Goal: Task Accomplishment & Management: Manage account settings

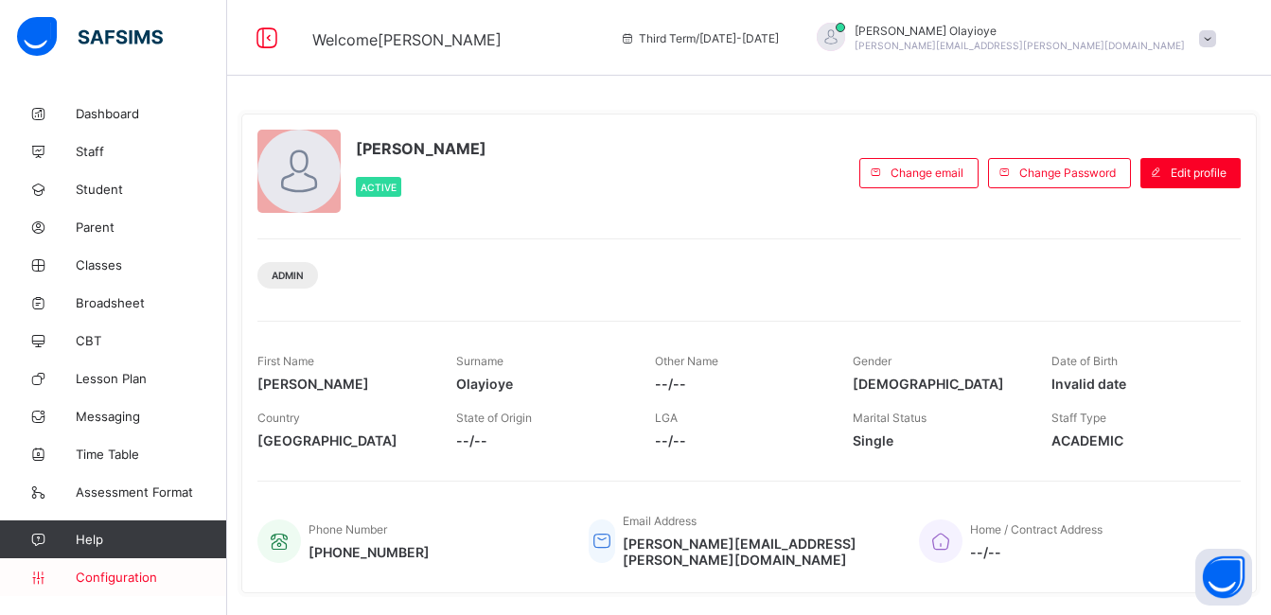
click at [92, 583] on span "Configuration" at bounding box center [151, 577] width 151 height 15
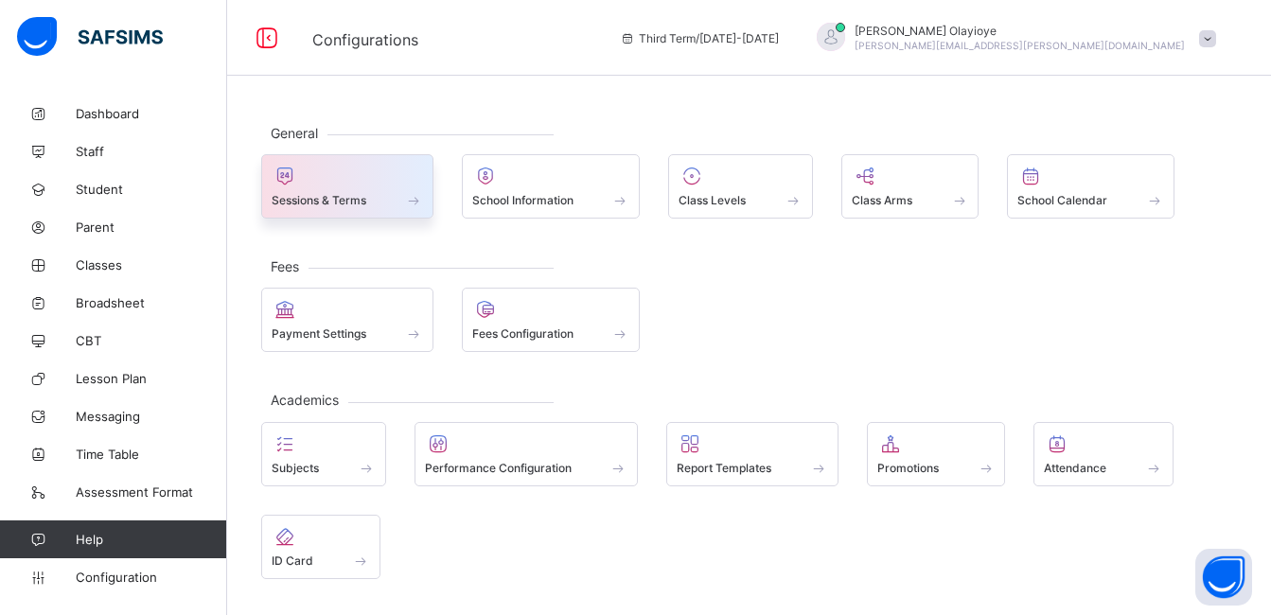
click at [384, 184] on div at bounding box center [347, 176] width 151 height 23
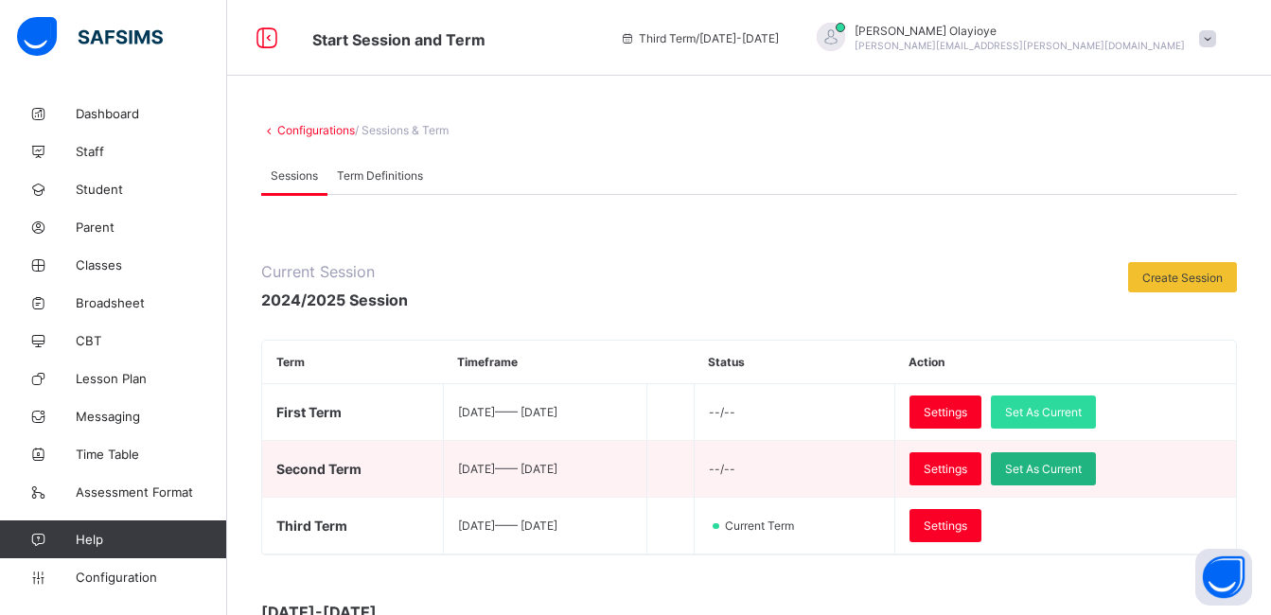
click at [1082, 471] on span "Set As Current" at bounding box center [1043, 469] width 77 height 14
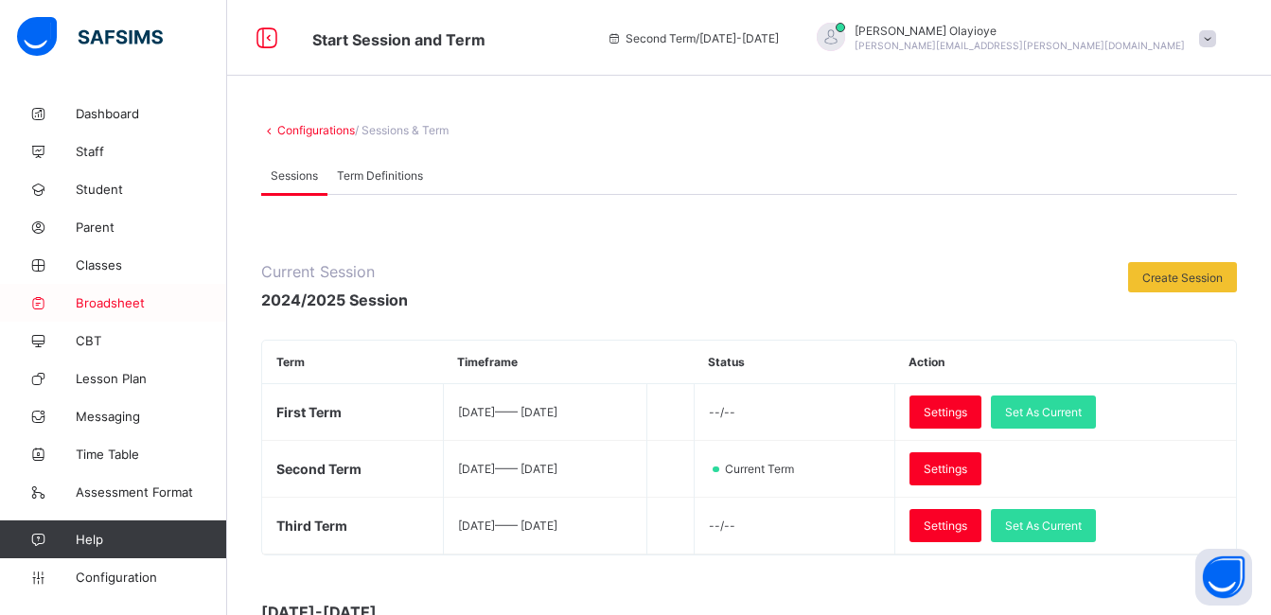
click at [105, 301] on span "Broadsheet" at bounding box center [151, 302] width 151 height 15
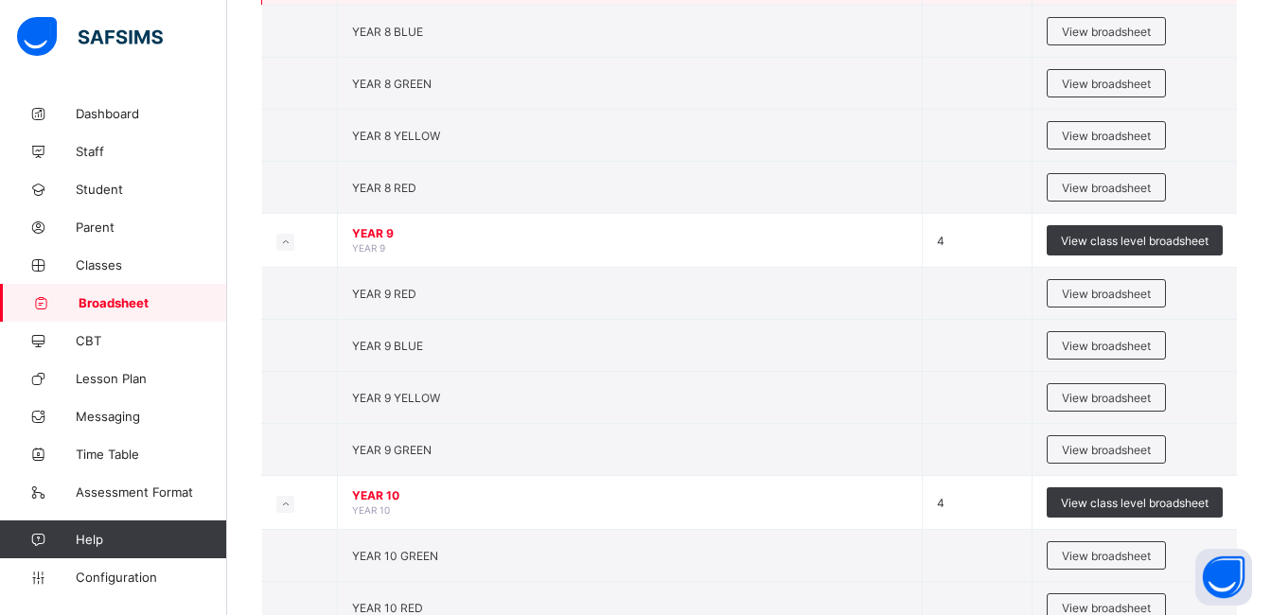
scroll to position [536, 0]
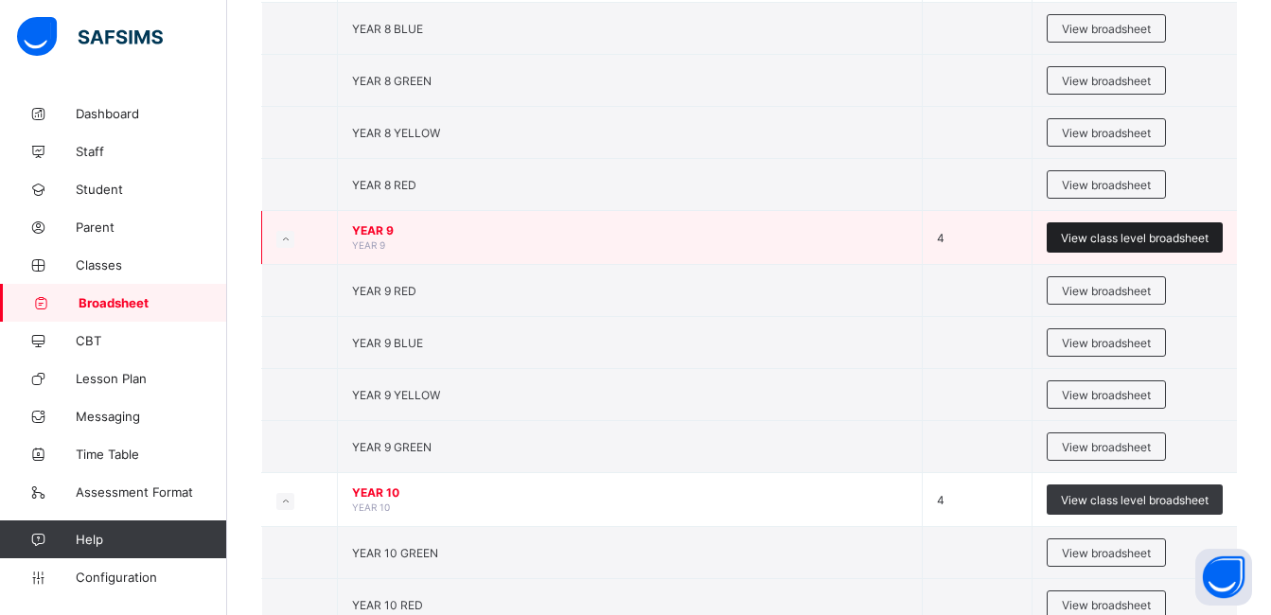
click at [1169, 237] on span "View class level broadsheet" at bounding box center [1135, 238] width 148 height 14
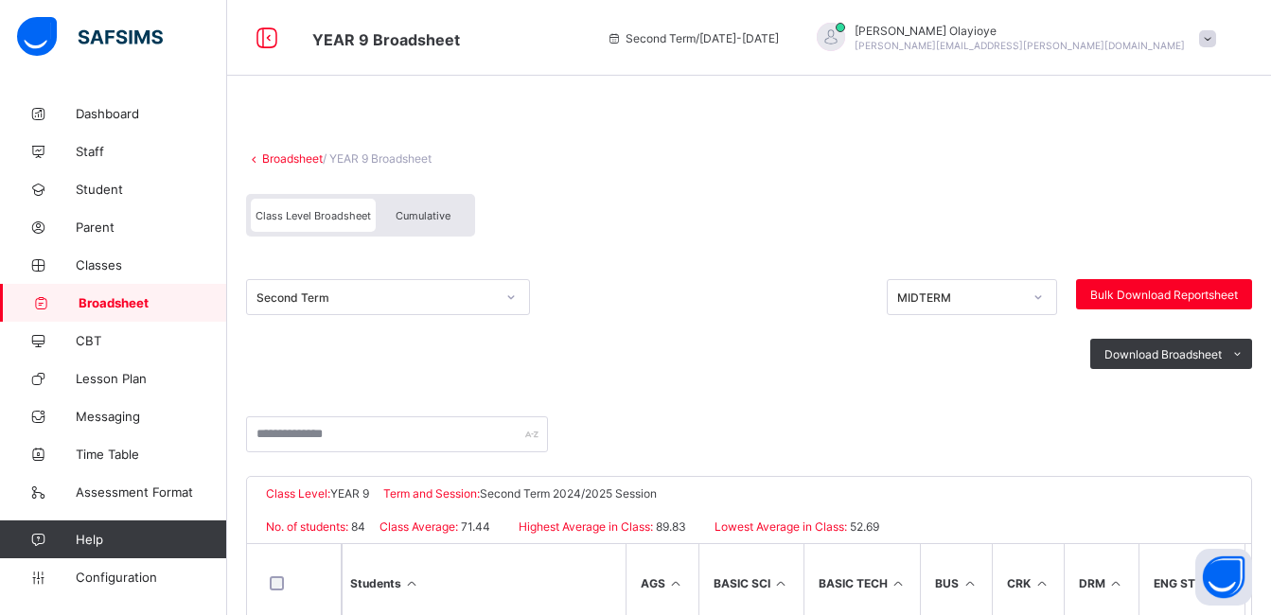
click at [433, 214] on span "Cumulative" at bounding box center [423, 215] width 55 height 13
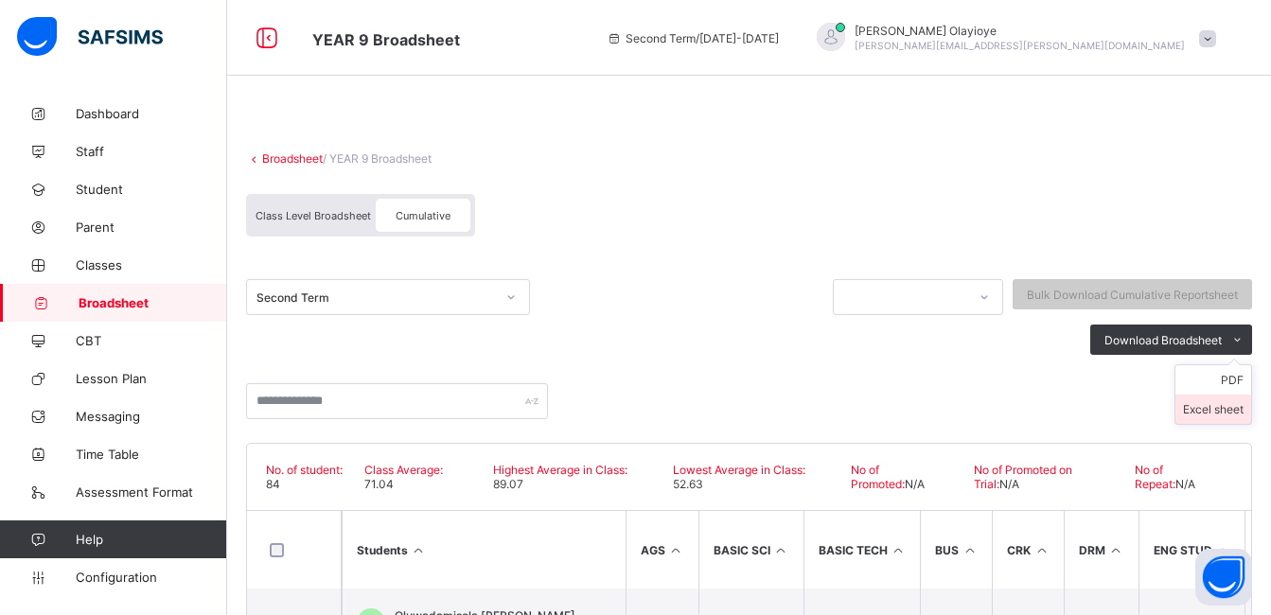
click at [1247, 406] on li "Excel sheet" at bounding box center [1214, 409] width 76 height 29
click at [110, 578] on span "Configuration" at bounding box center [151, 577] width 151 height 15
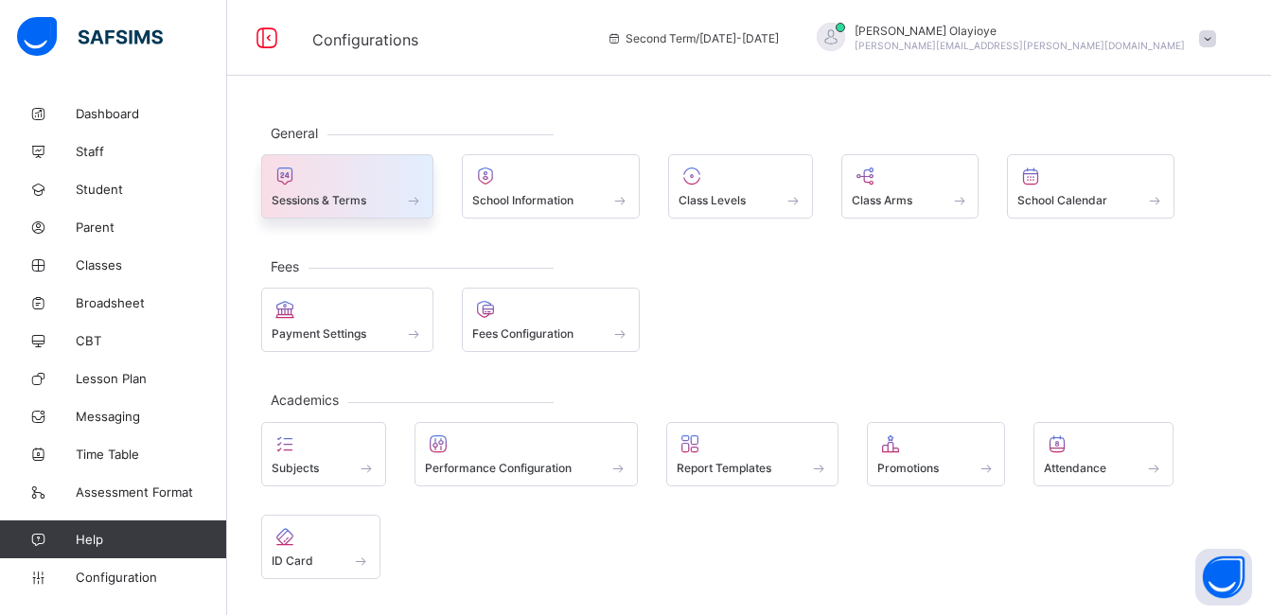
click at [307, 185] on div at bounding box center [347, 176] width 151 height 23
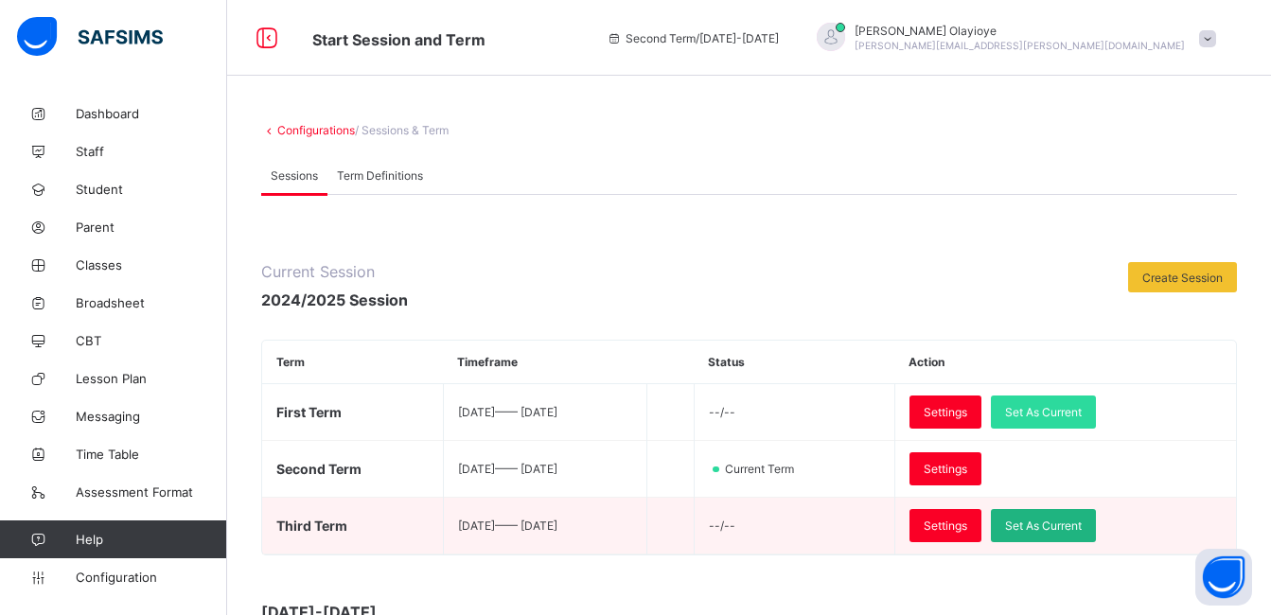
click at [1089, 518] on div "Set As Current" at bounding box center [1043, 525] width 105 height 33
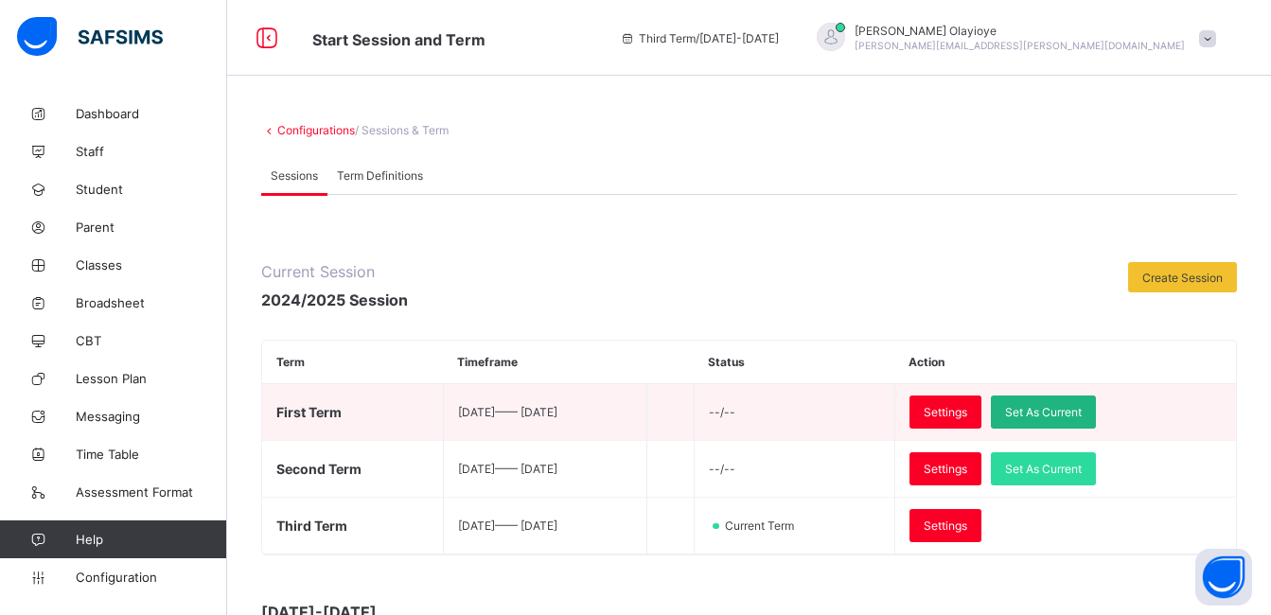
click at [1082, 412] on span "Set As Current" at bounding box center [1043, 412] width 77 height 14
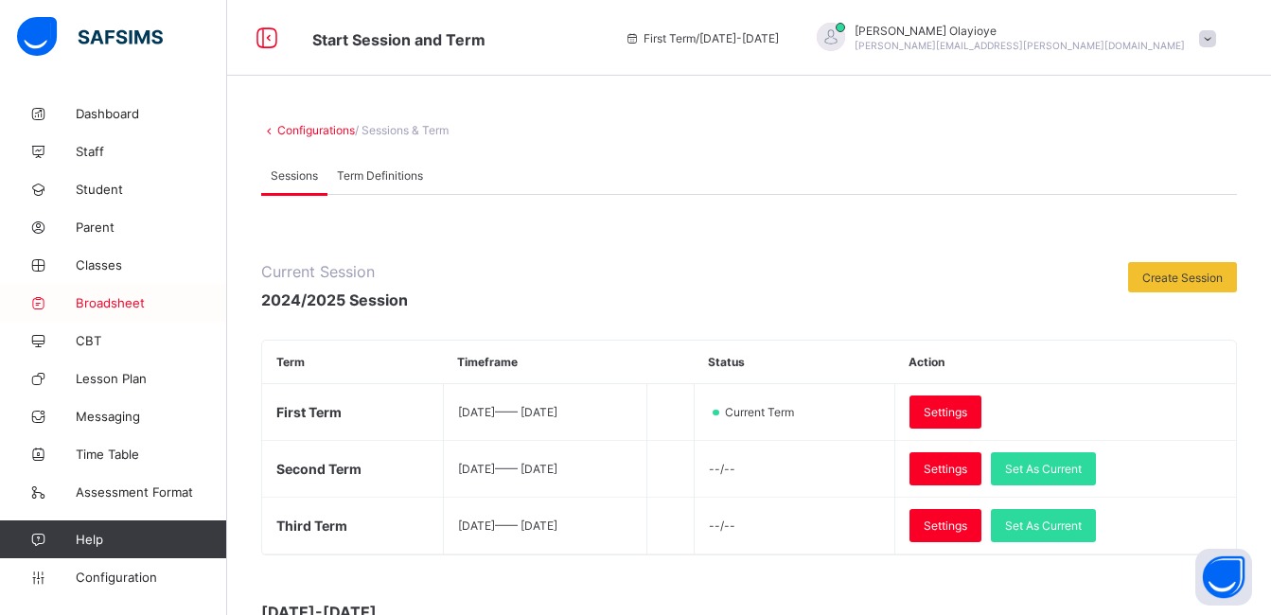
click at [116, 300] on span "Broadsheet" at bounding box center [151, 302] width 151 height 15
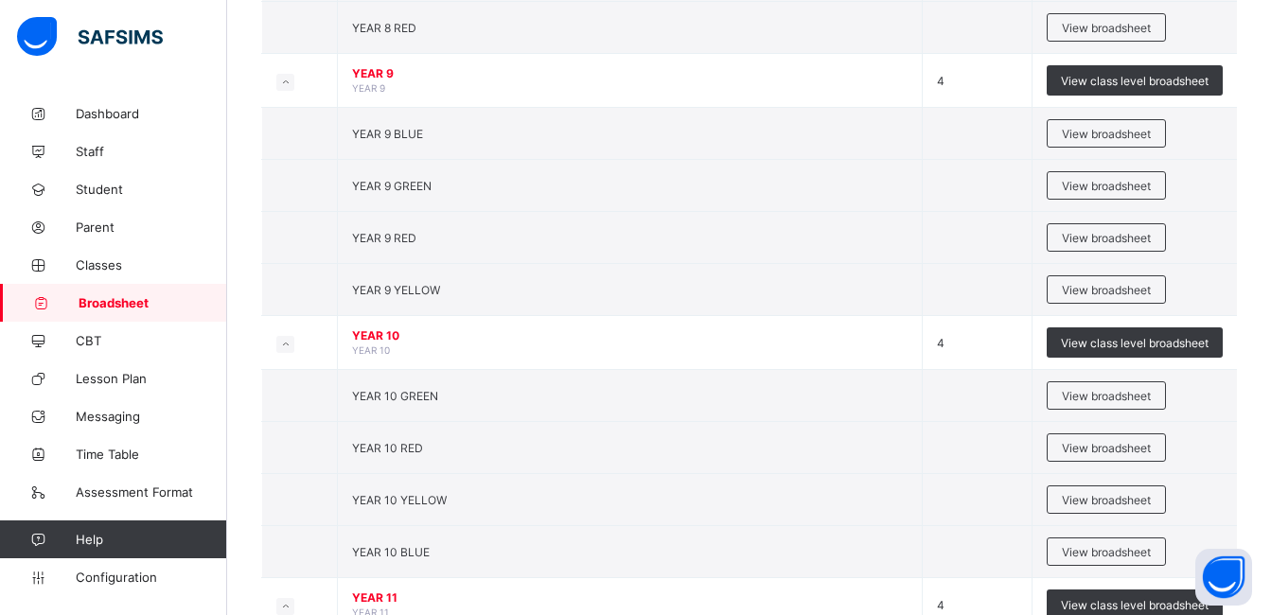
scroll to position [694, 0]
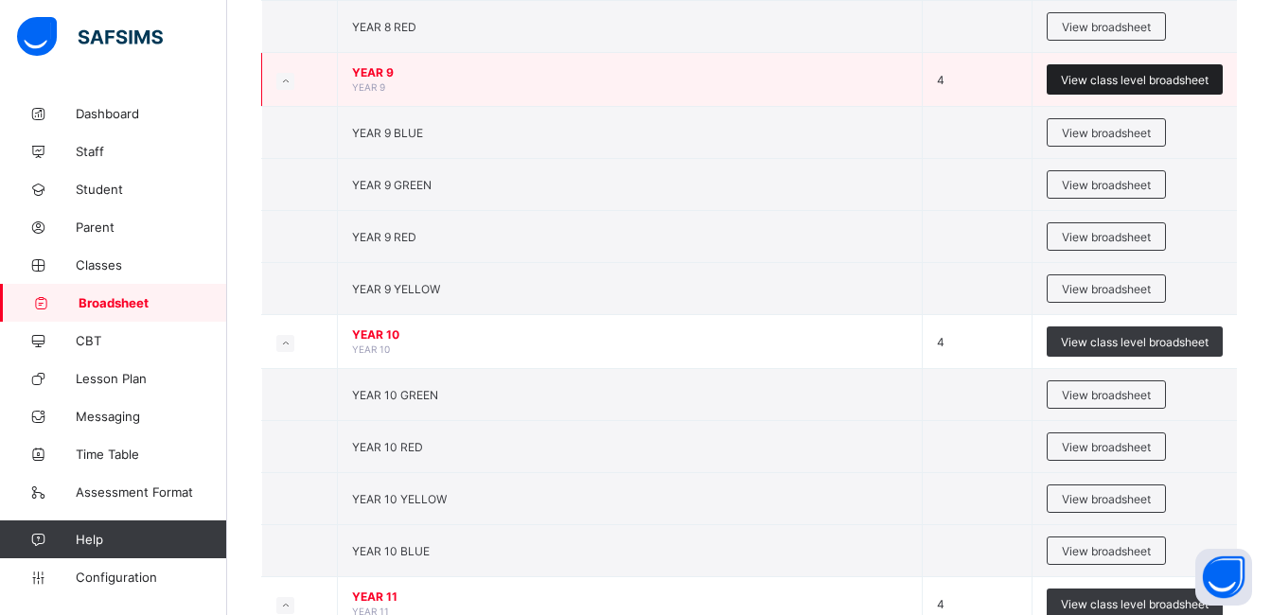
click at [1160, 74] on span "View class level broadsheet" at bounding box center [1135, 80] width 148 height 14
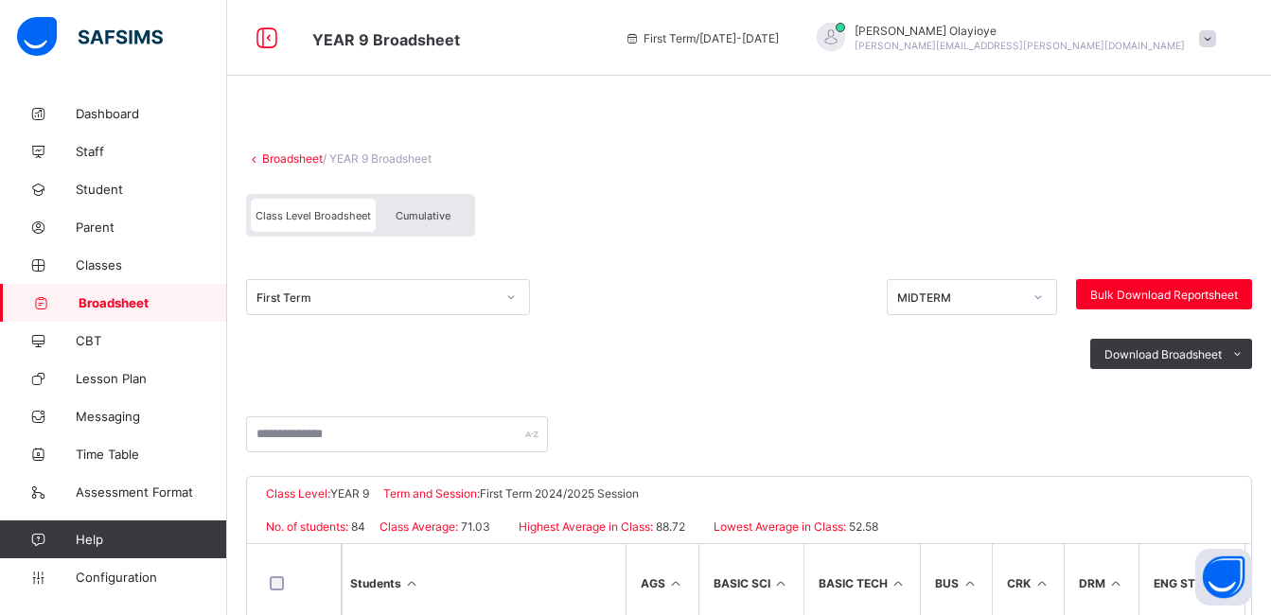
click at [443, 217] on span "Cumulative" at bounding box center [423, 215] width 55 height 13
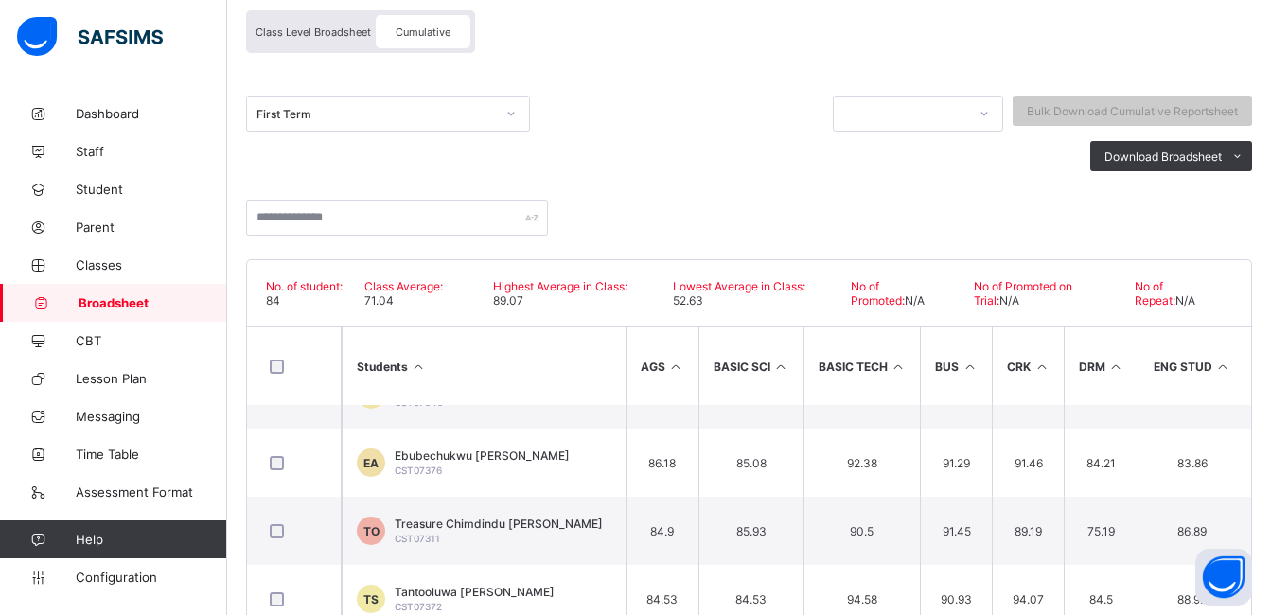
scroll to position [276, 0]
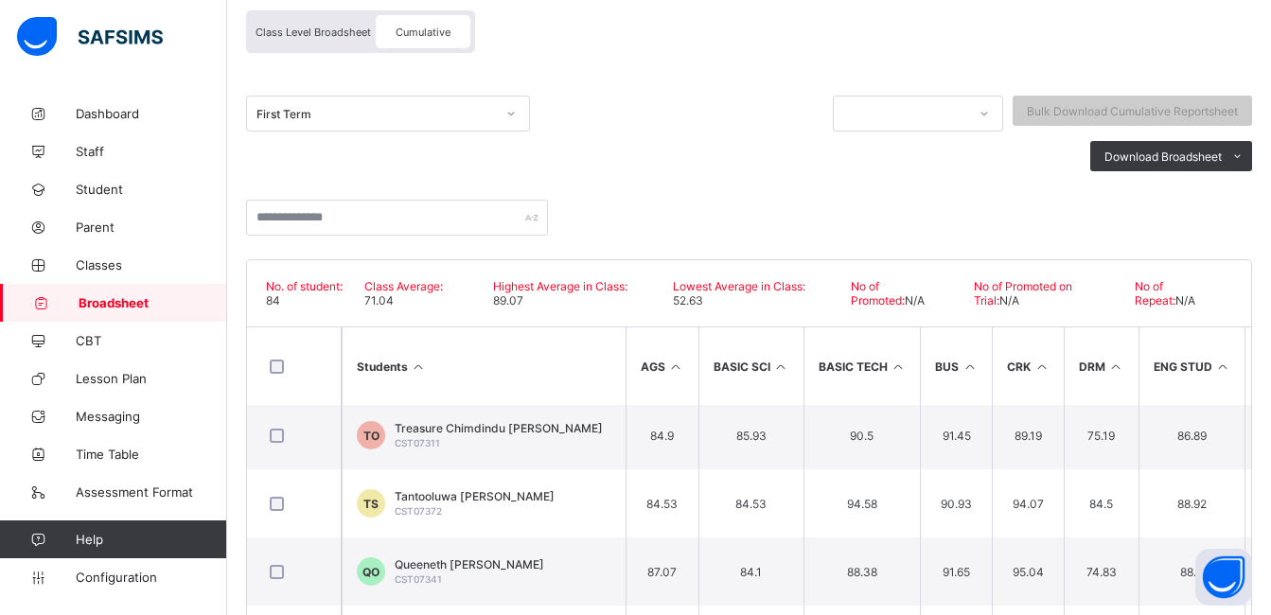
click at [313, 31] on span "Class Level Broadsheet" at bounding box center [314, 32] width 116 height 13
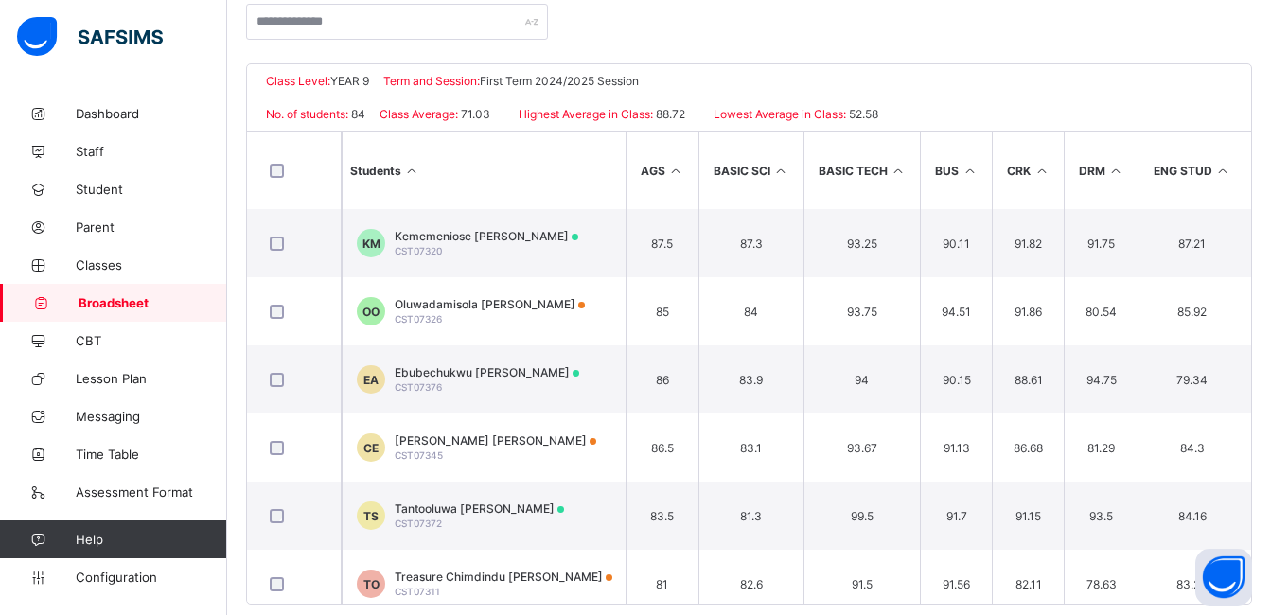
scroll to position [414, 0]
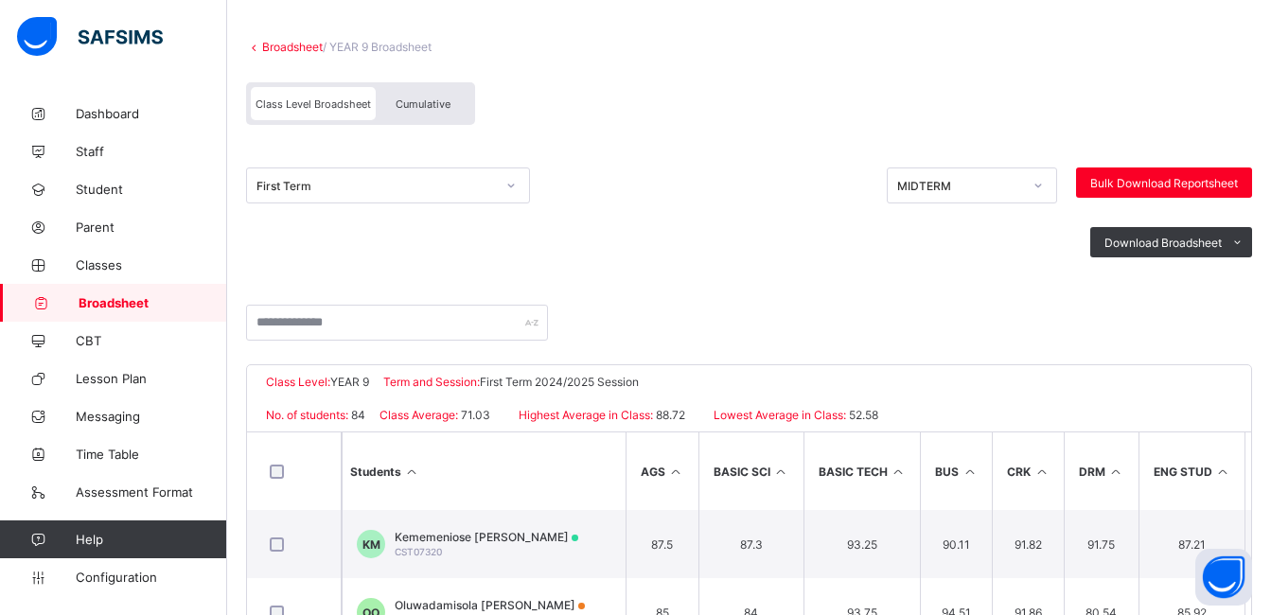
scroll to position [177, 0]
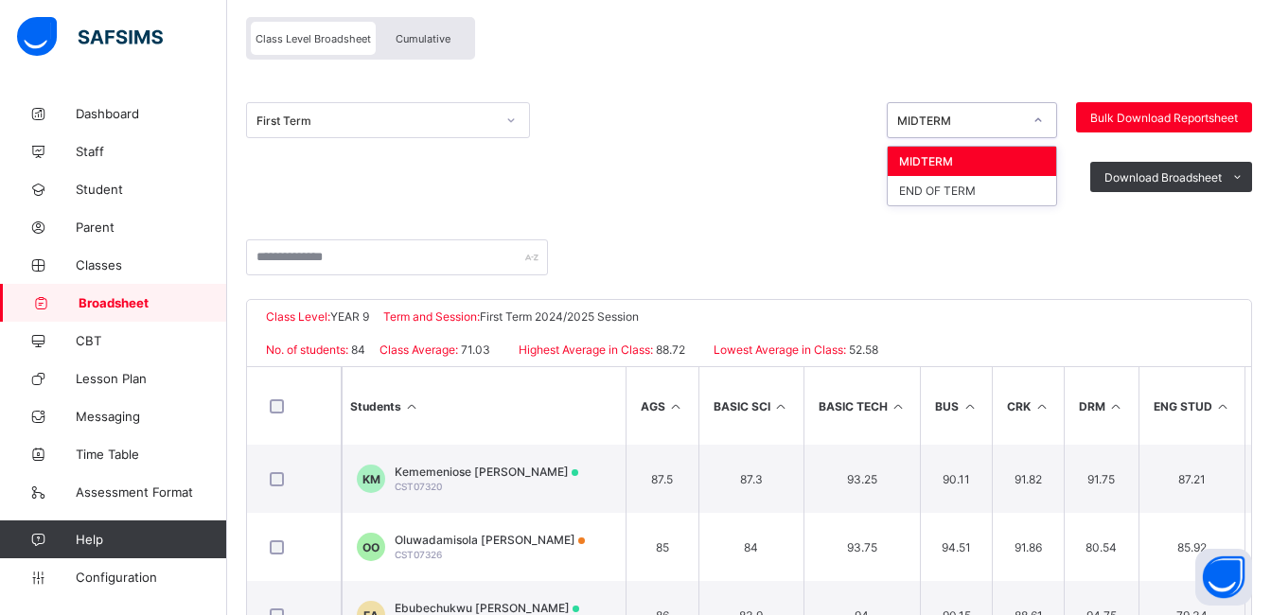
click at [1055, 114] on div at bounding box center [1038, 120] width 32 height 30
click at [1003, 204] on div "END OF TERM" at bounding box center [972, 190] width 169 height 29
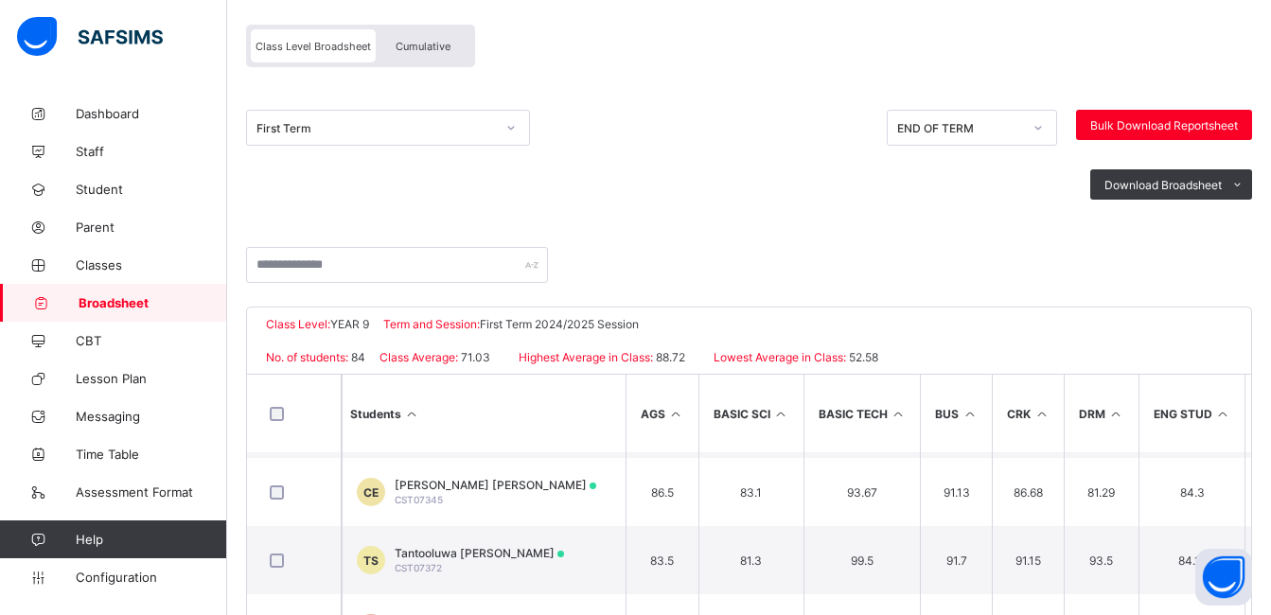
scroll to position [226, 0]
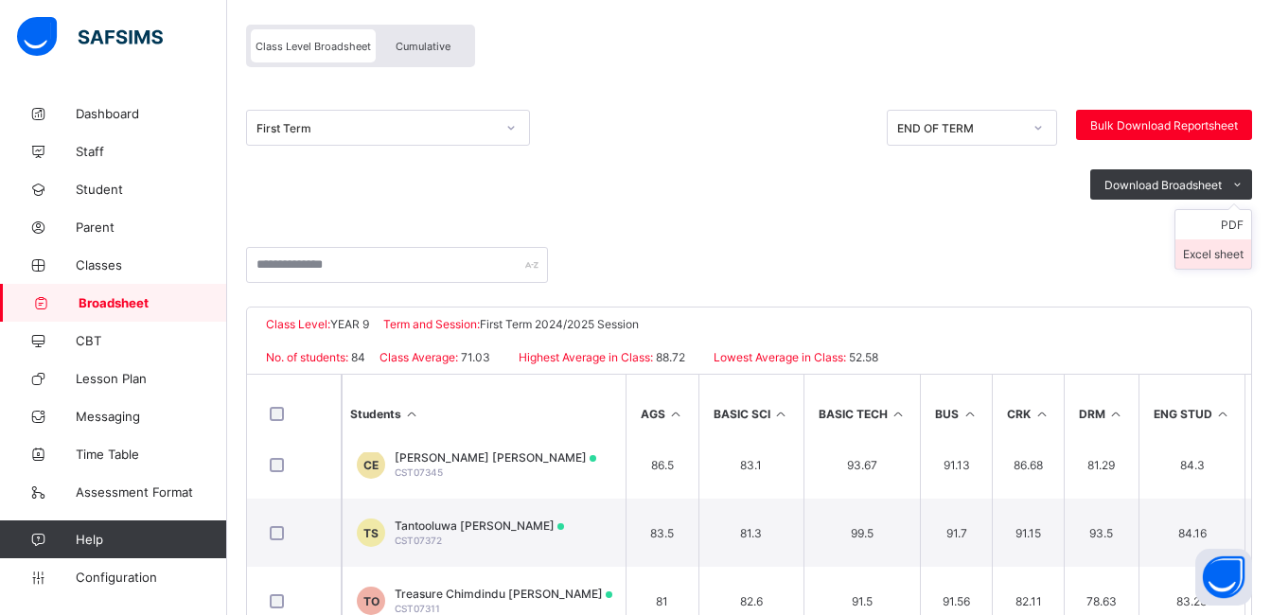
click at [1232, 255] on li "Excel sheet" at bounding box center [1214, 254] width 76 height 29
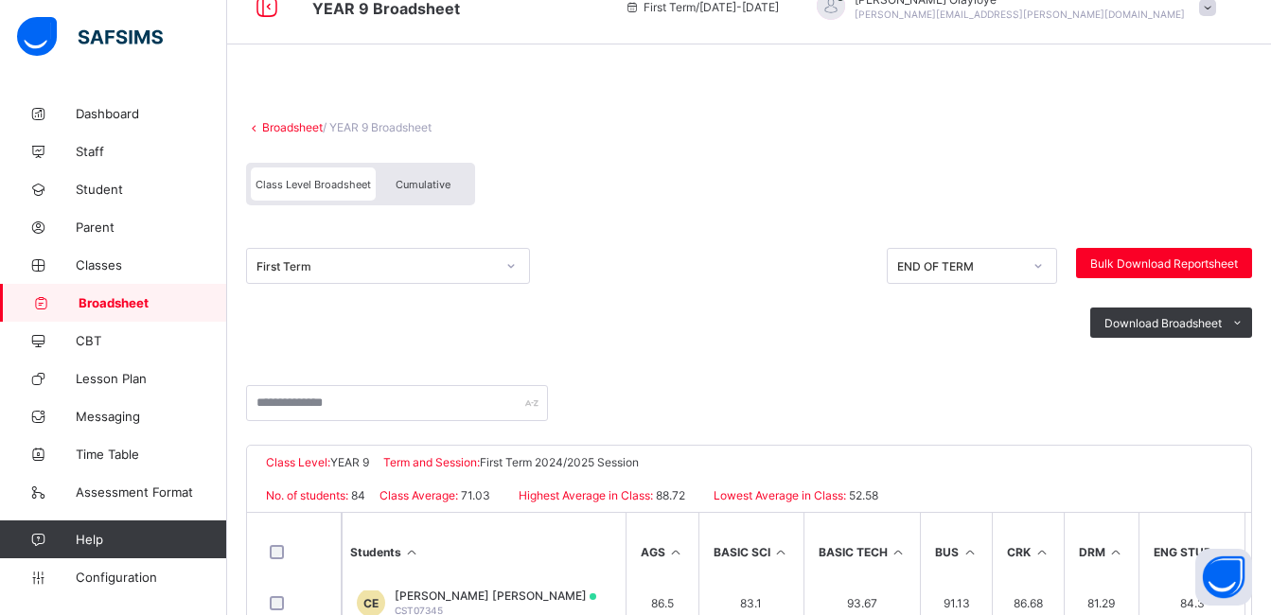
scroll to position [0, 0]
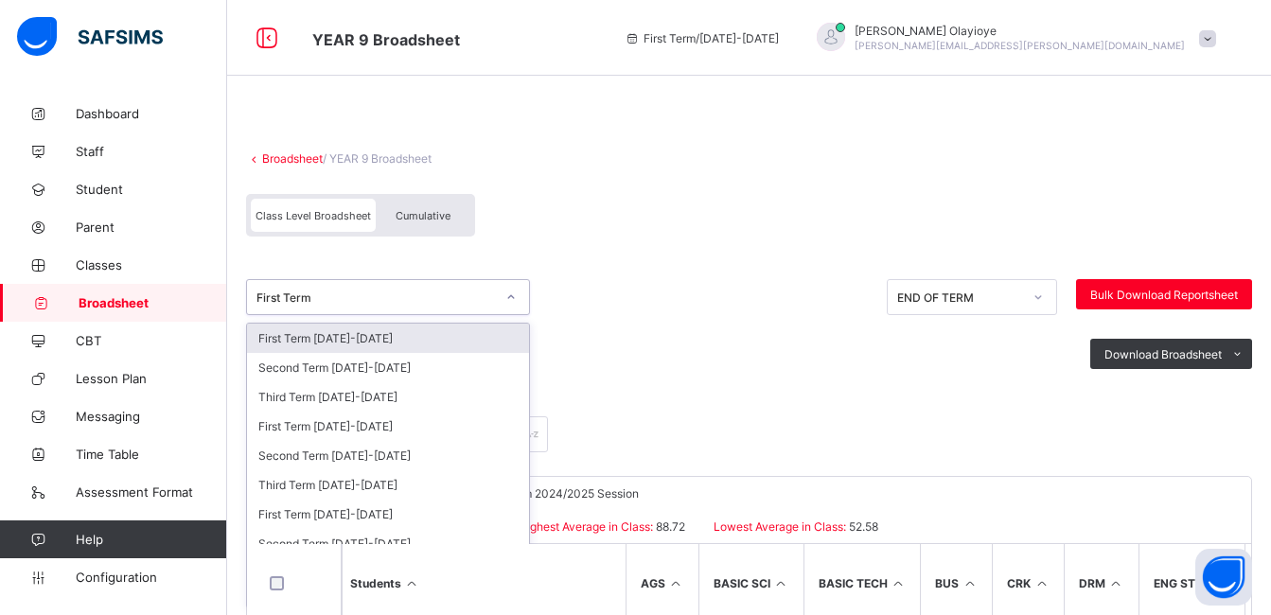
click at [512, 307] on div at bounding box center [511, 297] width 32 height 30
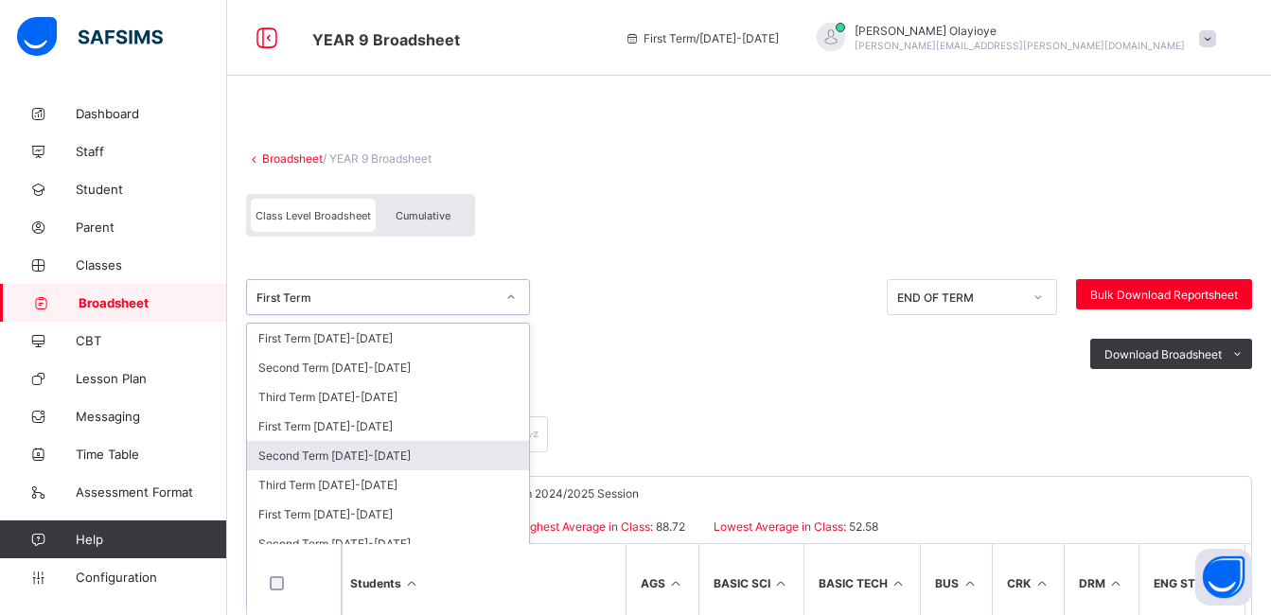
click at [369, 463] on div "Second Term 2024-2025" at bounding box center [388, 455] width 282 height 29
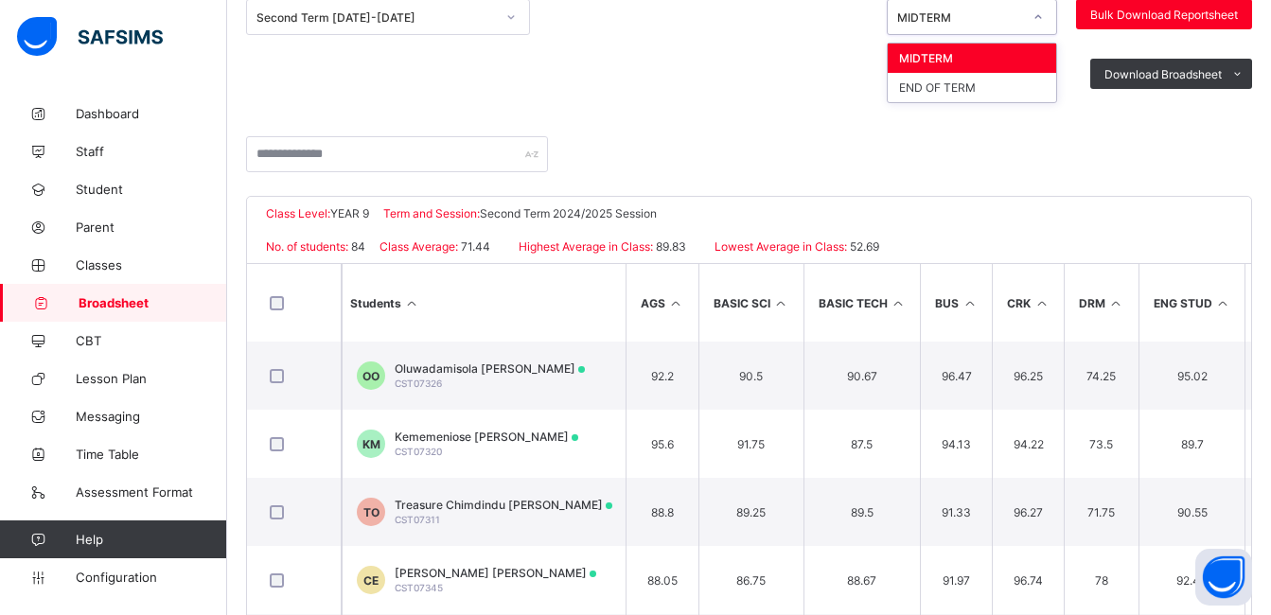
click at [1044, 23] on icon at bounding box center [1038, 17] width 11 height 19
click at [1019, 89] on div "END OF TERM" at bounding box center [972, 87] width 169 height 29
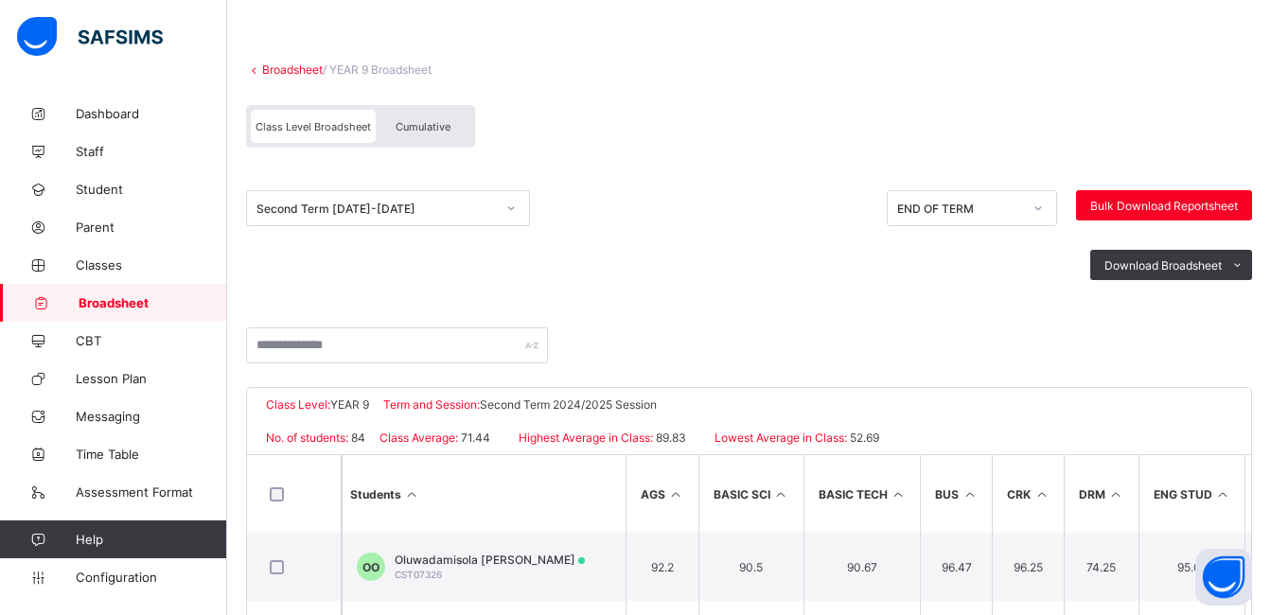
scroll to position [84, 0]
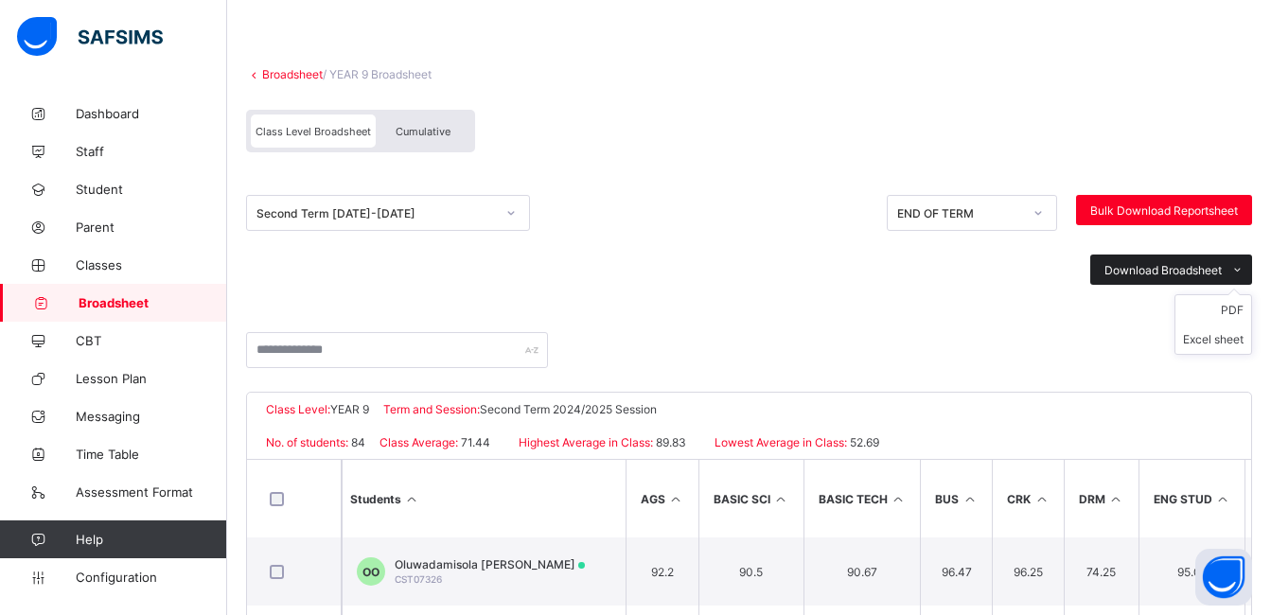
click at [1184, 270] on span "Download Broadsheet" at bounding box center [1163, 270] width 117 height 14
click at [1229, 346] on li "Excel sheet" at bounding box center [1214, 339] width 76 height 29
click at [95, 583] on span "Configuration" at bounding box center [151, 577] width 151 height 15
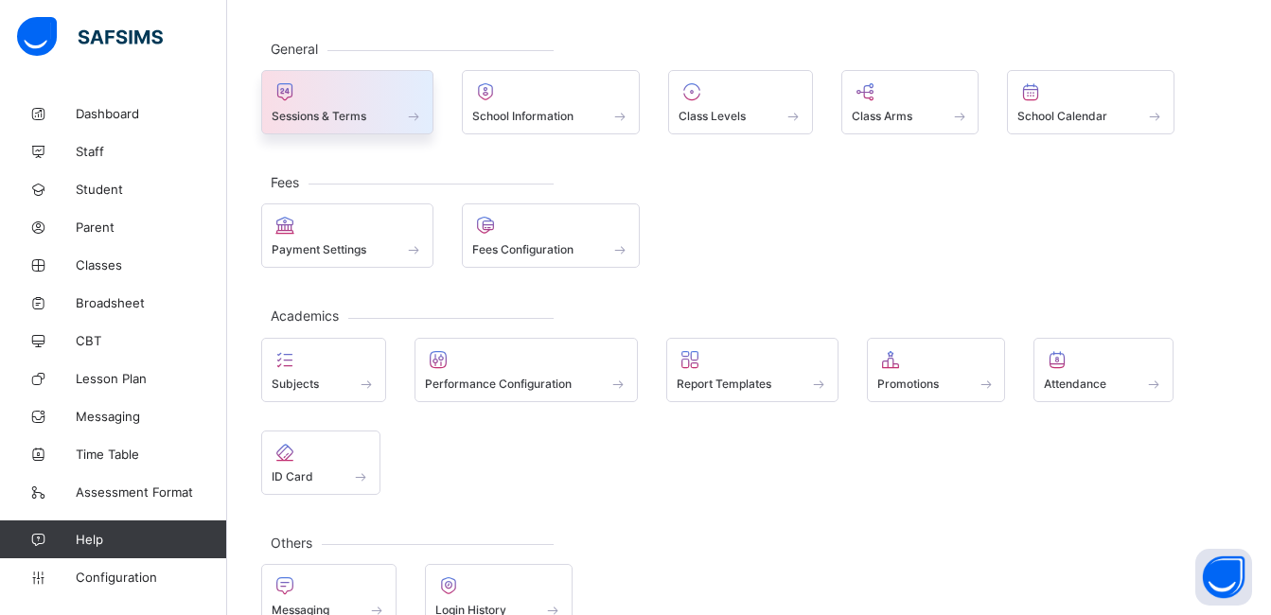
click at [373, 118] on div "Sessions & Terms" at bounding box center [347, 116] width 151 height 16
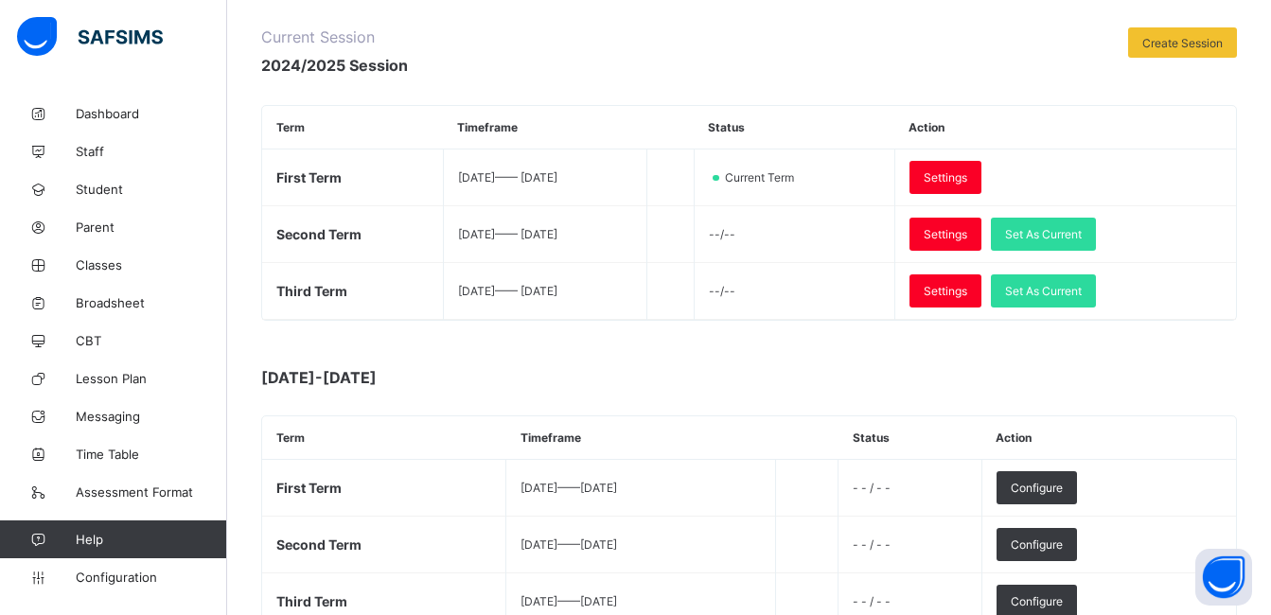
scroll to position [222, 0]
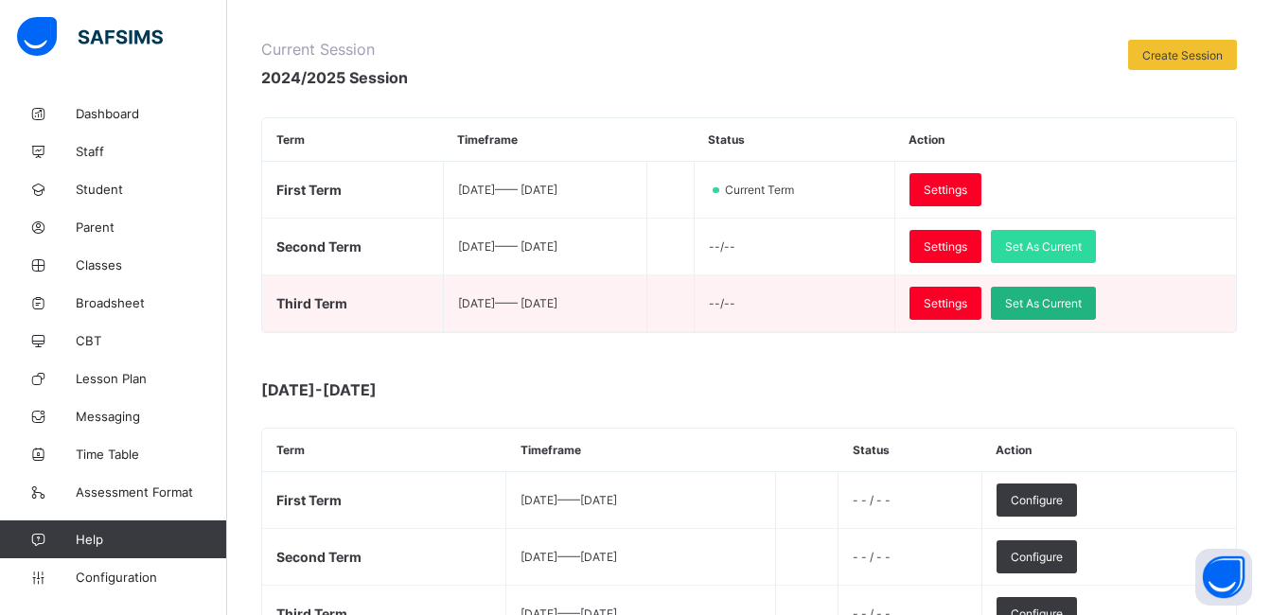
click at [1072, 306] on span "Set As Current" at bounding box center [1043, 303] width 77 height 14
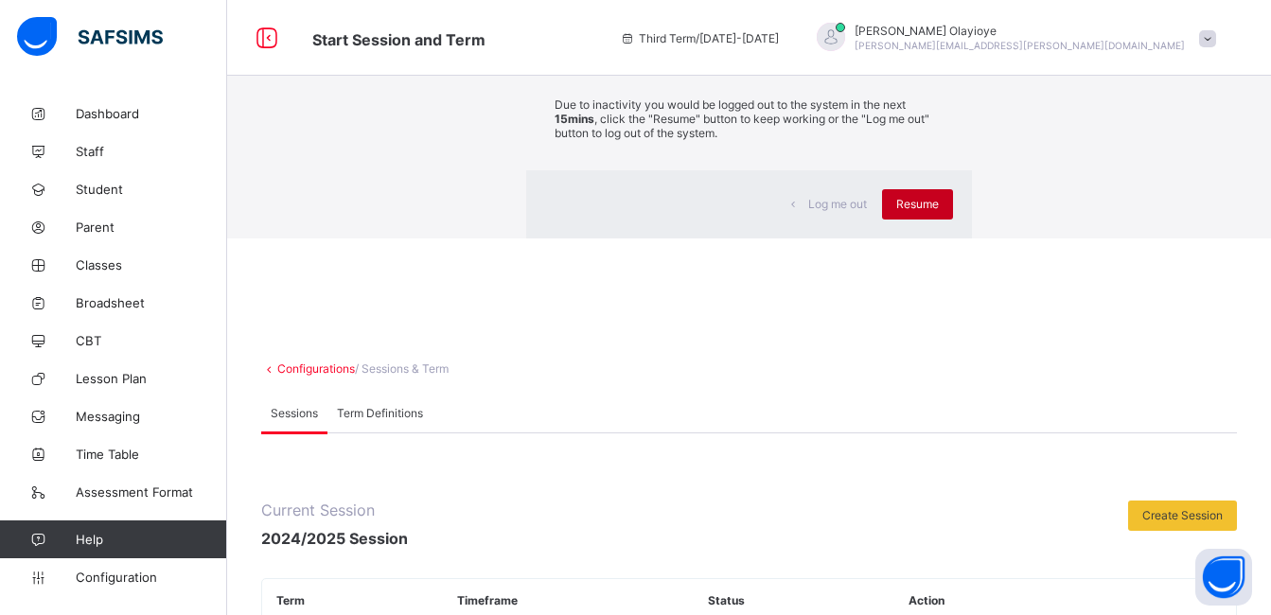
click at [897, 211] on span "Resume" at bounding box center [918, 204] width 43 height 14
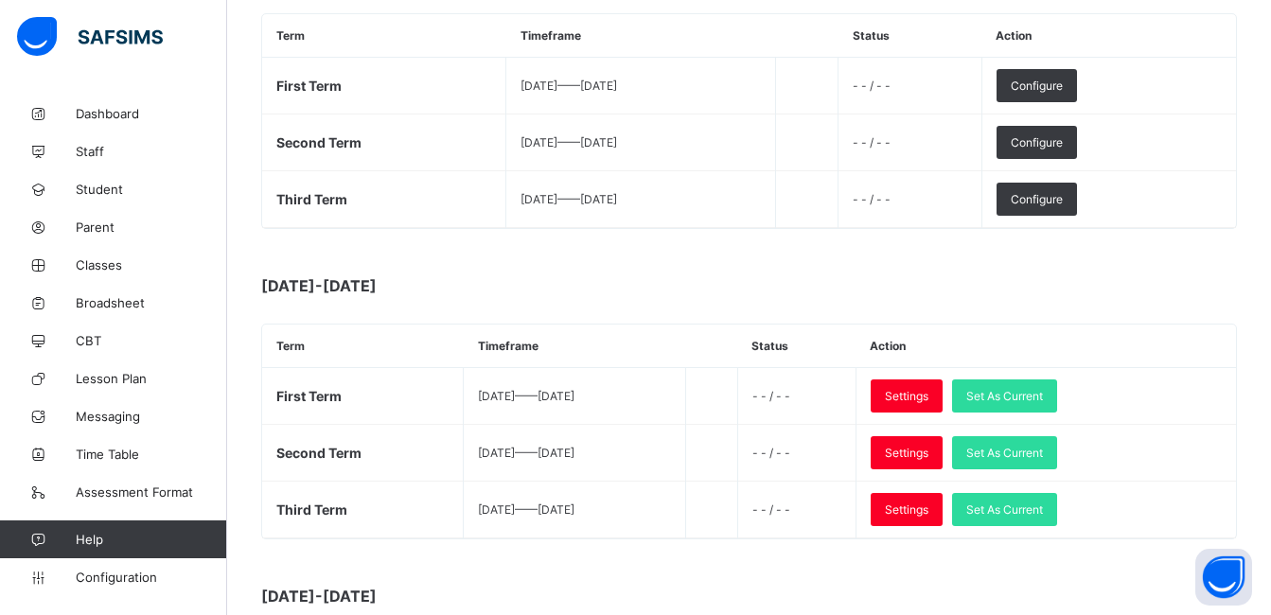
scroll to position [638, 0]
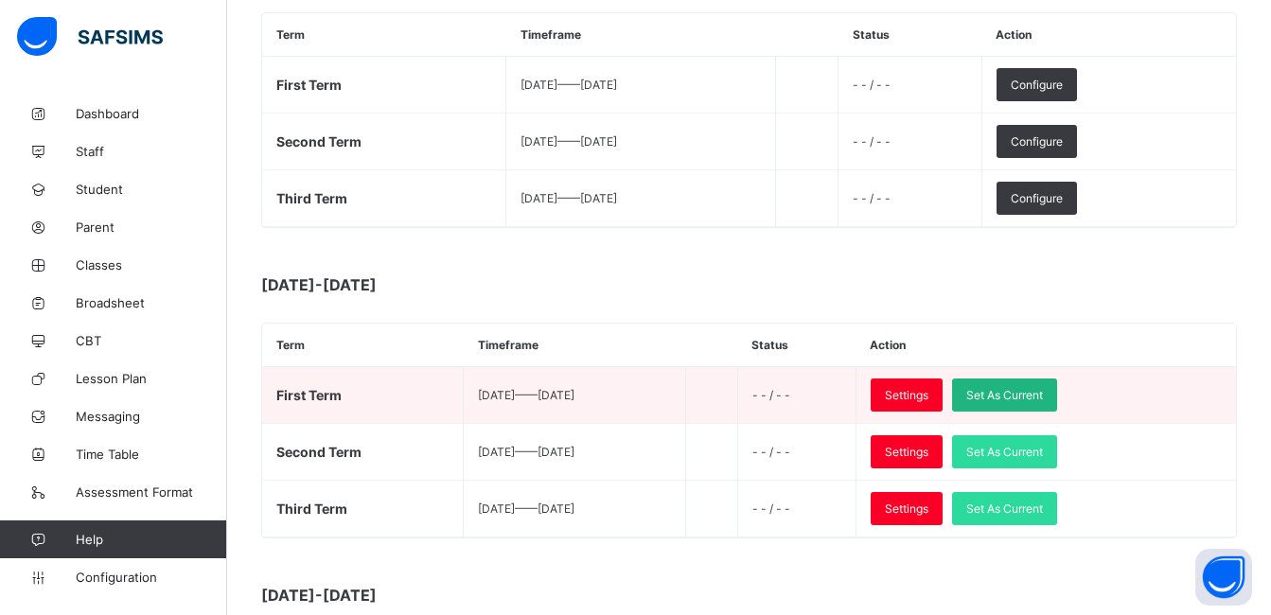
click at [1043, 393] on span "Set As Current" at bounding box center [1005, 395] width 77 height 14
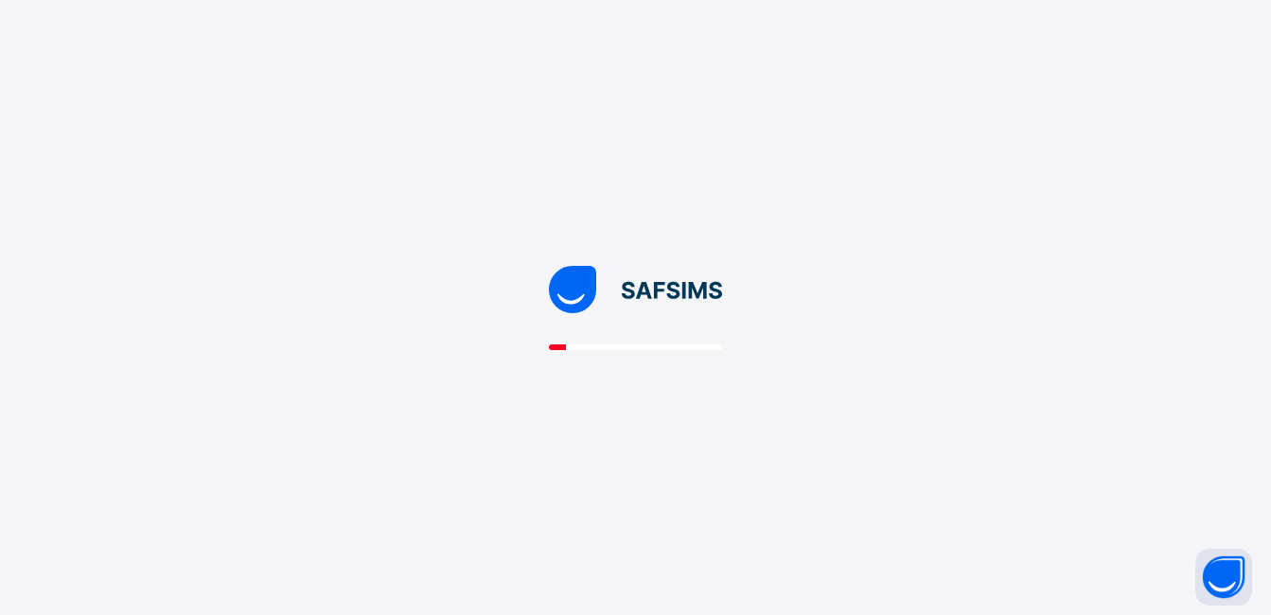
scroll to position [0, 0]
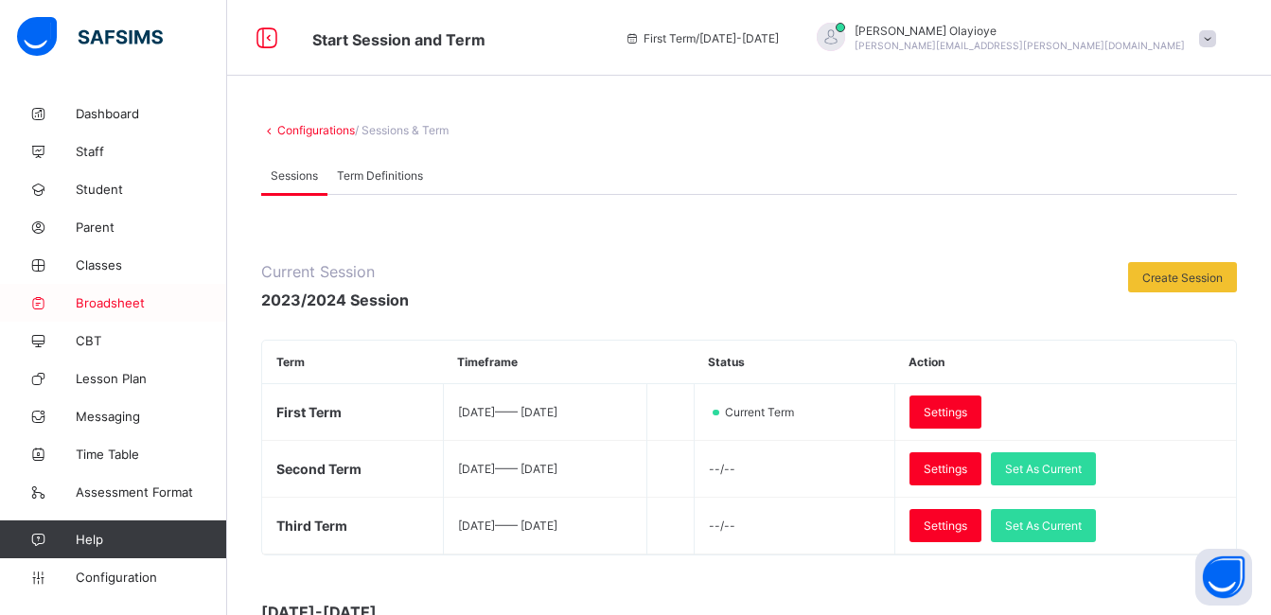
click at [123, 301] on span "Broadsheet" at bounding box center [151, 302] width 151 height 15
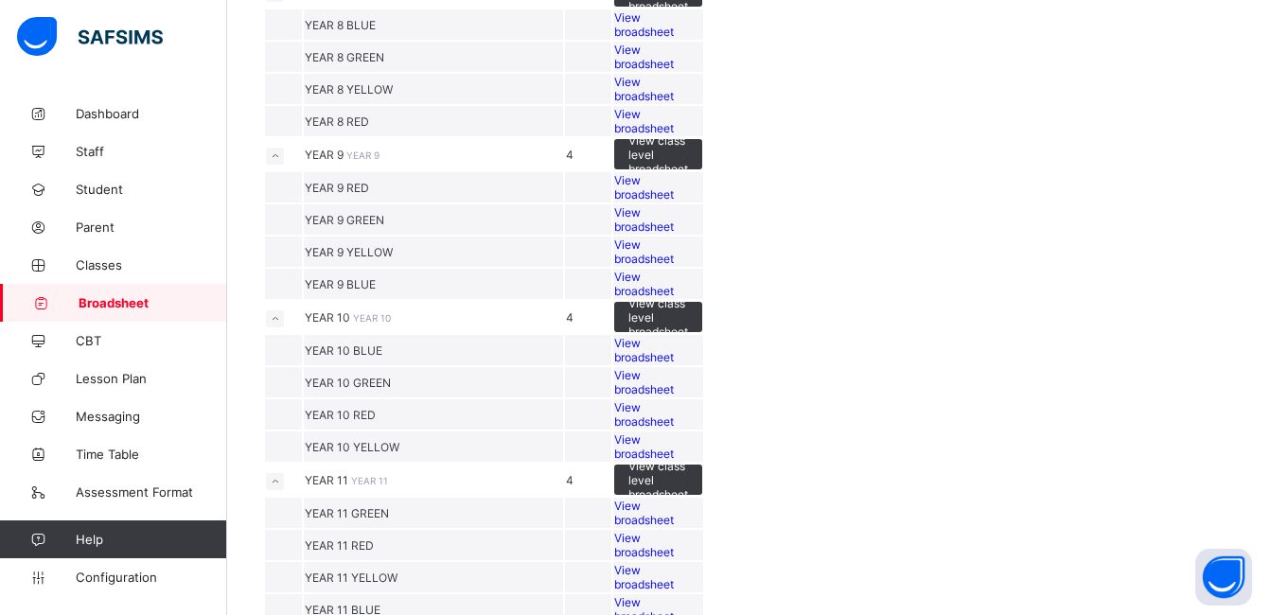
scroll to position [383, 0]
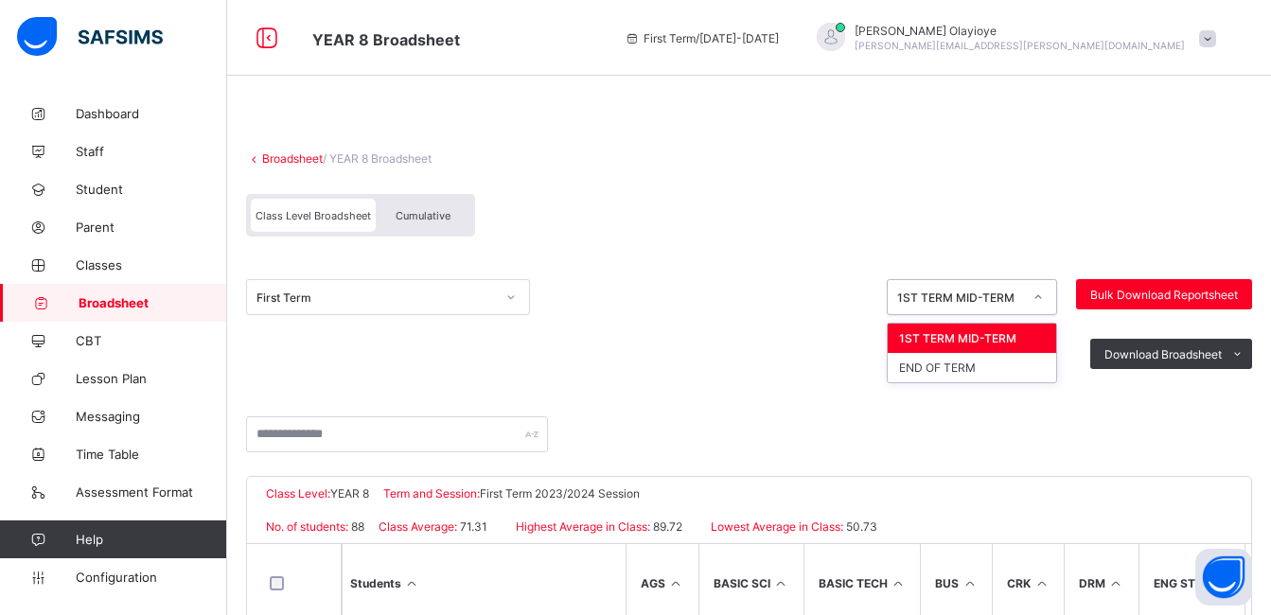
click at [1044, 298] on icon at bounding box center [1038, 297] width 11 height 19
click at [1007, 365] on div "END OF TERM" at bounding box center [972, 367] width 169 height 29
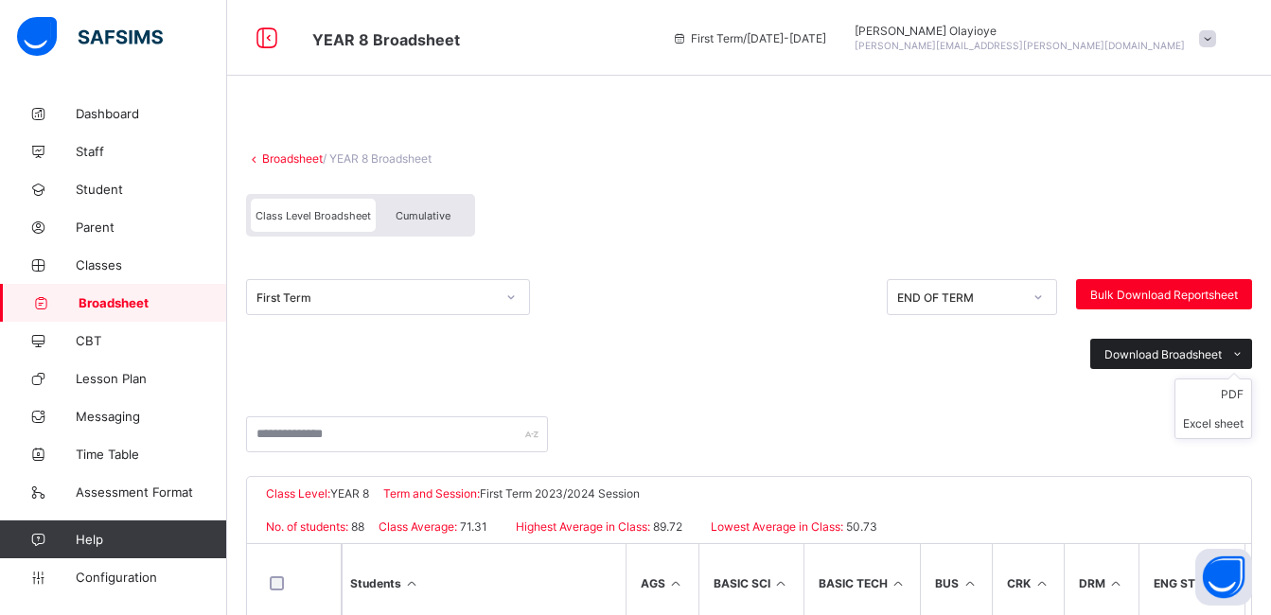
click at [1245, 348] on icon at bounding box center [1238, 354] width 14 height 12
click at [1247, 420] on li "Excel sheet" at bounding box center [1214, 423] width 76 height 29
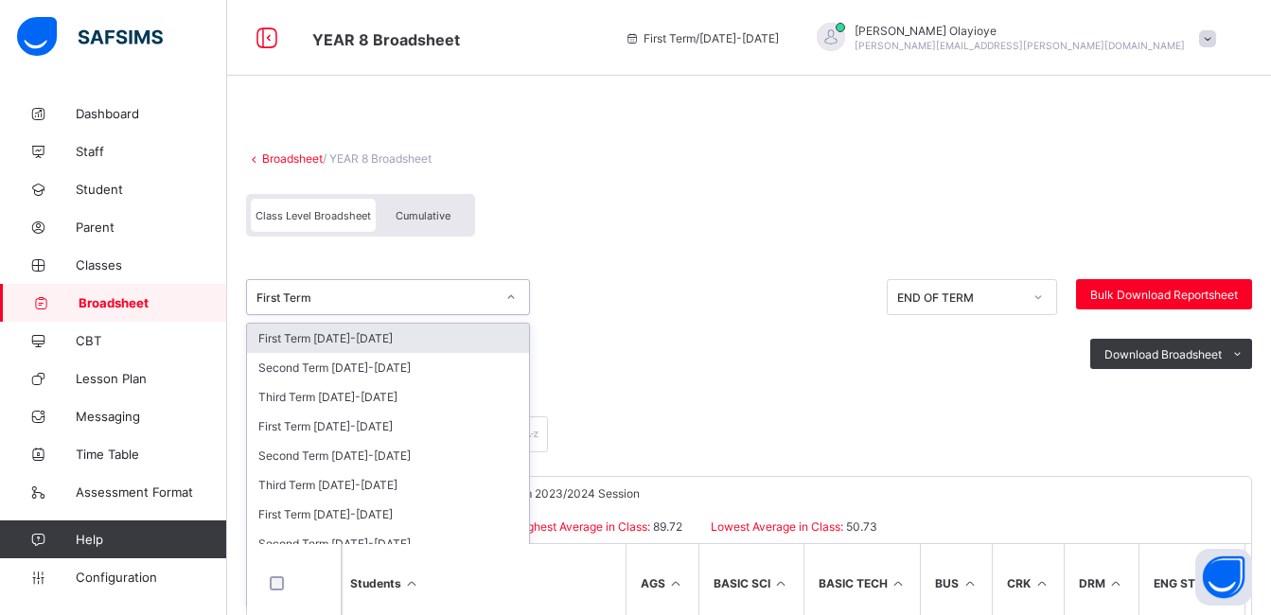
click at [512, 296] on icon at bounding box center [511, 297] width 11 height 19
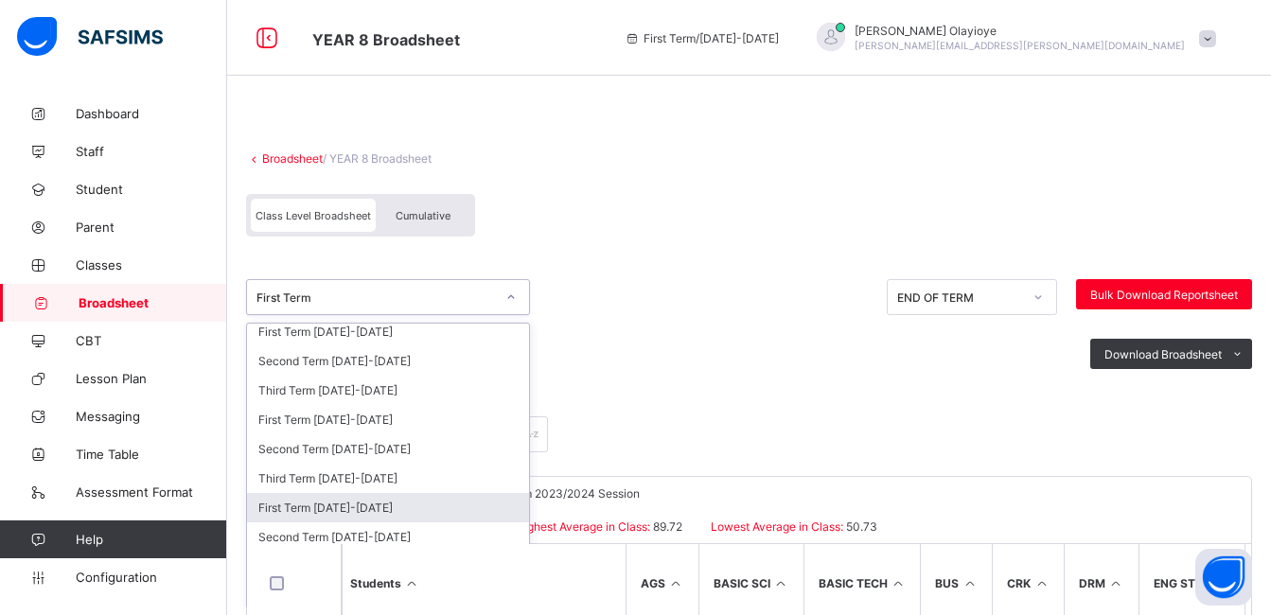
scroll to position [9, 0]
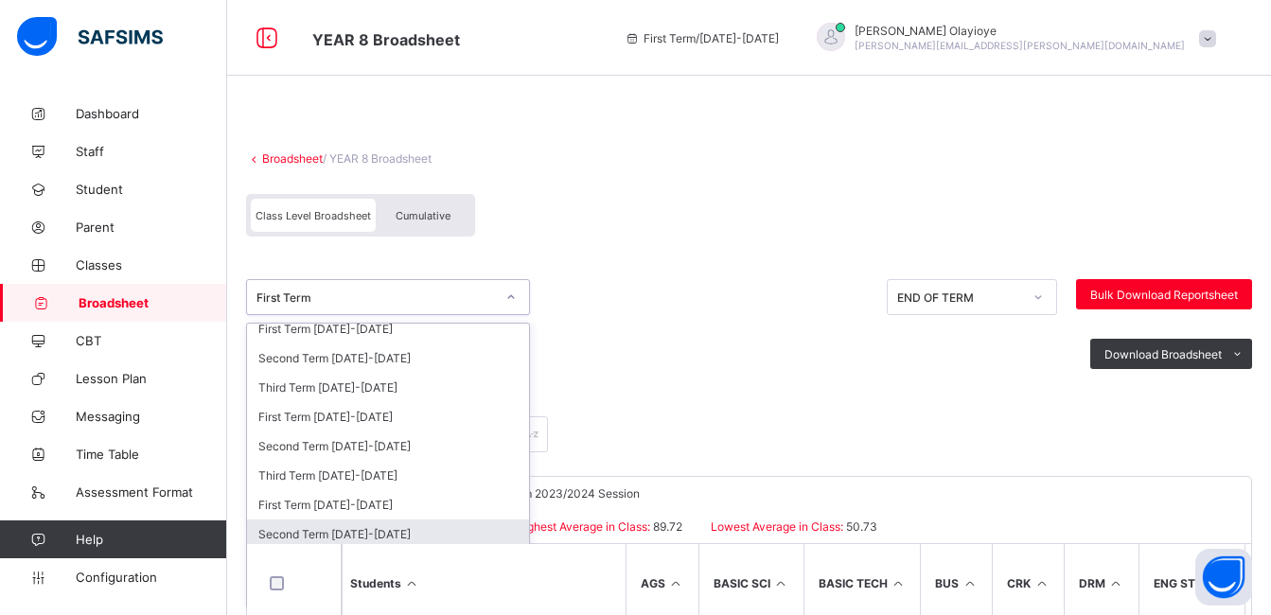
click at [355, 532] on div "Second Term 2023-2024" at bounding box center [388, 534] width 282 height 29
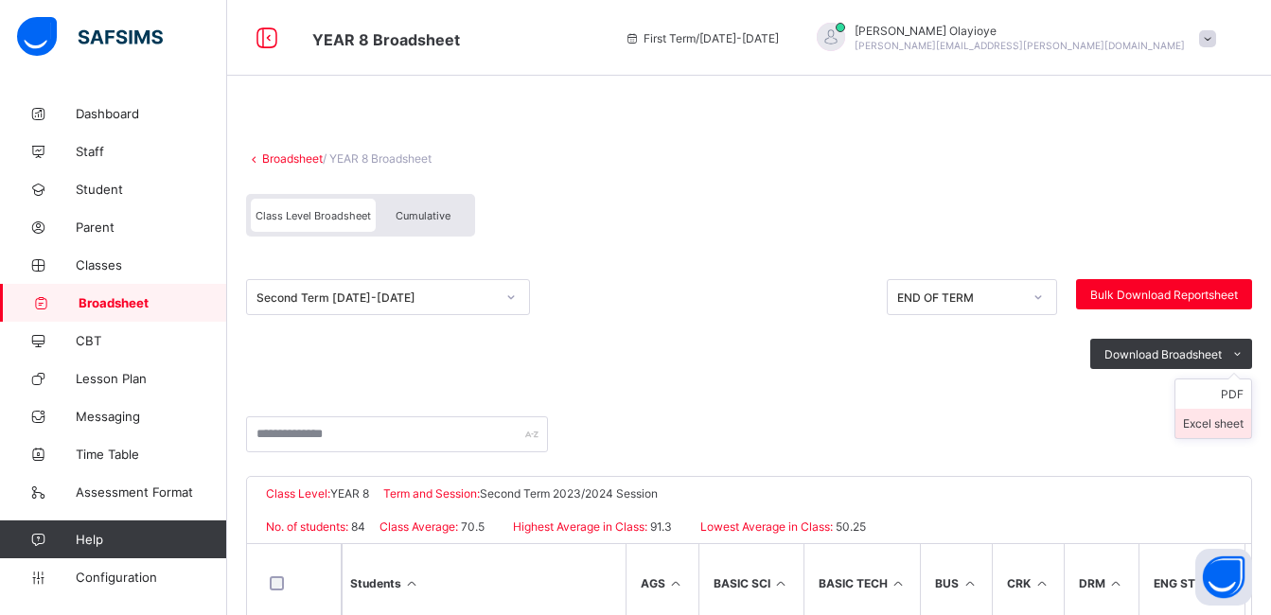
click at [1250, 415] on li "Excel sheet" at bounding box center [1214, 423] width 76 height 29
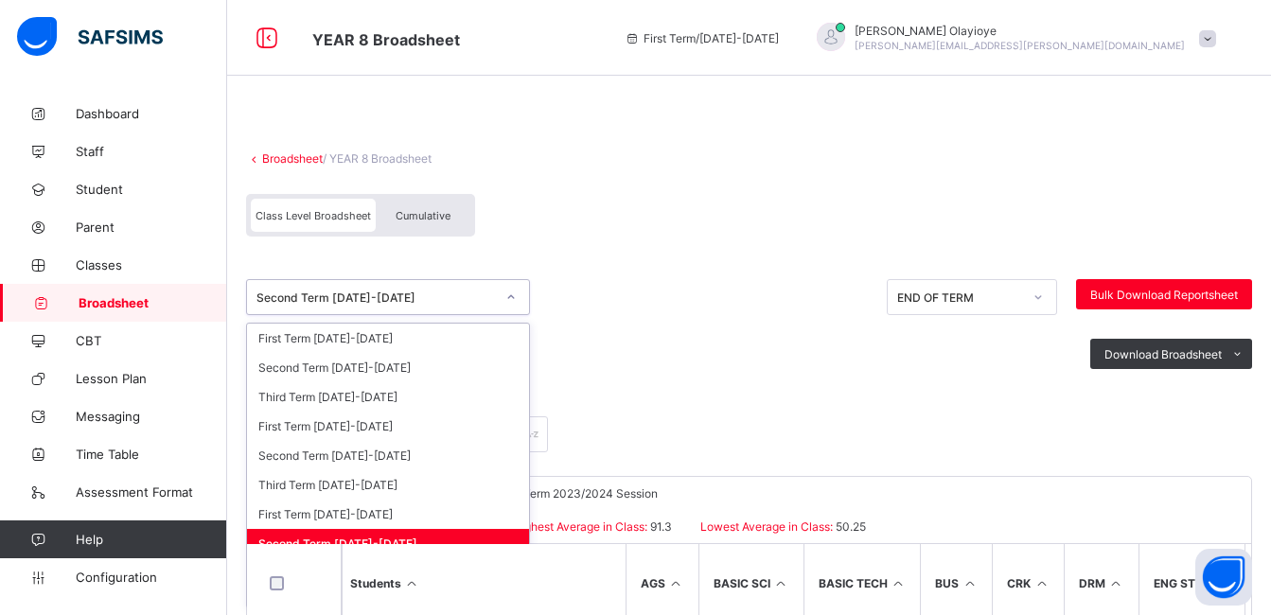
click at [508, 294] on icon at bounding box center [511, 297] width 11 height 19
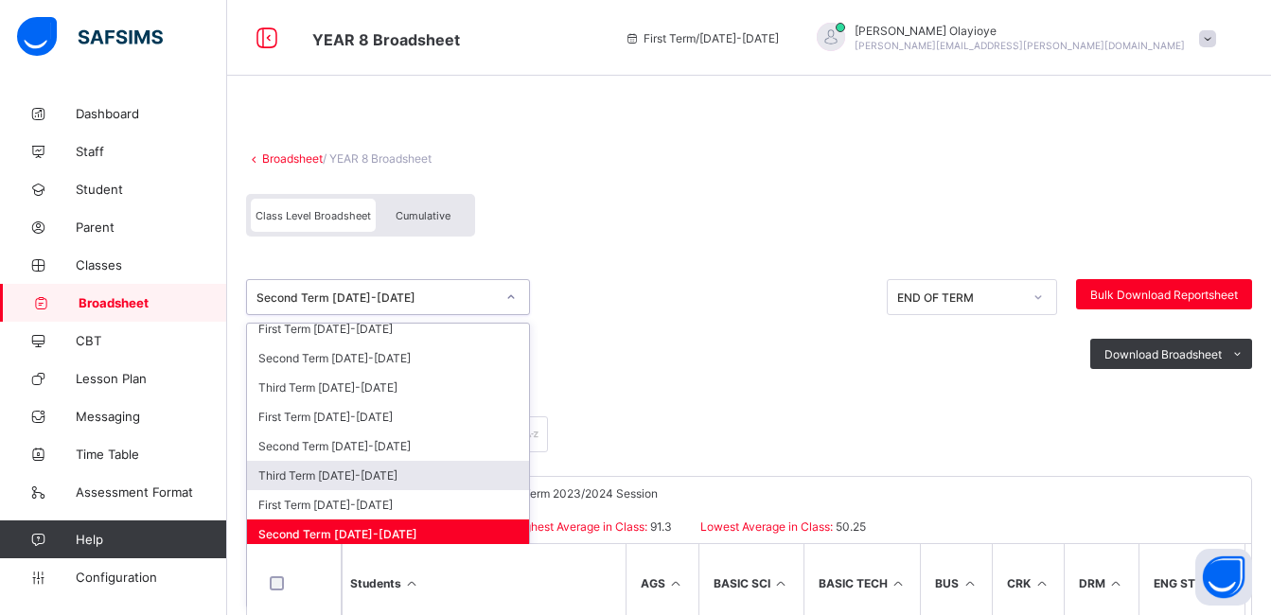
scroll to position [0, 0]
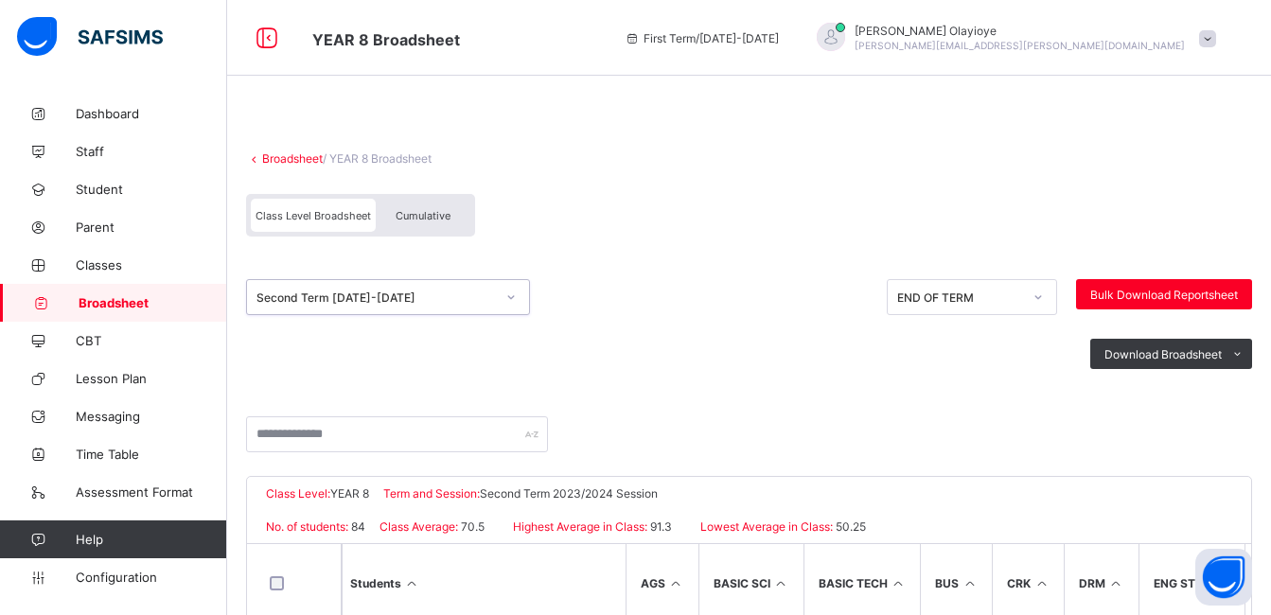
click at [297, 299] on div "Second Term 2023-2024" at bounding box center [376, 298] width 239 height 14
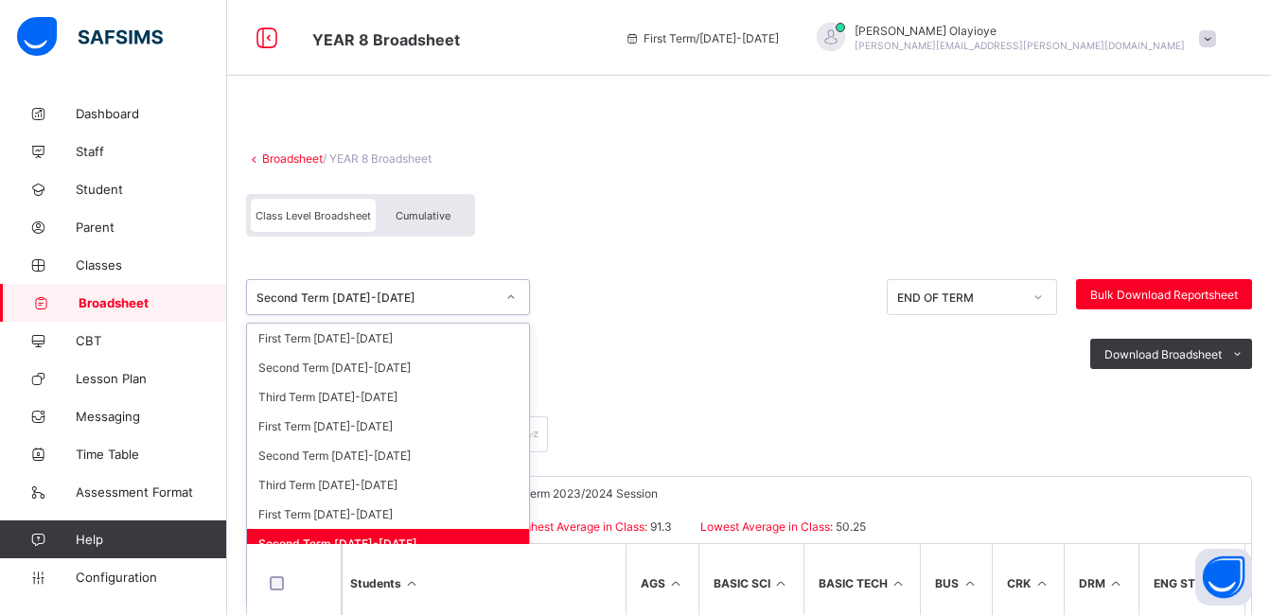
click at [409, 294] on div "Second Term 2023-2024" at bounding box center [376, 298] width 239 height 14
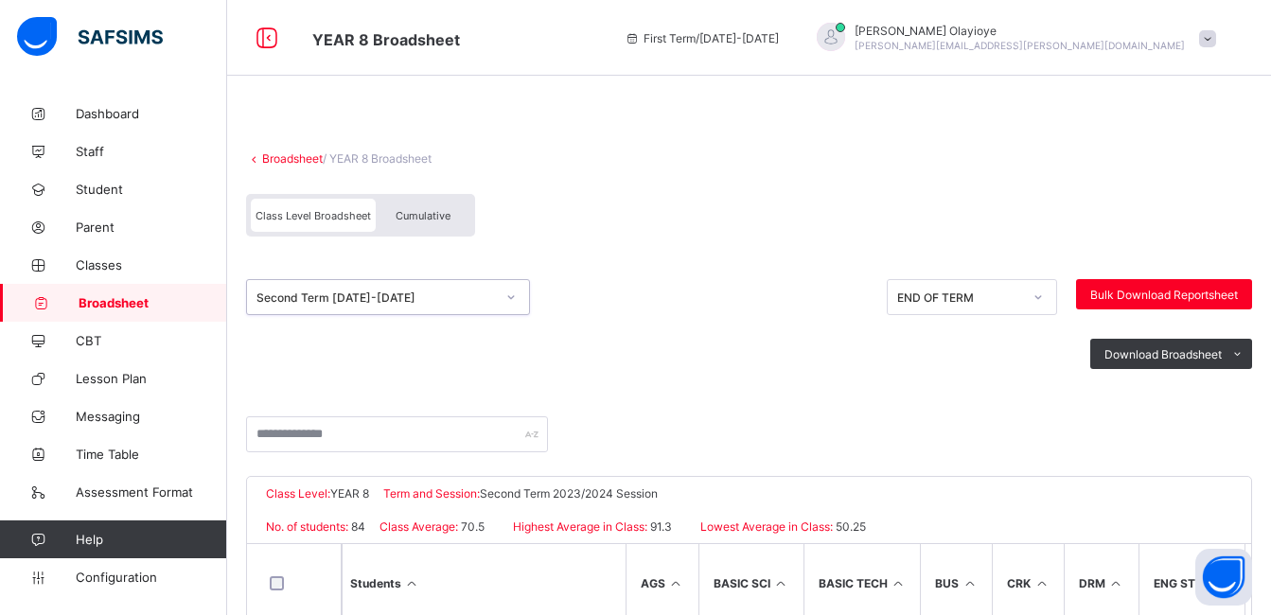
click at [409, 294] on div "Second Term 2023-2024" at bounding box center [376, 298] width 239 height 14
click at [122, 577] on span "Configuration" at bounding box center [151, 577] width 151 height 15
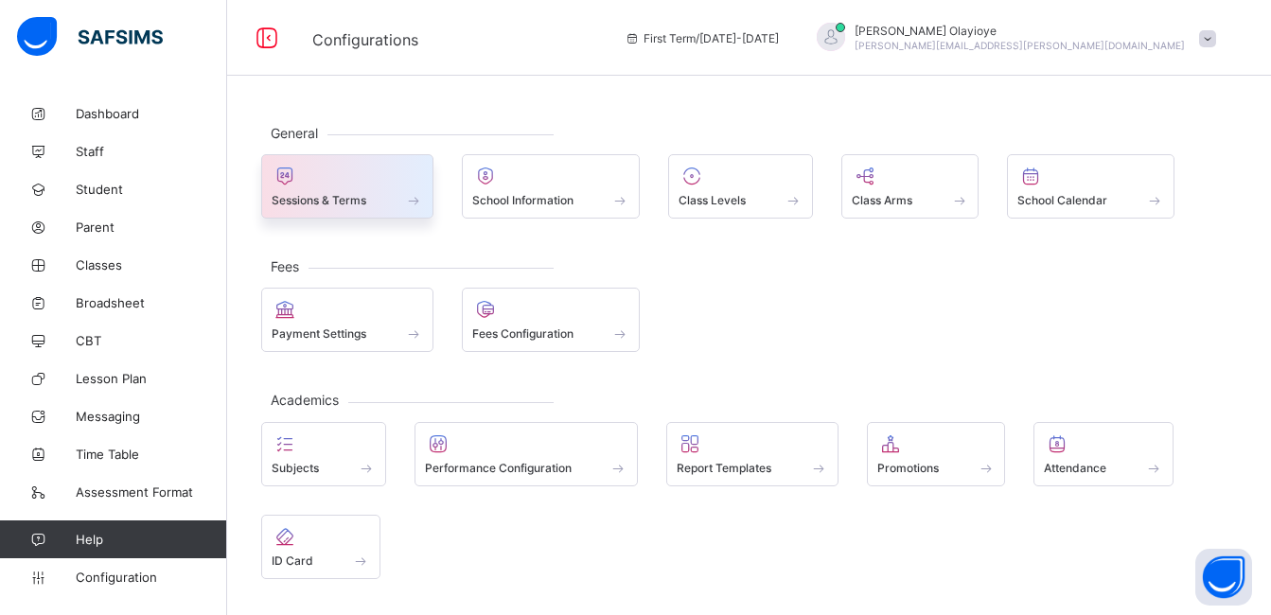
click at [311, 190] on span at bounding box center [347, 189] width 151 height 5
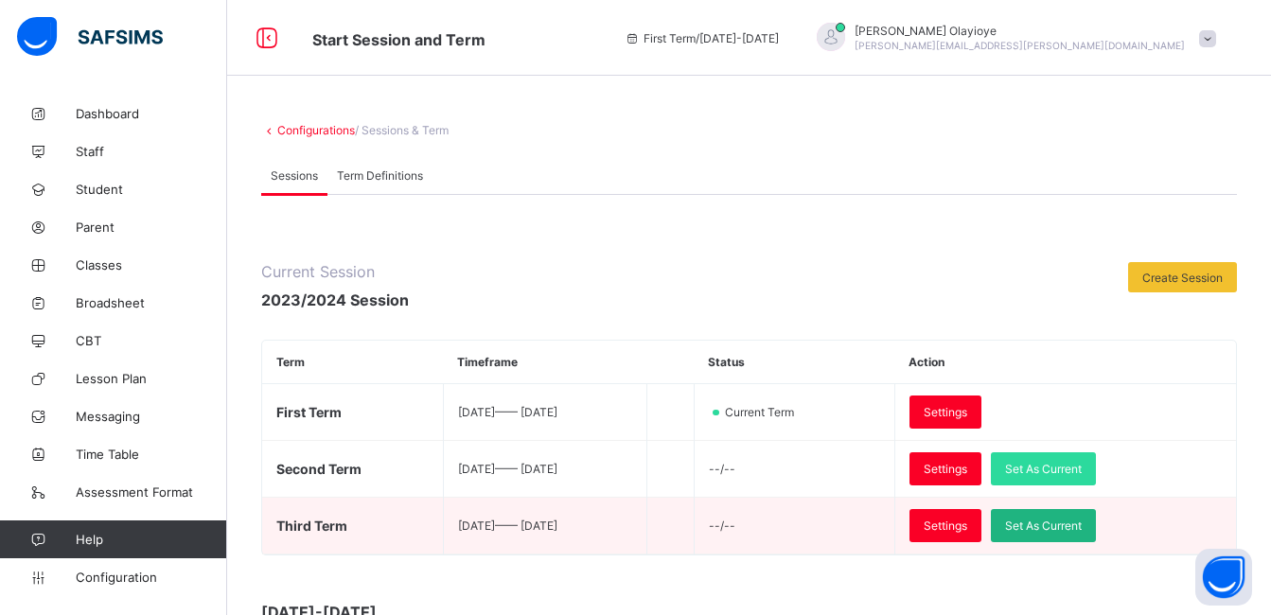
click at [1082, 529] on span "Set As Current" at bounding box center [1043, 526] width 77 height 14
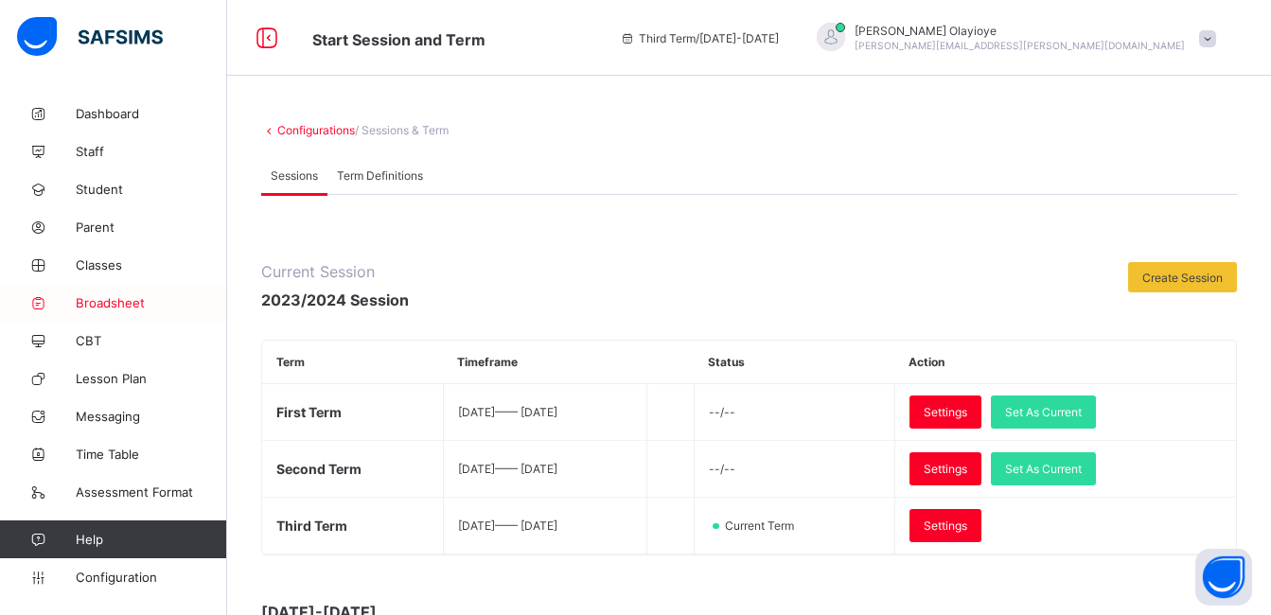
click at [114, 303] on span "Broadsheet" at bounding box center [151, 302] width 151 height 15
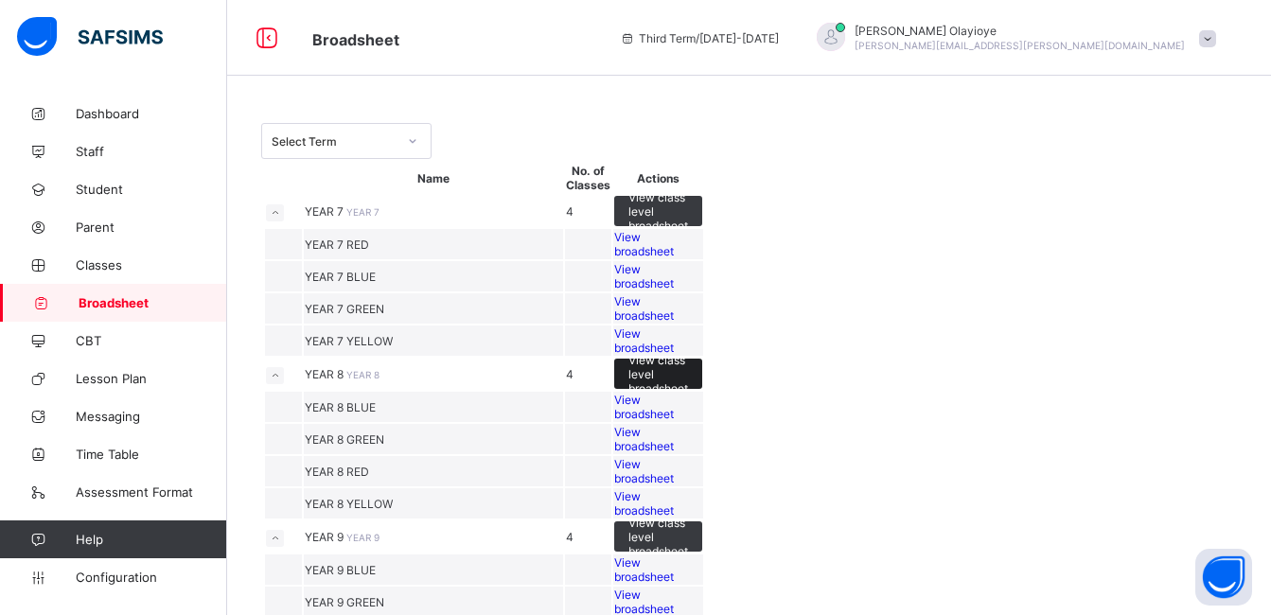
click at [688, 396] on span "View class level broadsheet" at bounding box center [659, 374] width 60 height 43
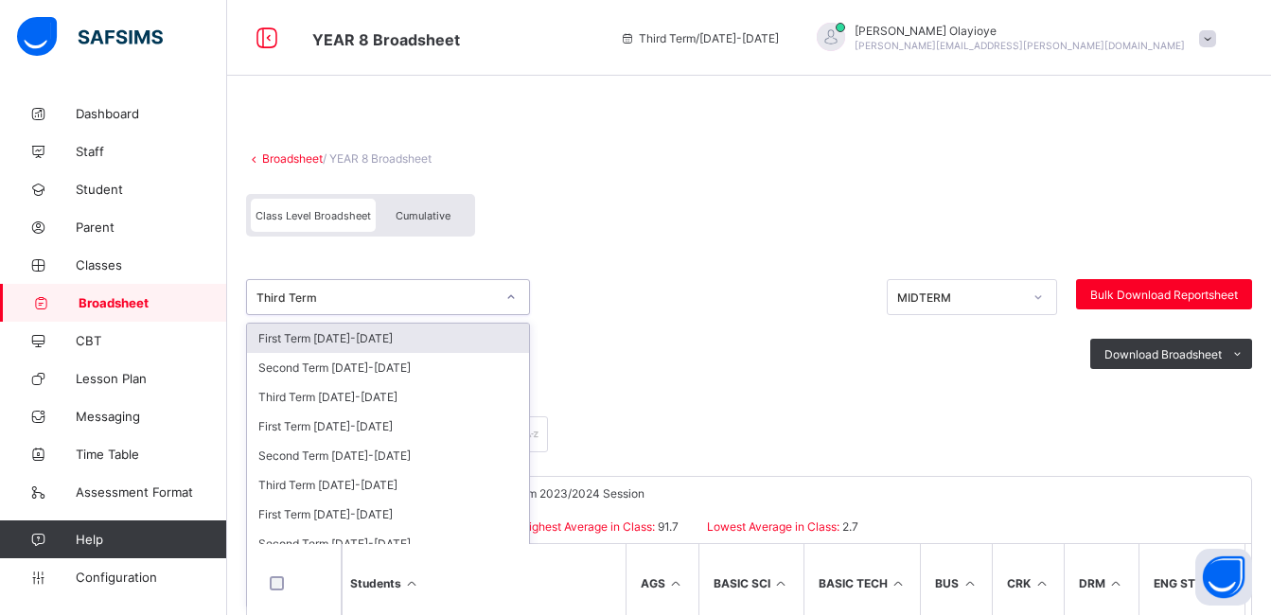
click at [512, 295] on icon at bounding box center [511, 297] width 11 height 19
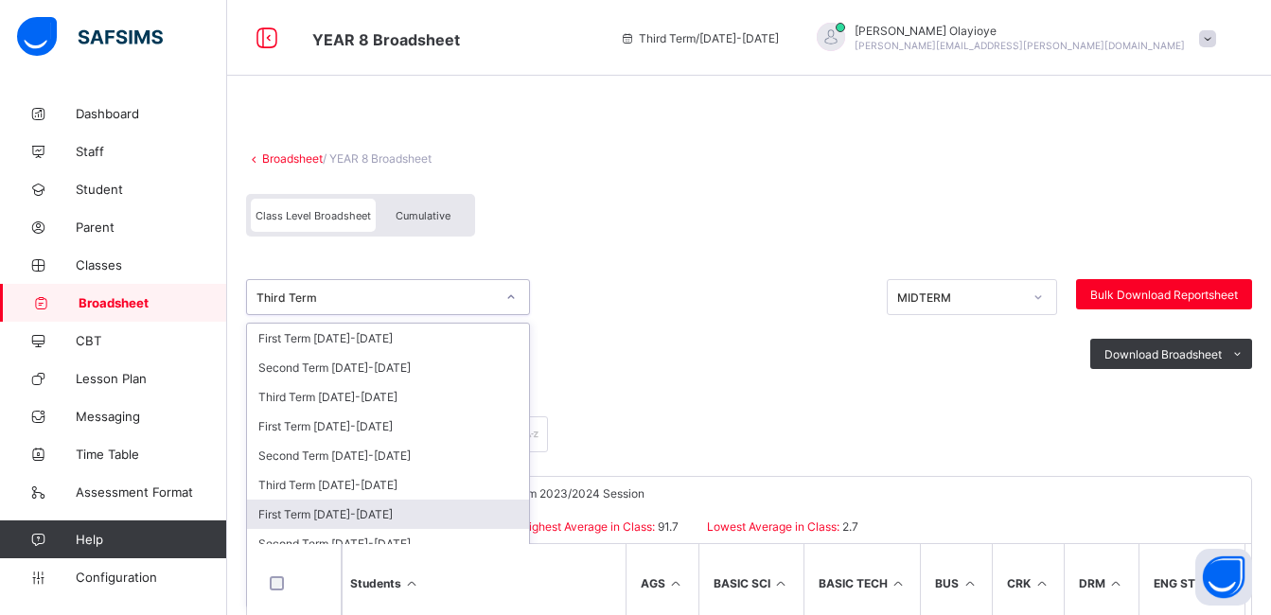
scroll to position [9, 0]
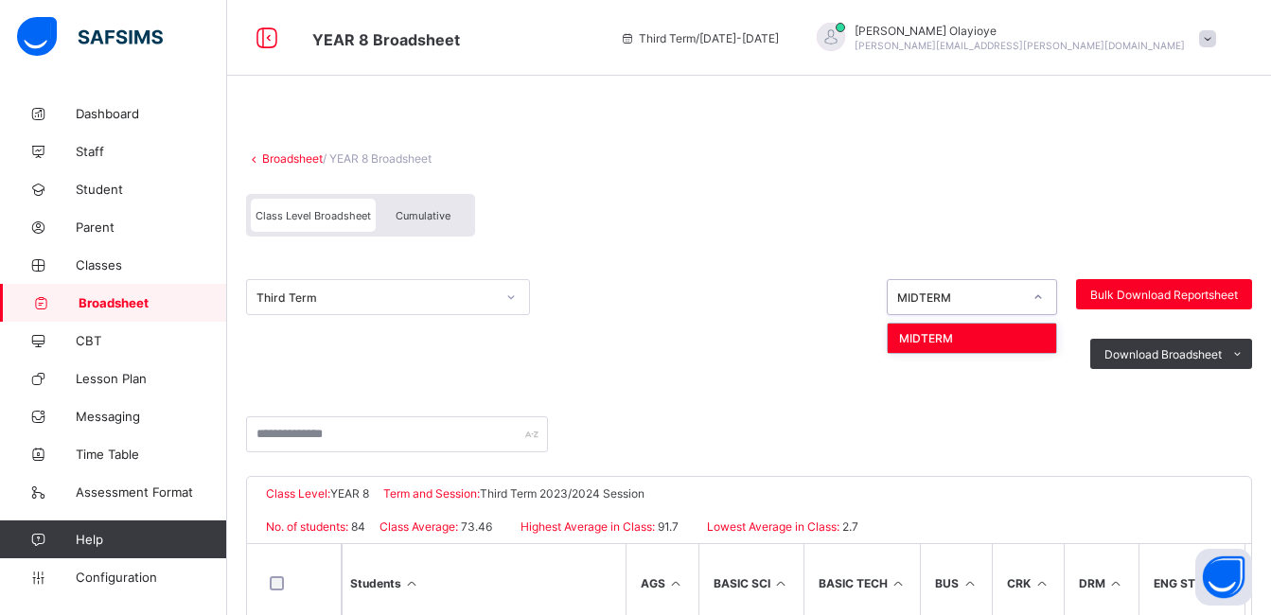
click at [1044, 298] on icon at bounding box center [1038, 297] width 11 height 19
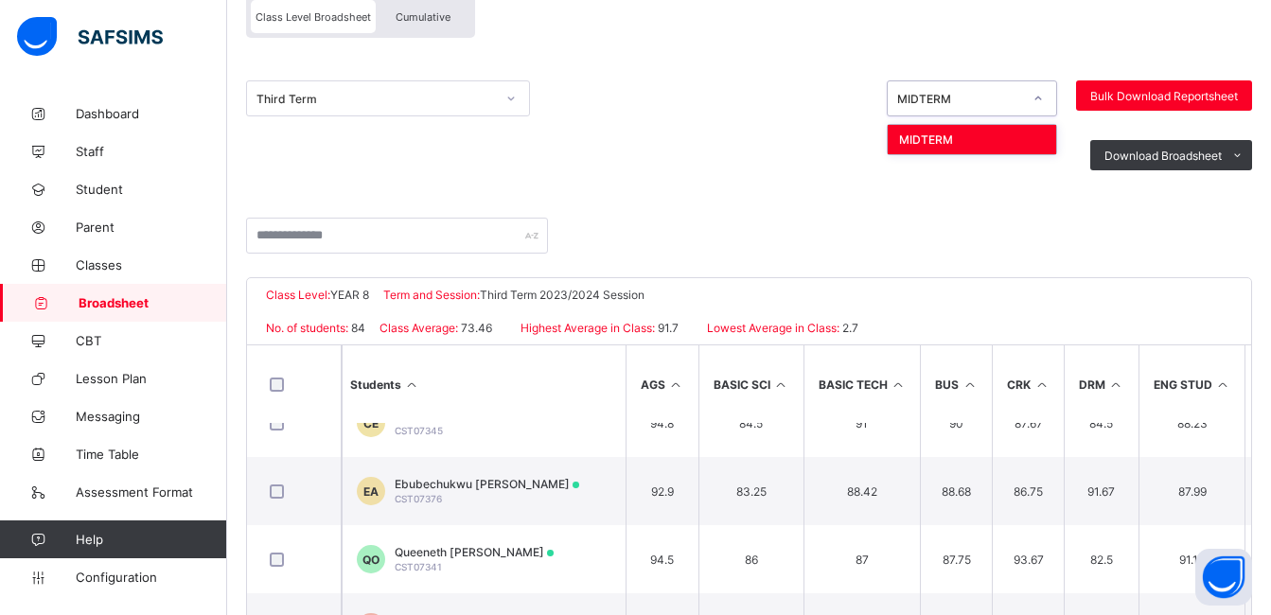
scroll to position [0, 0]
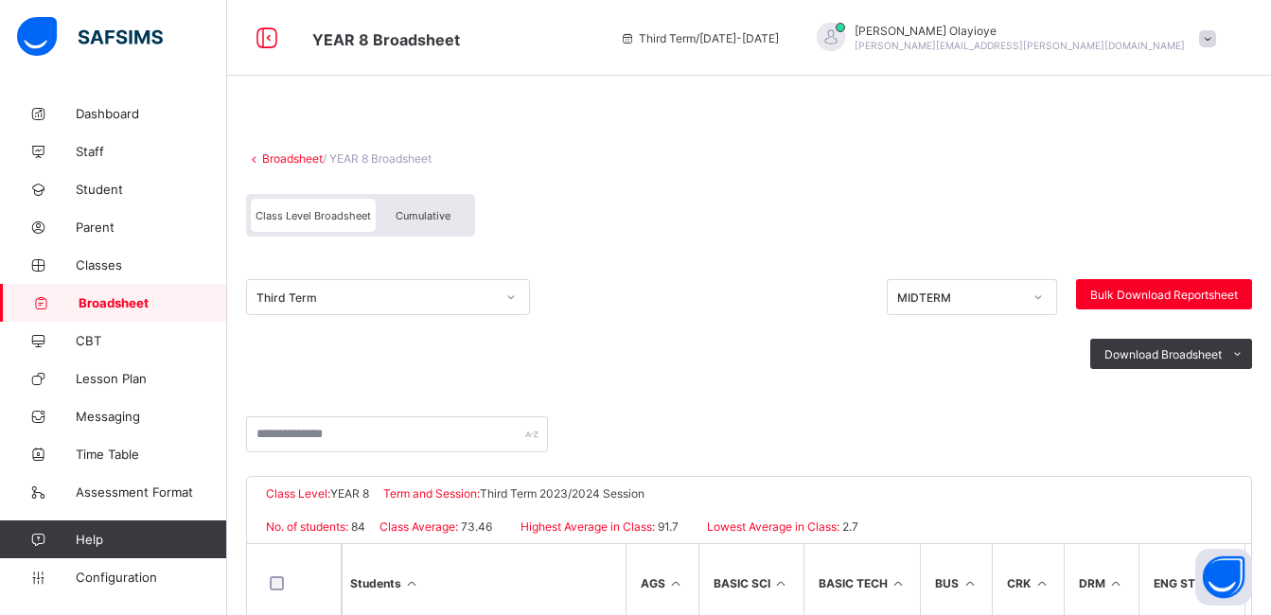
click at [439, 222] on span "Cumulative" at bounding box center [423, 215] width 55 height 13
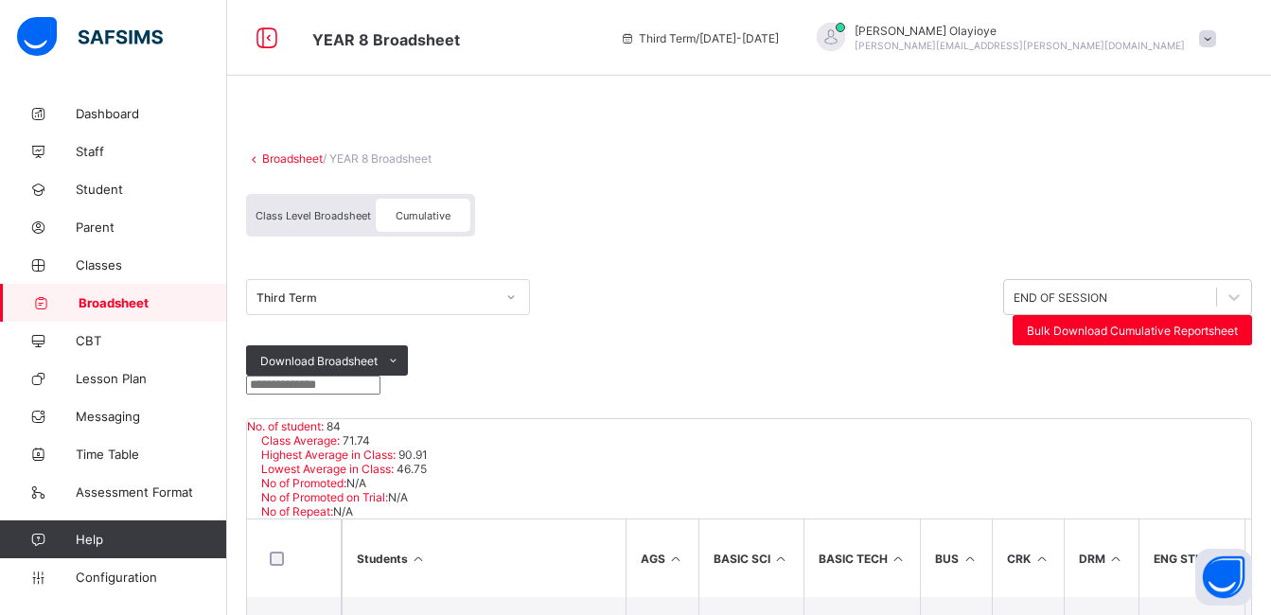
click at [314, 217] on span "Class Level Broadsheet" at bounding box center [314, 215] width 116 height 13
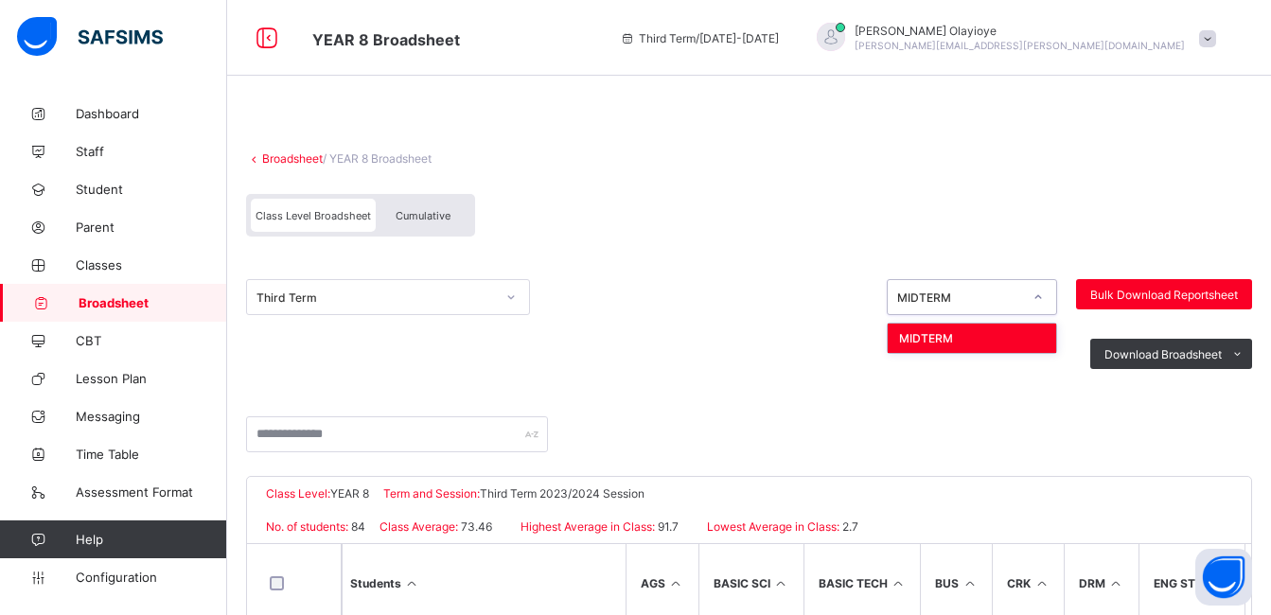
click at [996, 295] on div "MIDTERM" at bounding box center [959, 298] width 125 height 14
click at [420, 217] on span "Cumulative" at bounding box center [423, 215] width 55 height 13
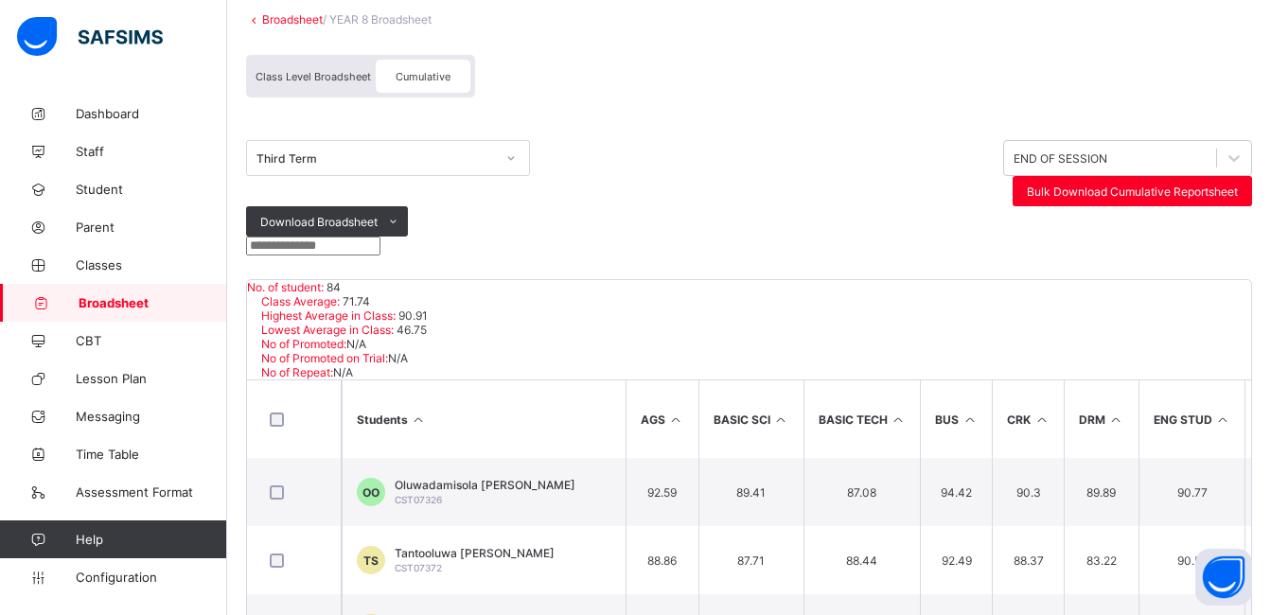
scroll to position [141, 0]
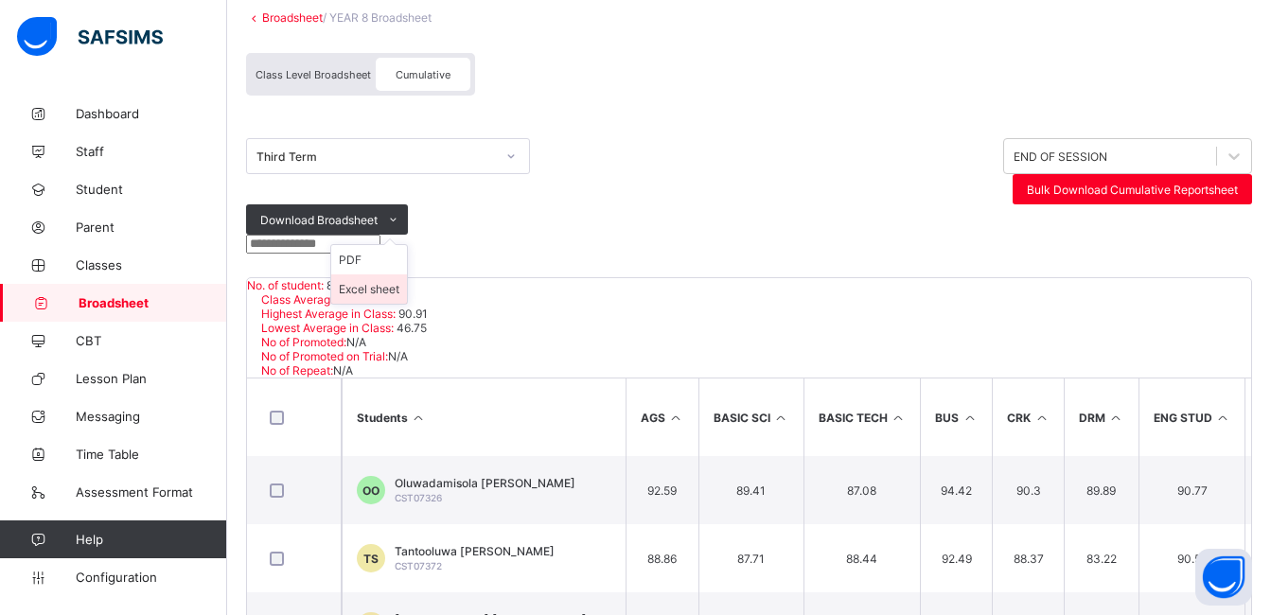
click at [407, 275] on li "Excel sheet" at bounding box center [369, 289] width 76 height 29
click at [98, 583] on span "Configuration" at bounding box center [151, 577] width 151 height 15
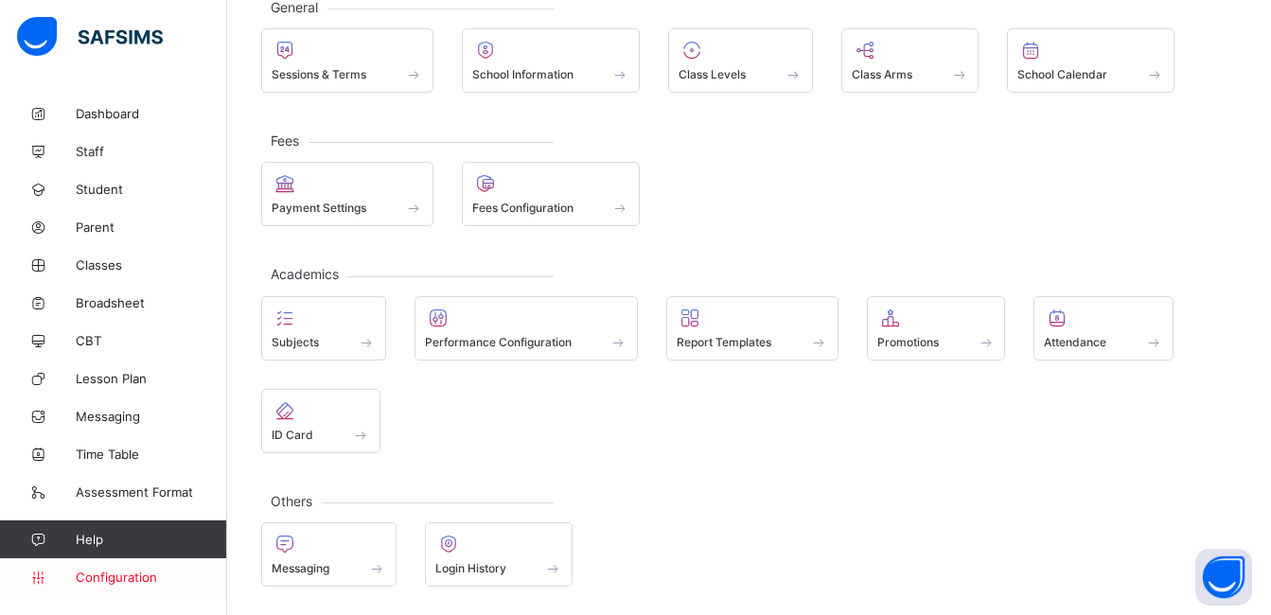
scroll to position [126, 0]
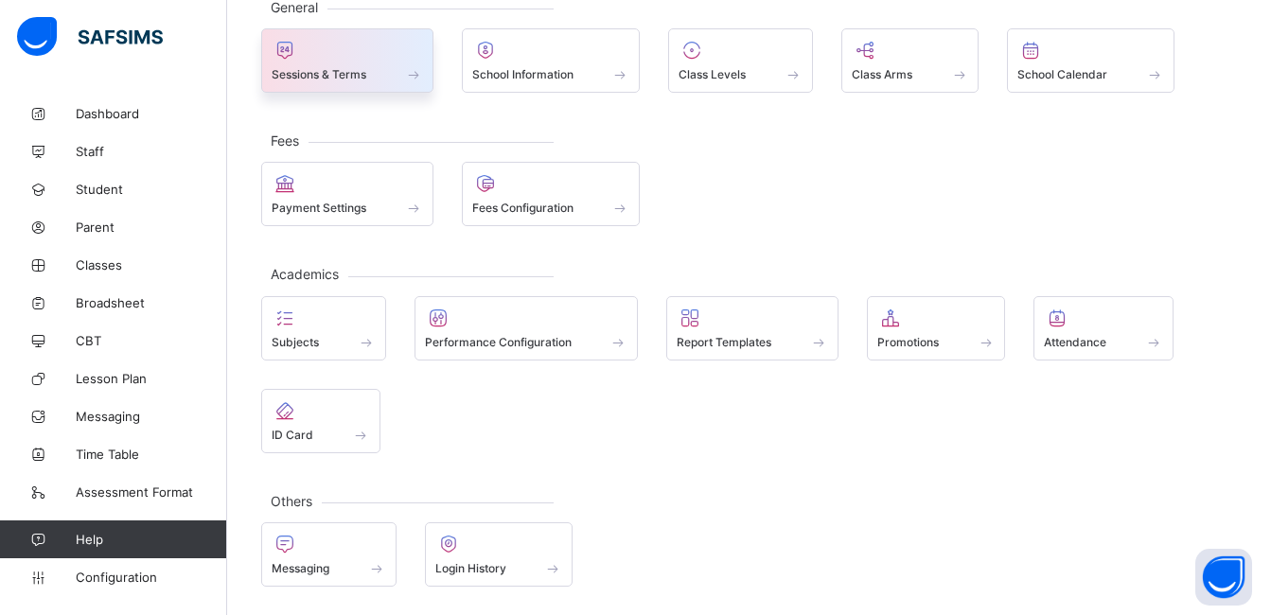
click at [299, 63] on span at bounding box center [347, 64] width 151 height 5
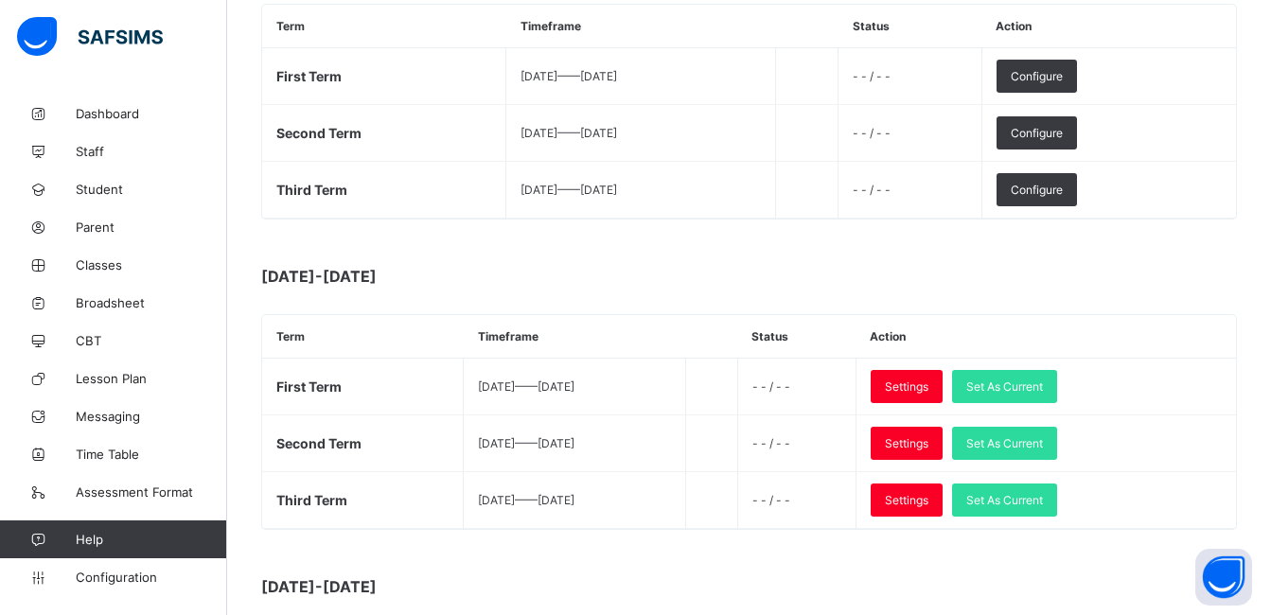
scroll to position [651, 0]
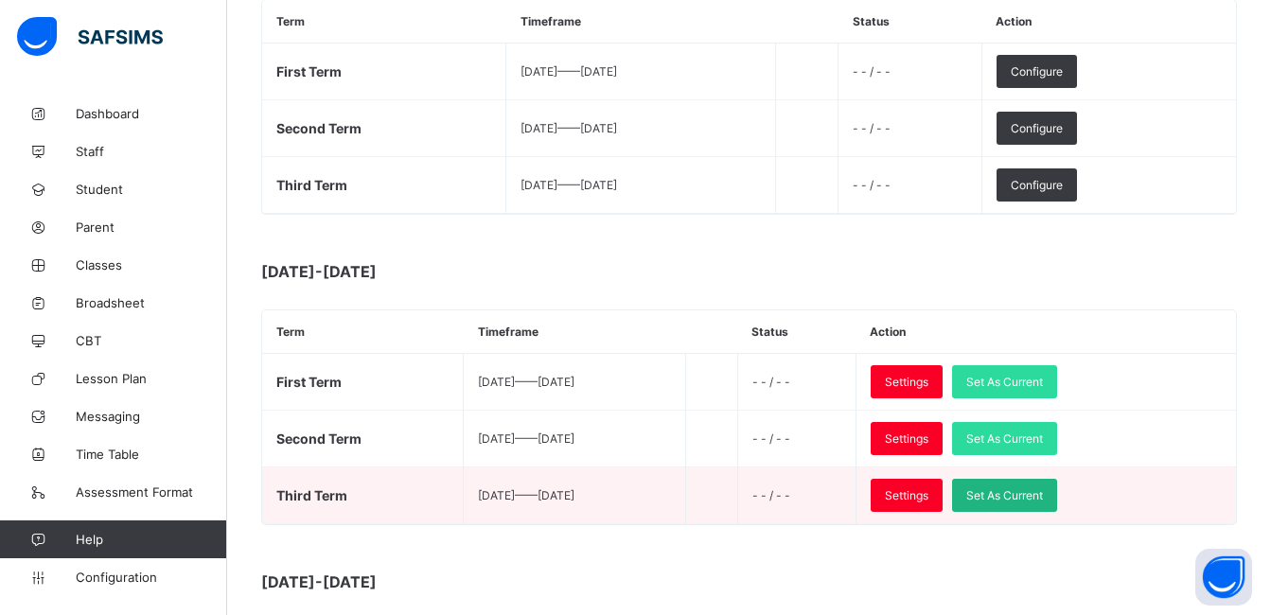
click at [1028, 502] on span "Set As Current" at bounding box center [1005, 496] width 77 height 14
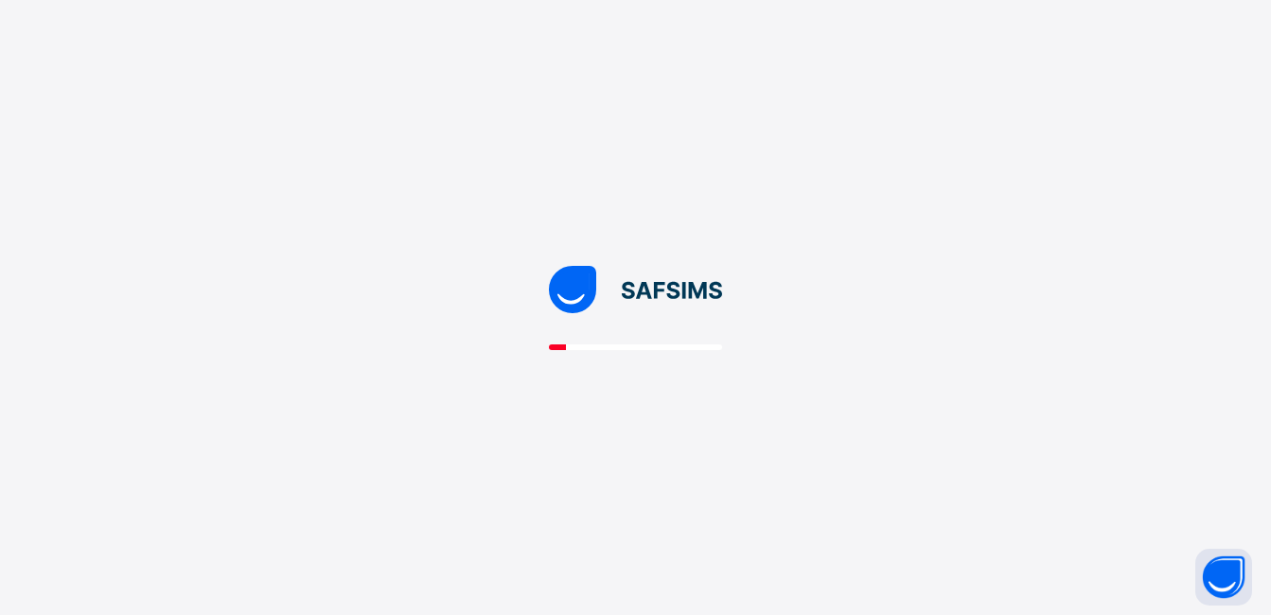
scroll to position [0, 0]
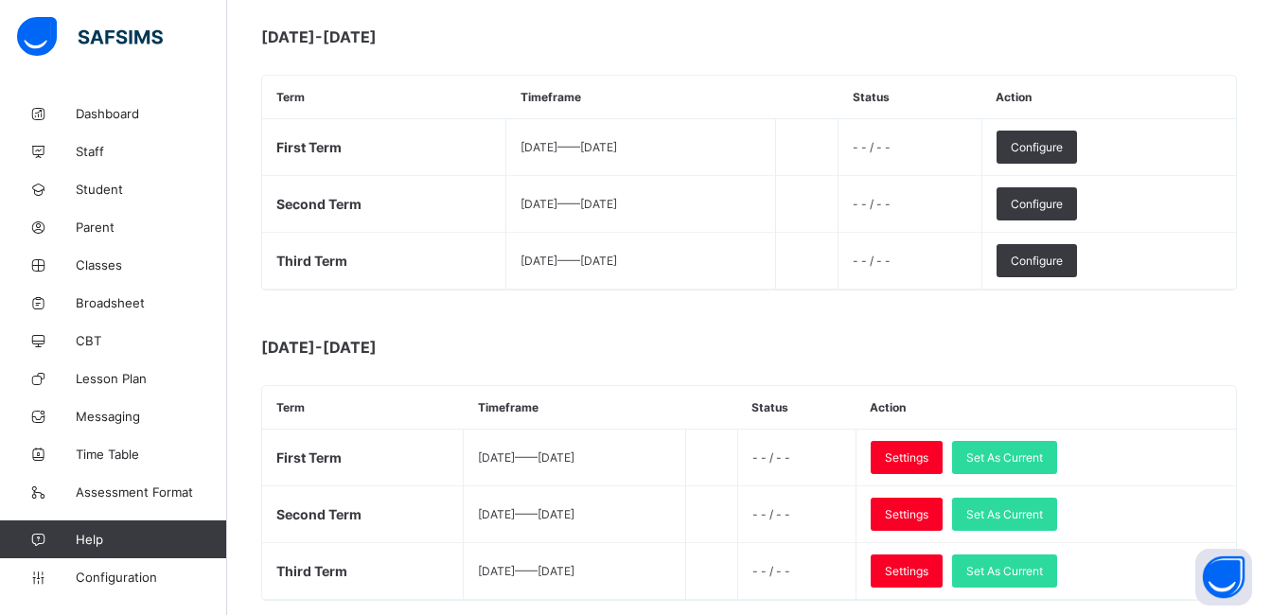
scroll to position [577, 0]
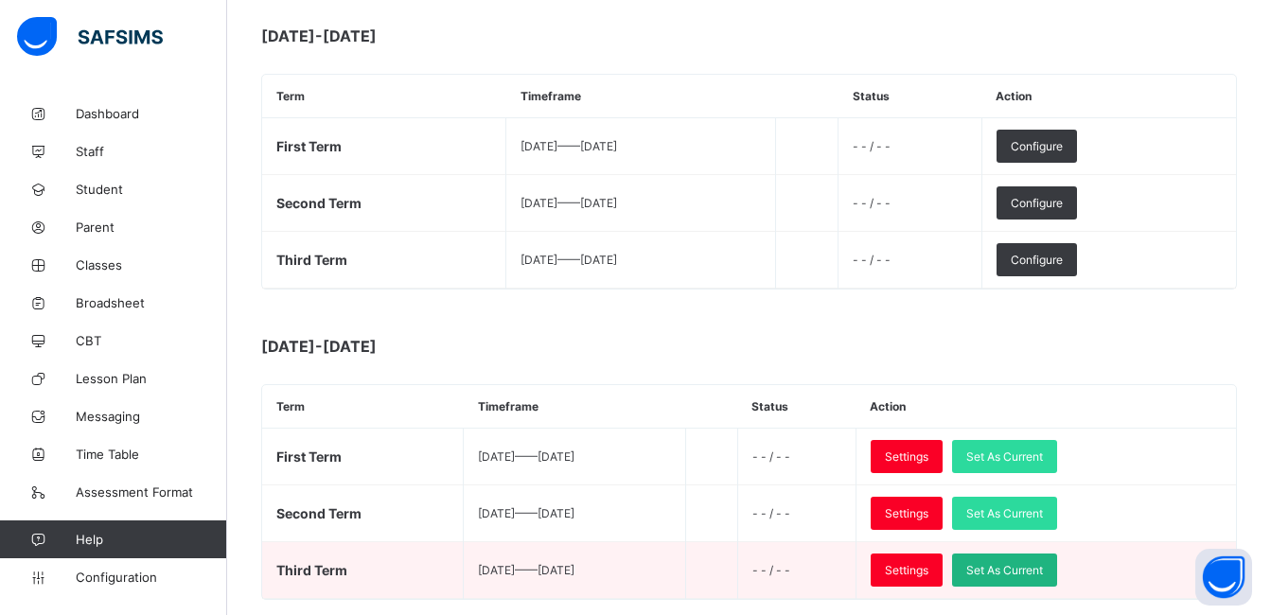
click at [1043, 566] on span "Set As Current" at bounding box center [1005, 570] width 77 height 14
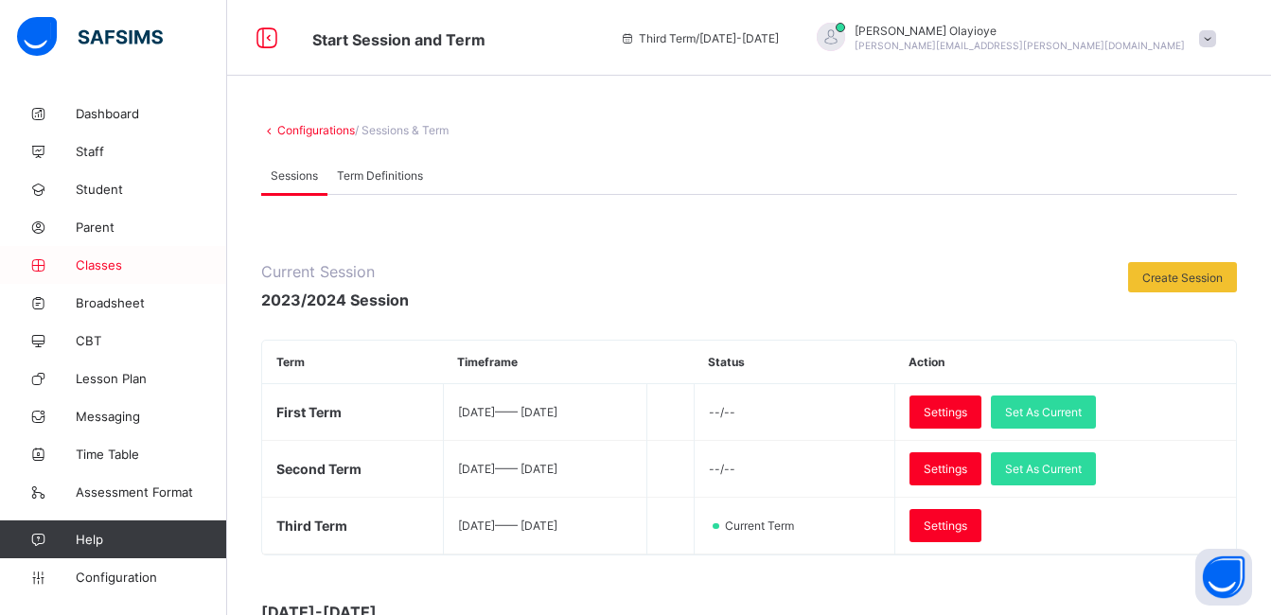
click at [104, 262] on span "Classes" at bounding box center [151, 265] width 151 height 15
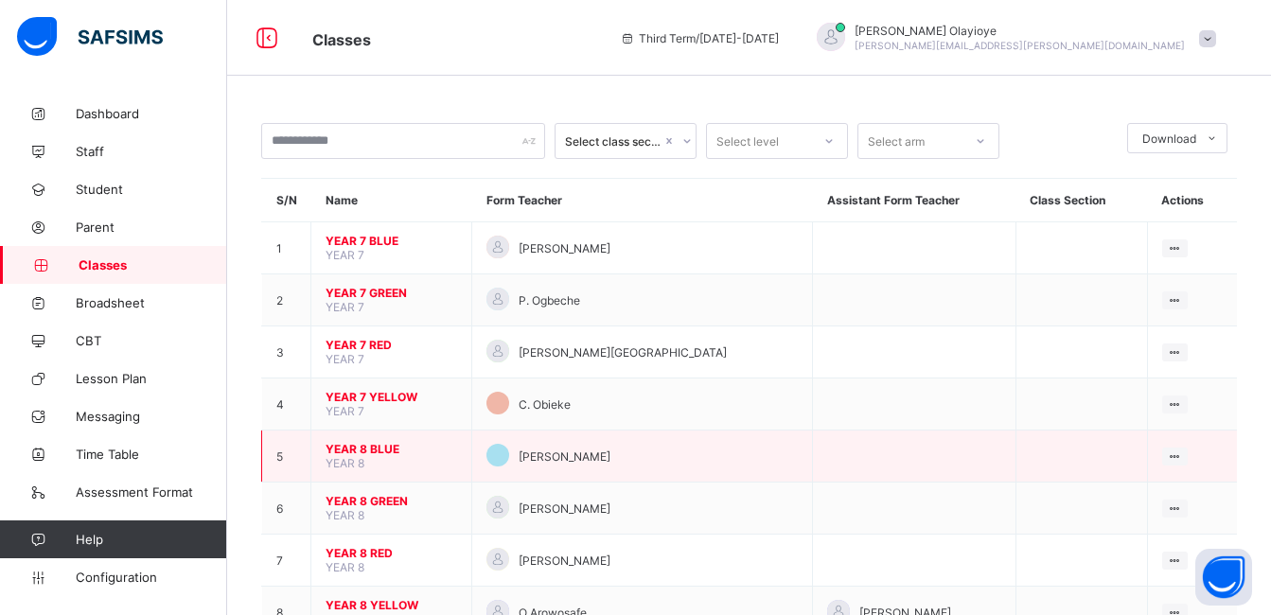
click at [397, 450] on span "YEAR 8 BLUE" at bounding box center [392, 449] width 132 height 14
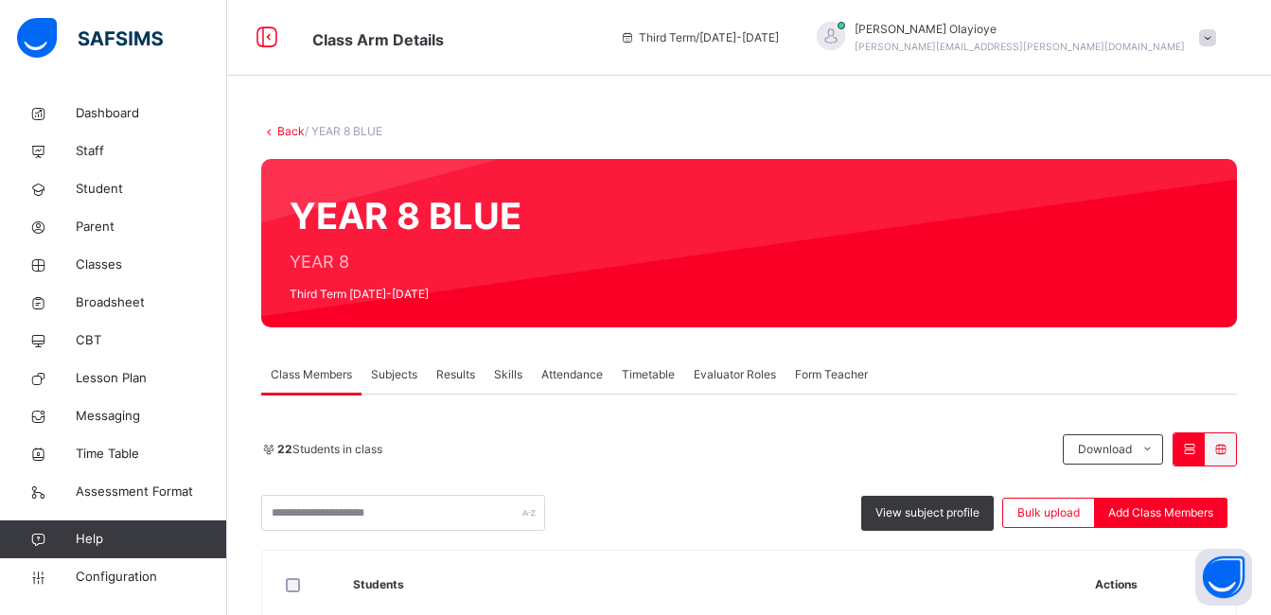
click at [388, 369] on span "Subjects" at bounding box center [394, 374] width 46 height 17
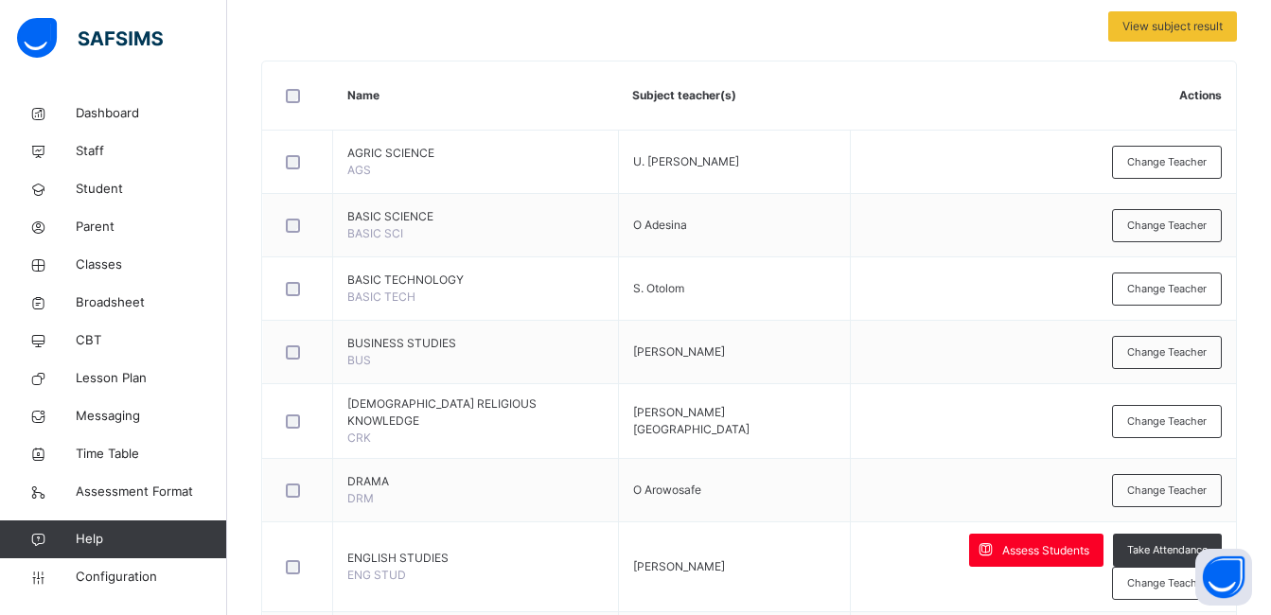
scroll to position [413, 0]
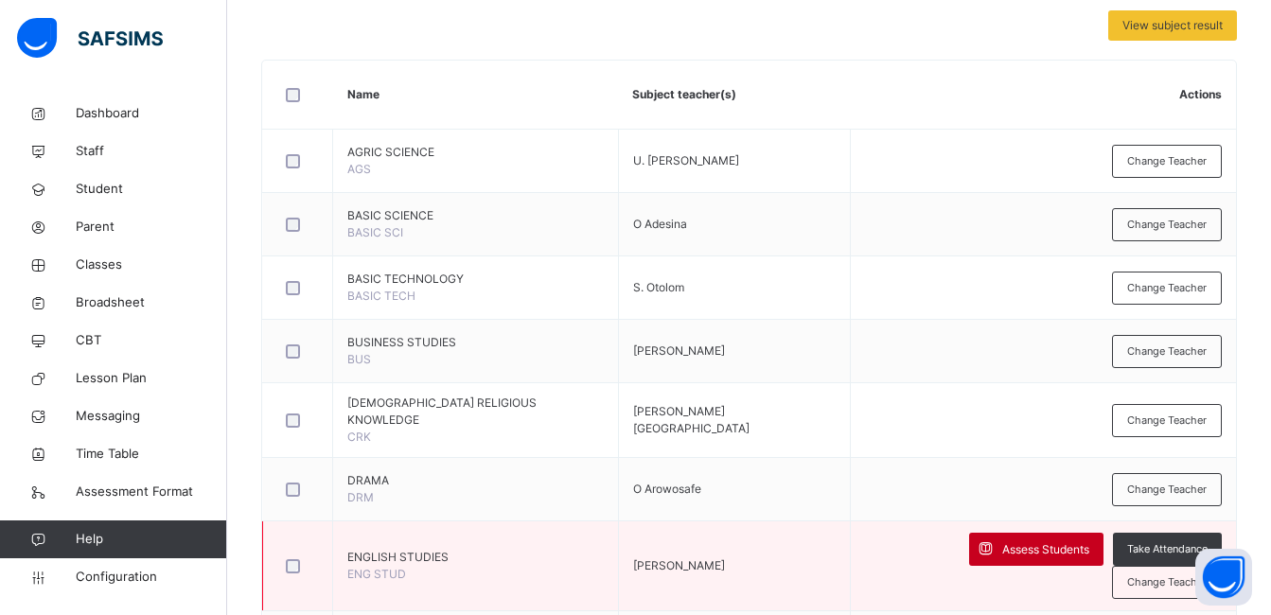
click at [1003, 542] on span "Assess Students" at bounding box center [1046, 550] width 87 height 17
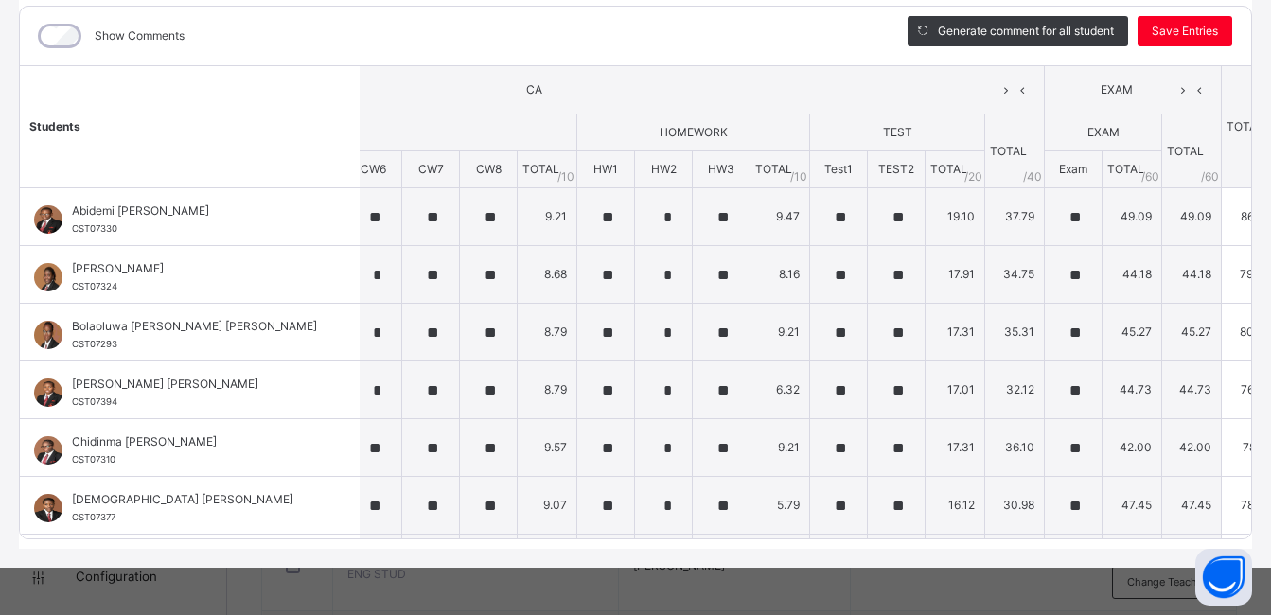
scroll to position [0, 0]
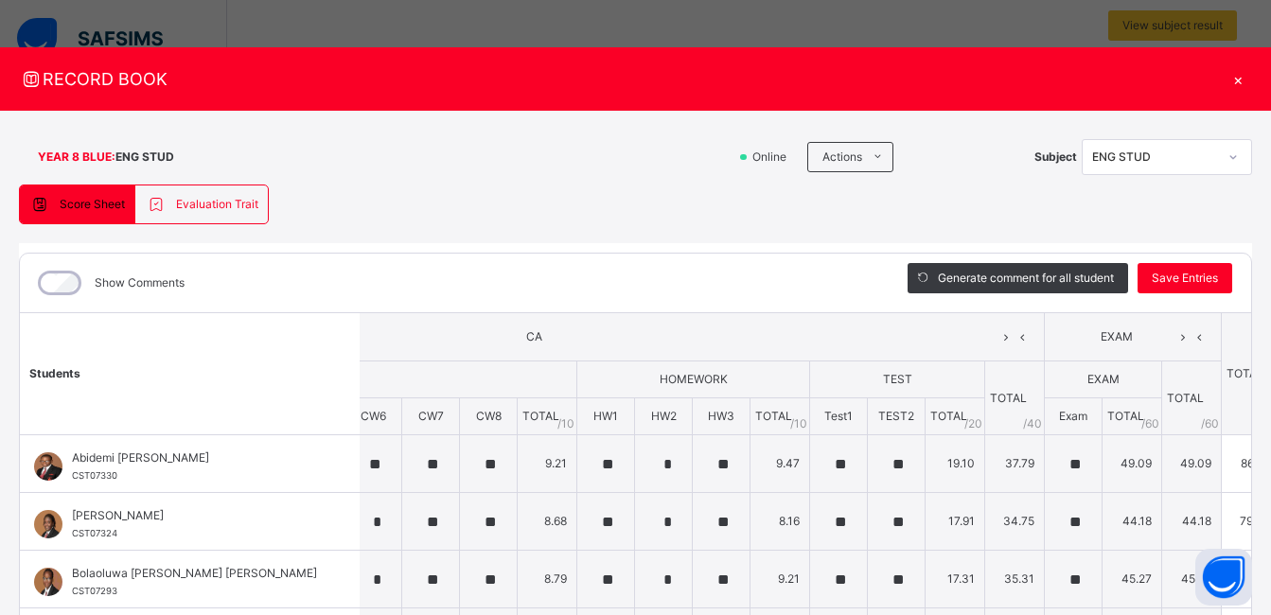
click at [1251, 79] on div "×" at bounding box center [1238, 79] width 28 height 26
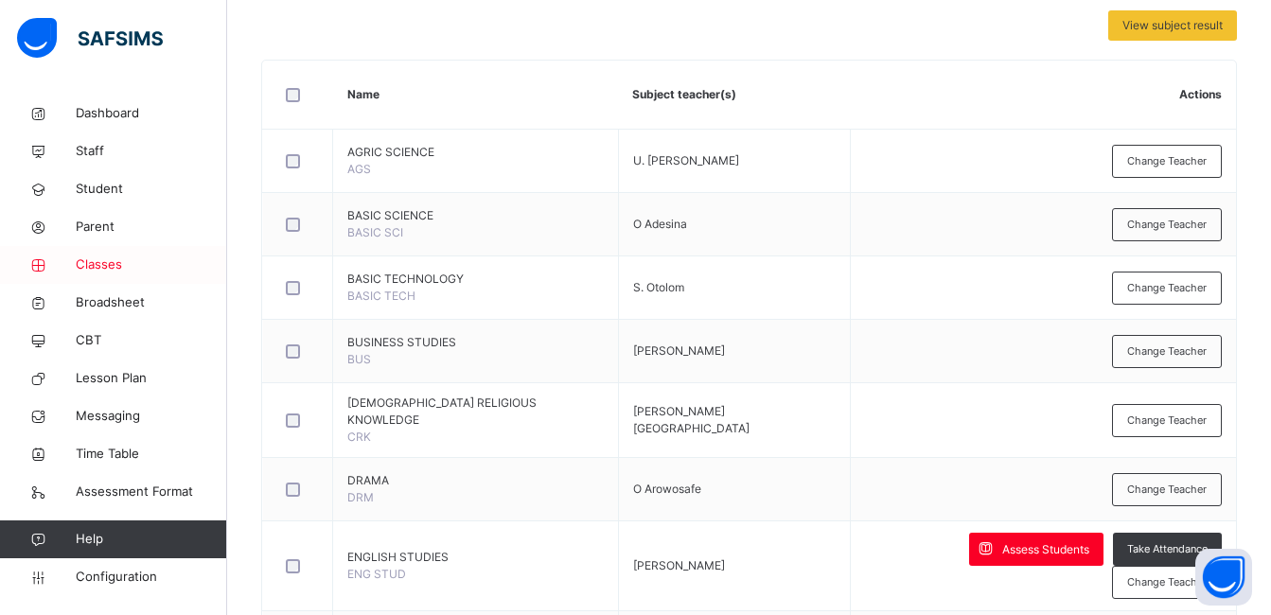
click at [114, 263] on span "Classes" at bounding box center [151, 265] width 151 height 19
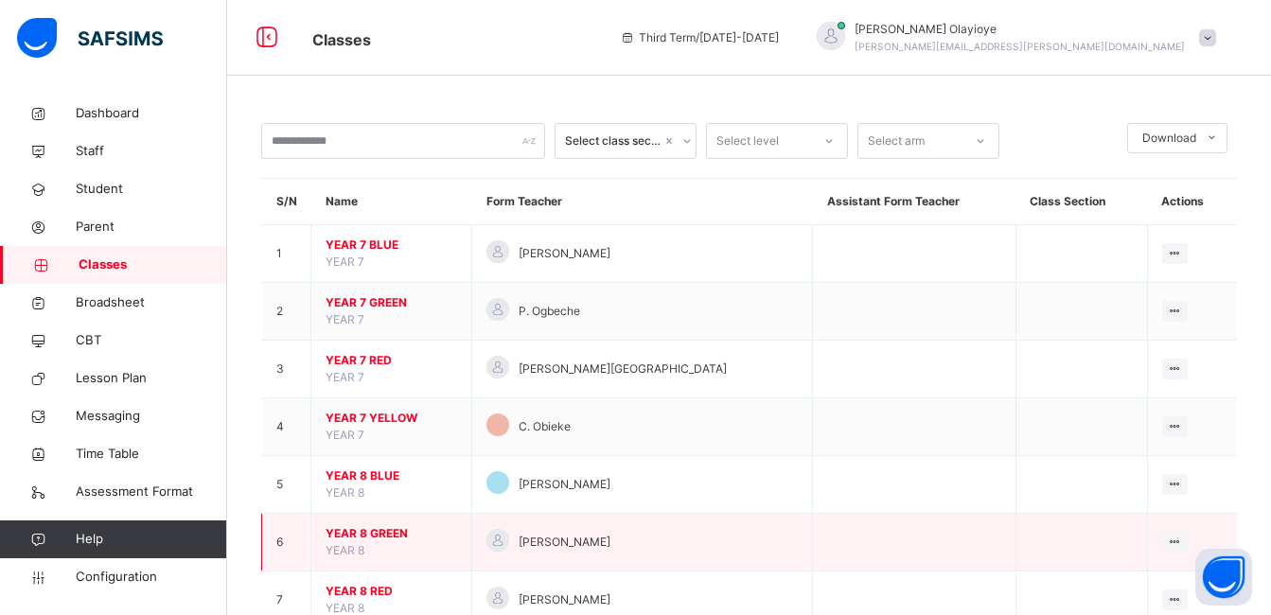
click at [359, 532] on span "YEAR 8 GREEN" at bounding box center [392, 533] width 132 height 17
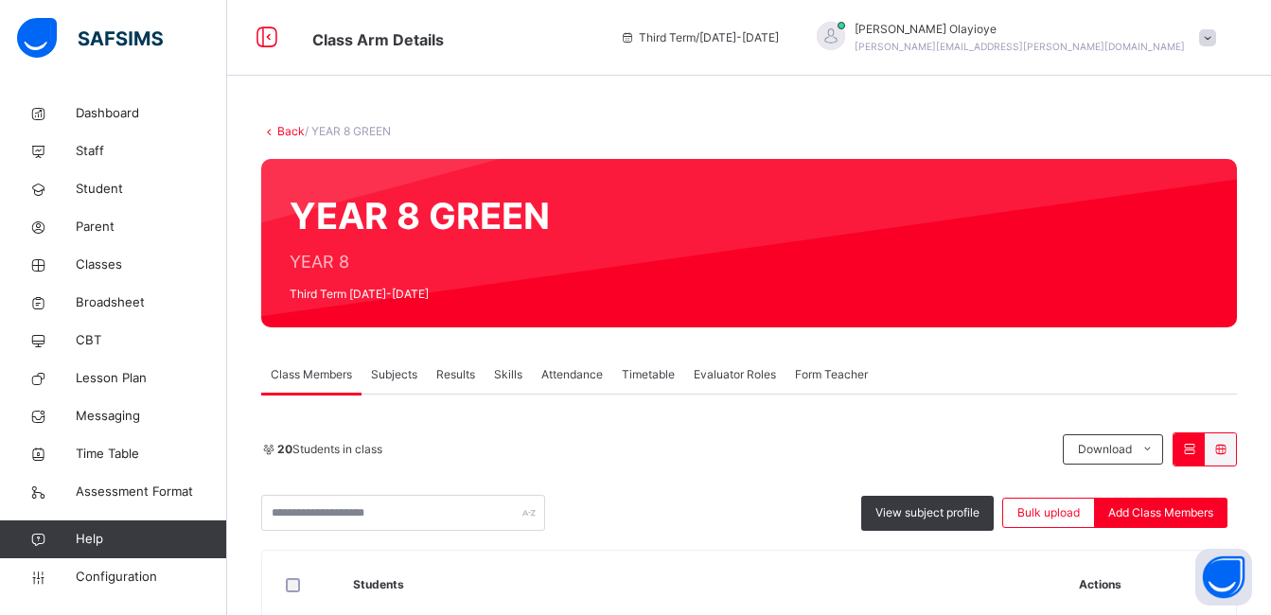
click at [400, 378] on span "Subjects" at bounding box center [394, 374] width 46 height 17
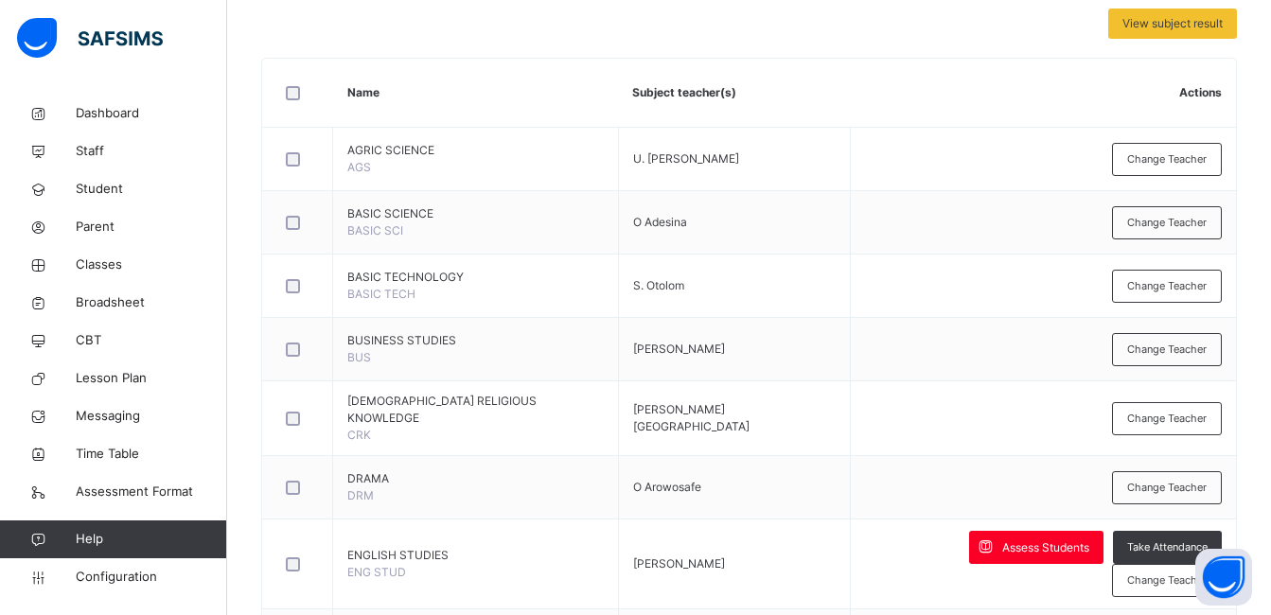
scroll to position [414, 0]
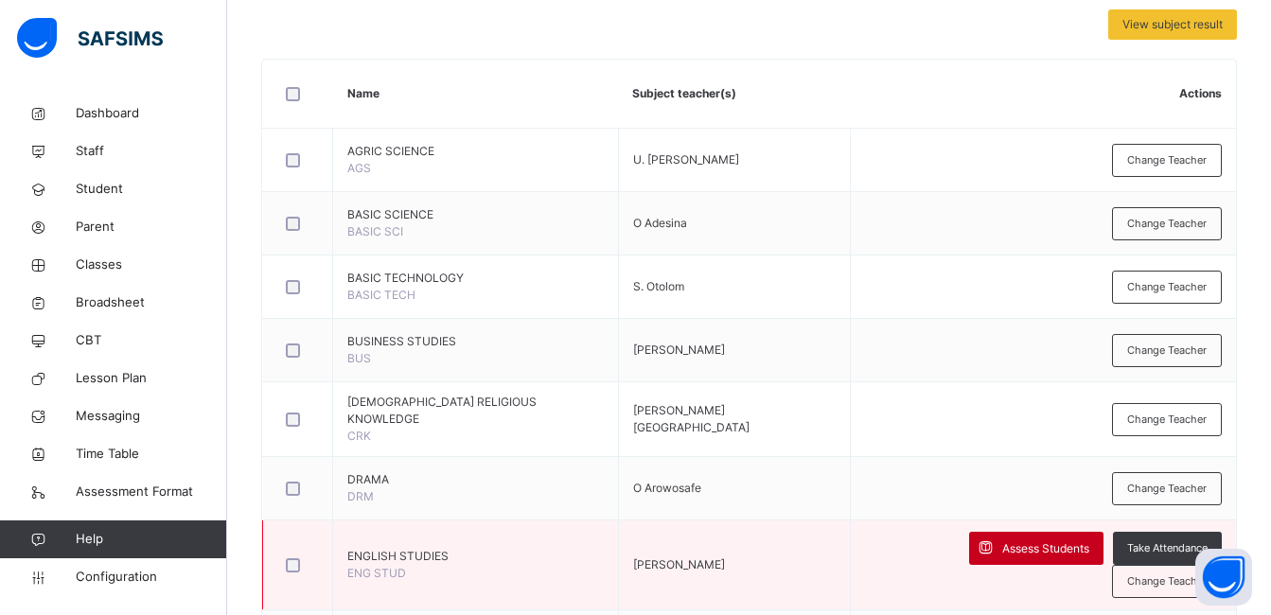
click at [1003, 541] on span "Assess Students" at bounding box center [1046, 549] width 87 height 17
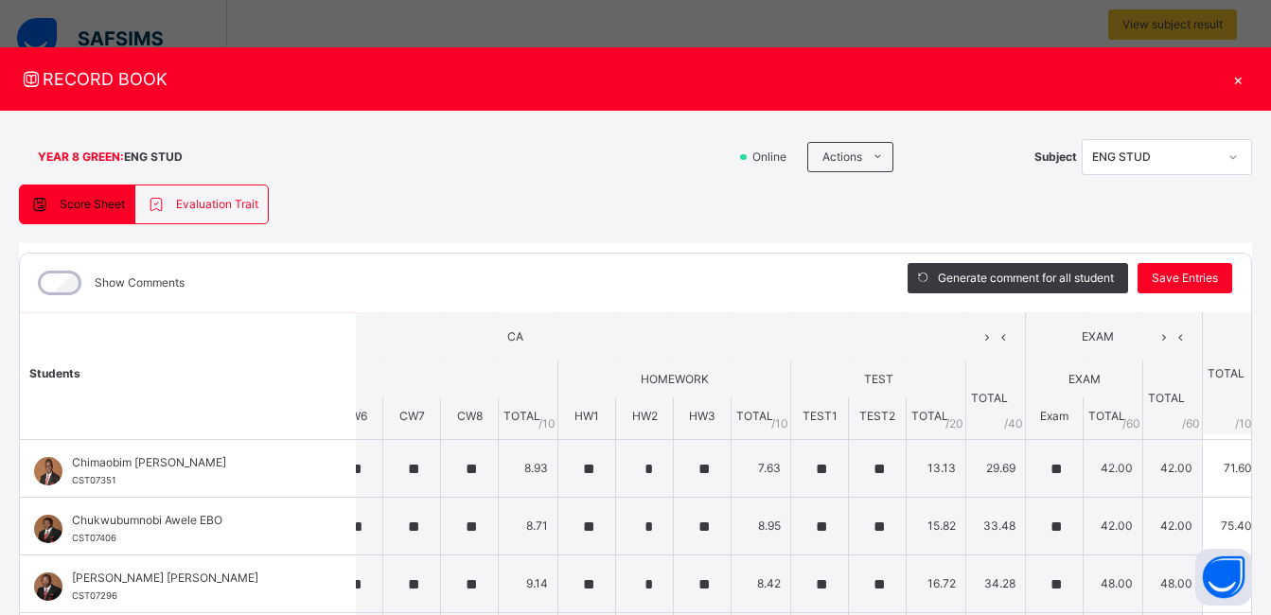
scroll to position [0, 320]
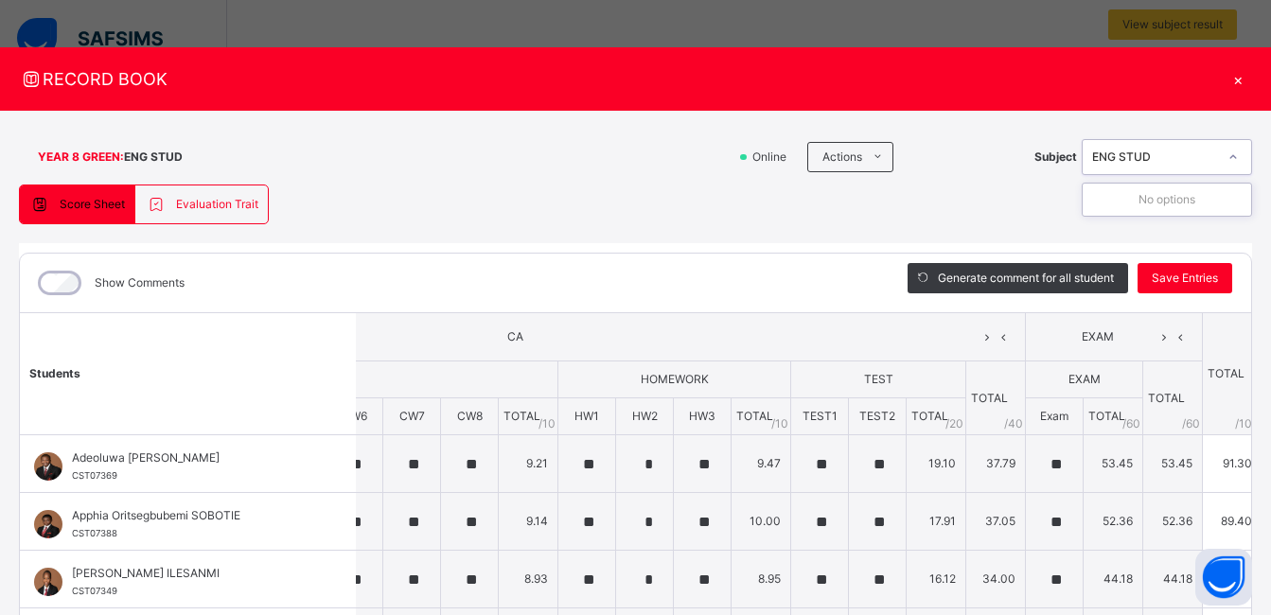
click at [1239, 155] on icon at bounding box center [1233, 157] width 11 height 19
click at [895, 215] on div "**********" at bounding box center [636, 491] width 1234 height 612
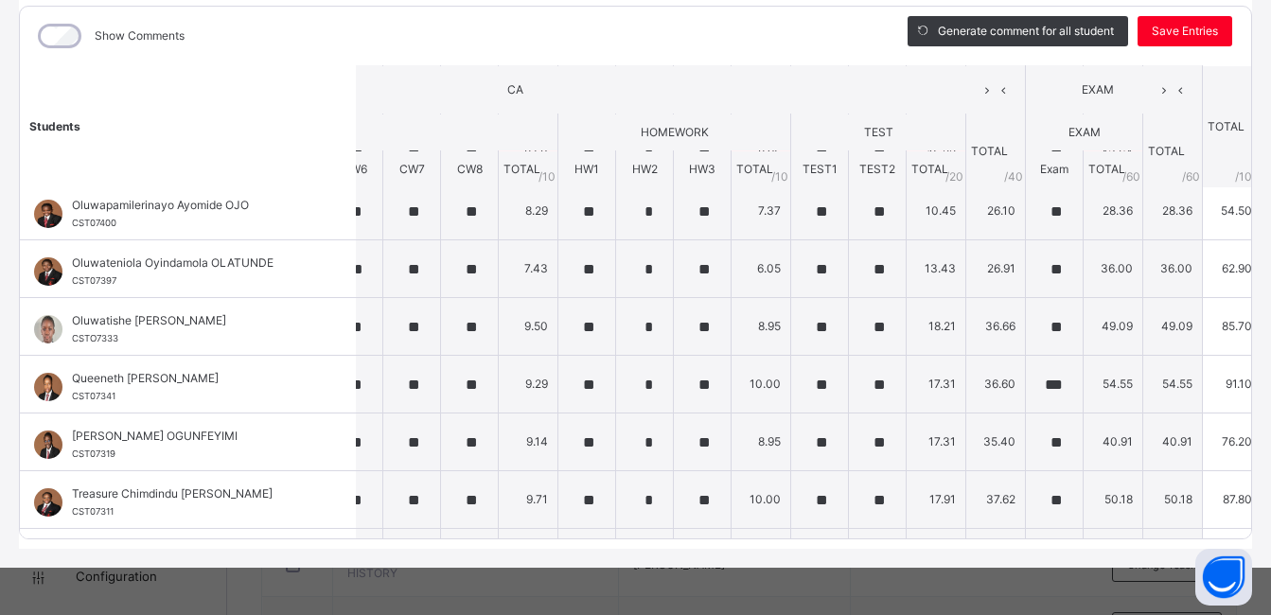
scroll to position [760, 320]
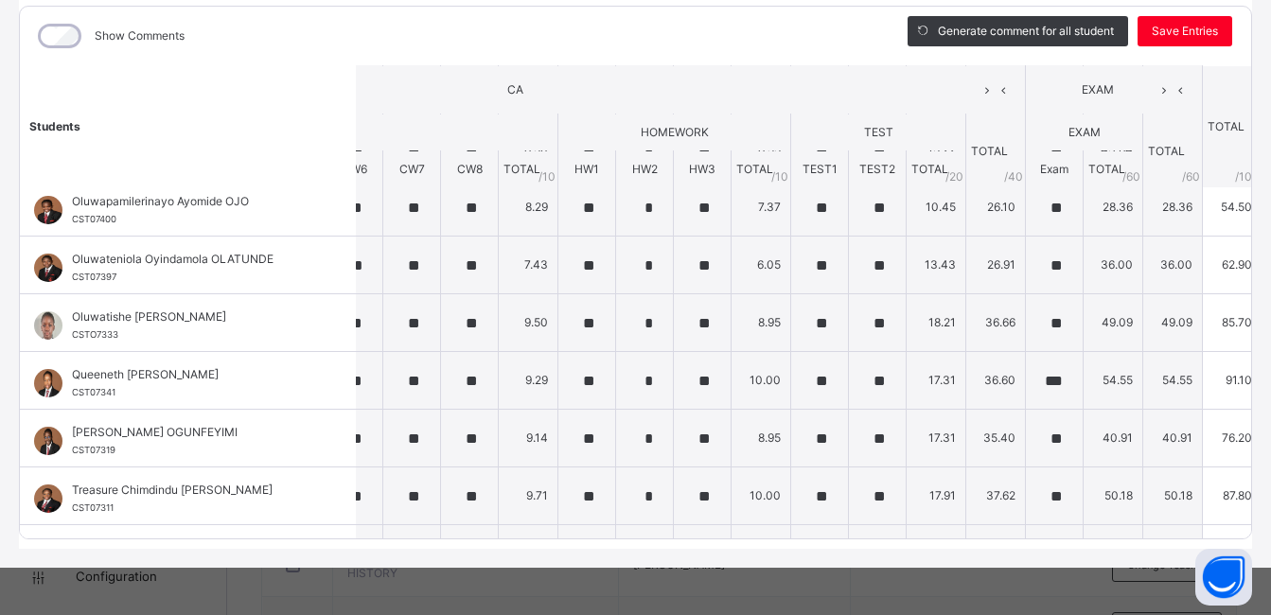
click at [562, 595] on div "**********" at bounding box center [635, 307] width 1271 height 615
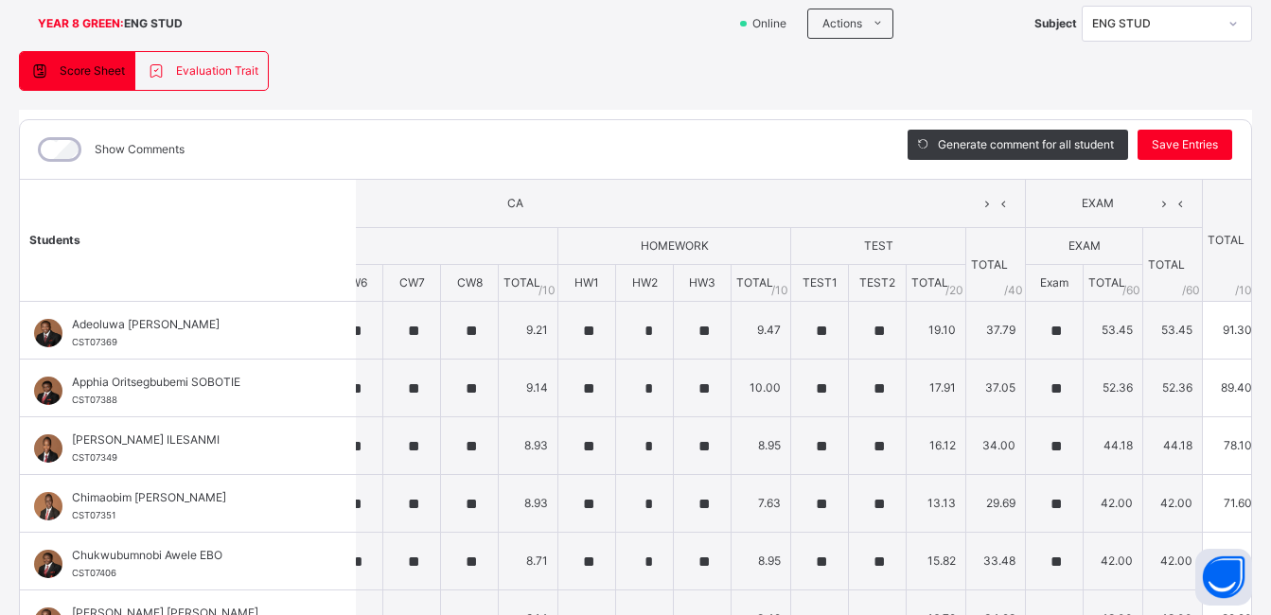
scroll to position [132, 0]
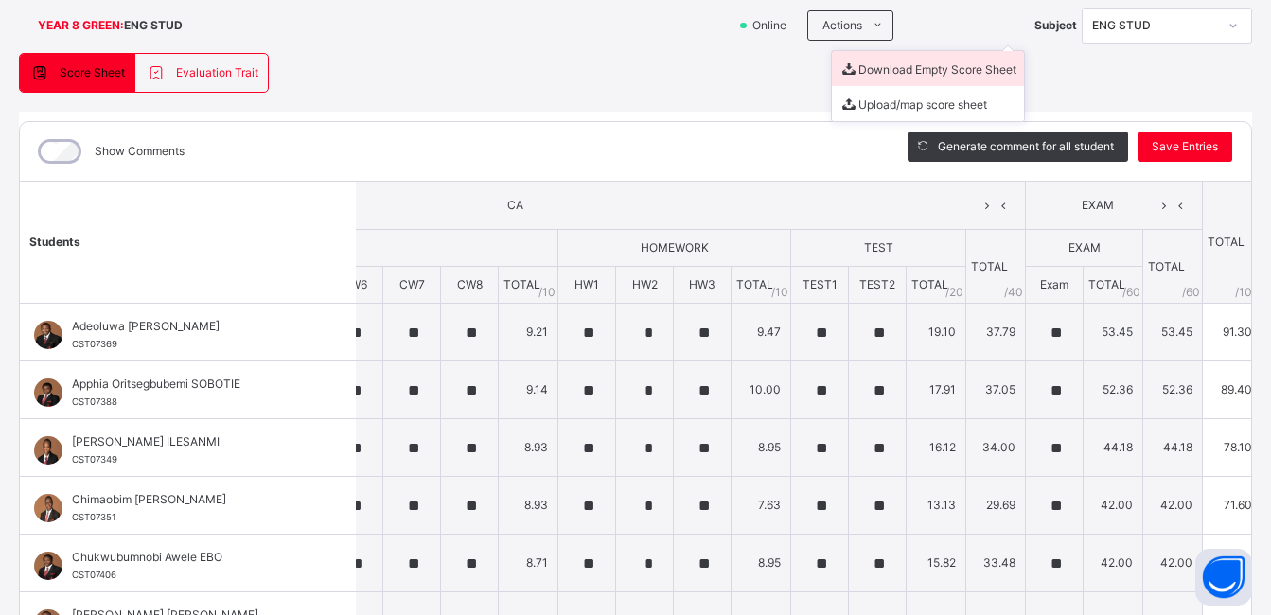
click at [928, 71] on li "Download Empty Score Sheet" at bounding box center [928, 68] width 192 height 35
click at [705, 100] on div "**********" at bounding box center [636, 359] width 1234 height 612
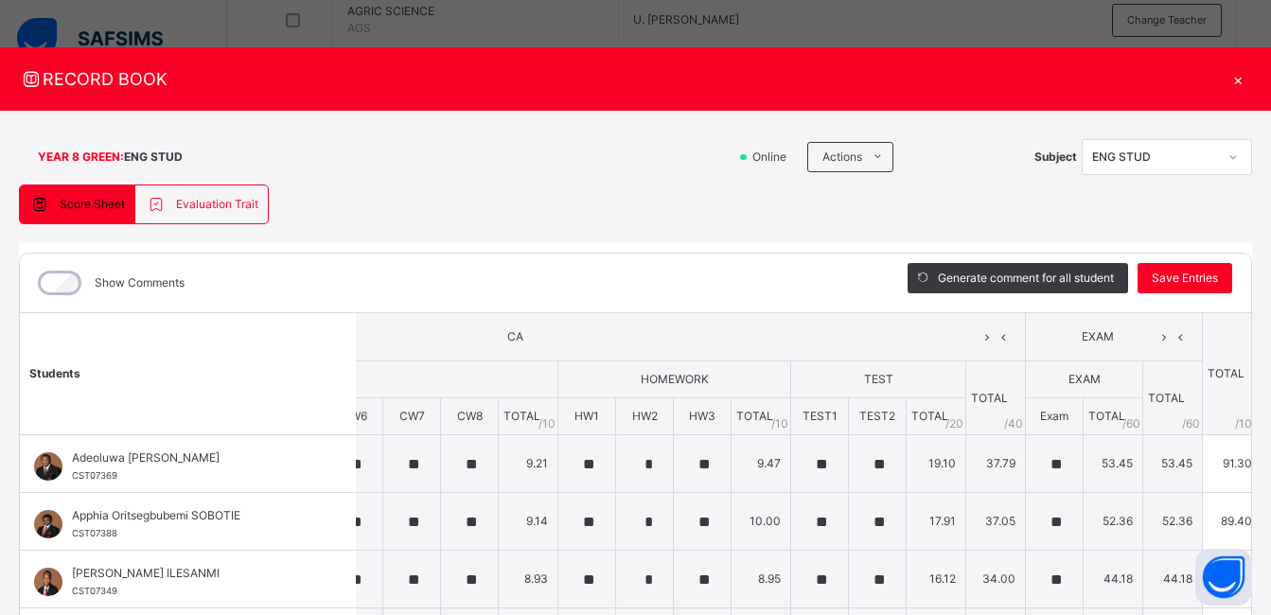
click at [1247, 79] on div "×" at bounding box center [1238, 79] width 28 height 26
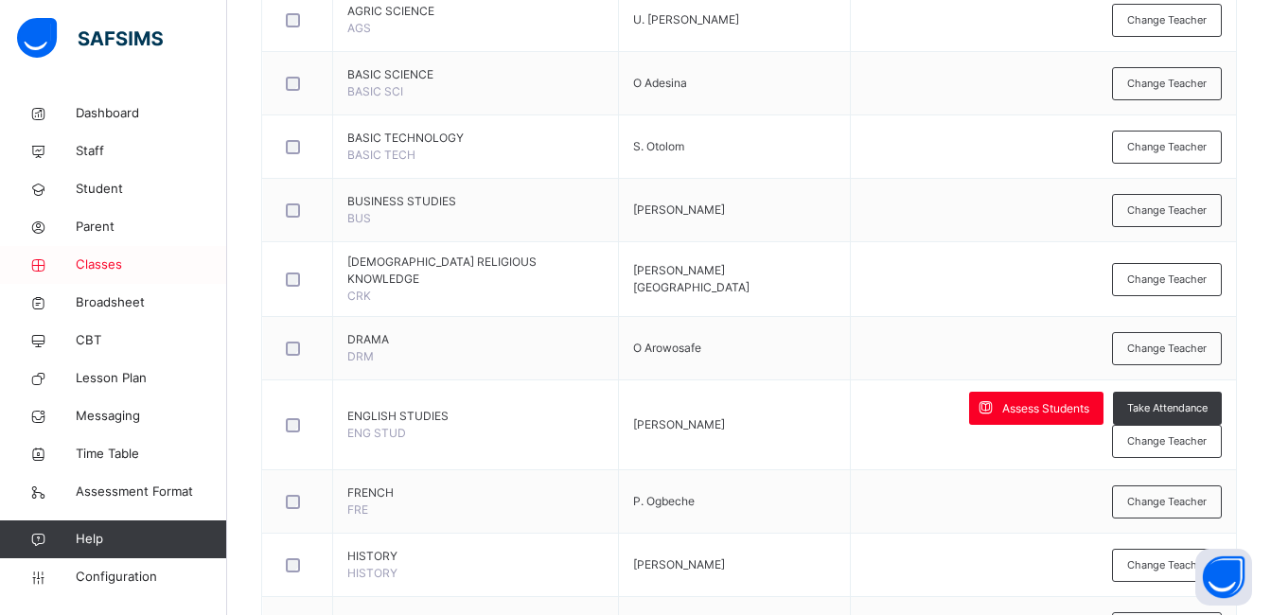
click at [112, 257] on span "Classes" at bounding box center [151, 265] width 151 height 19
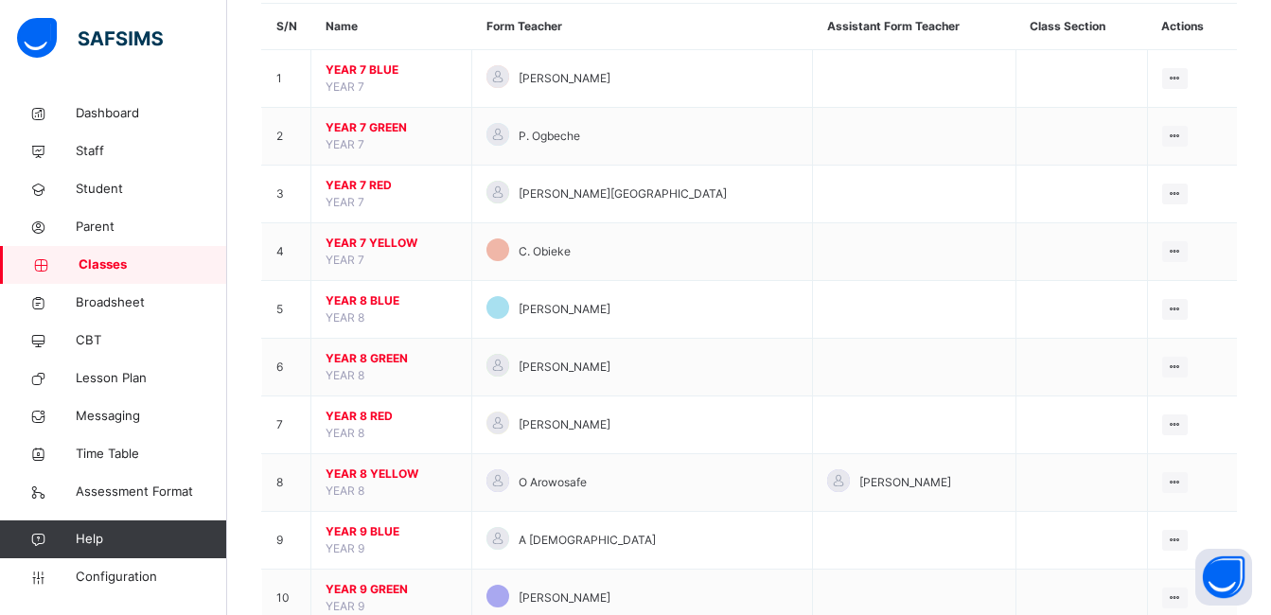
scroll to position [180, 0]
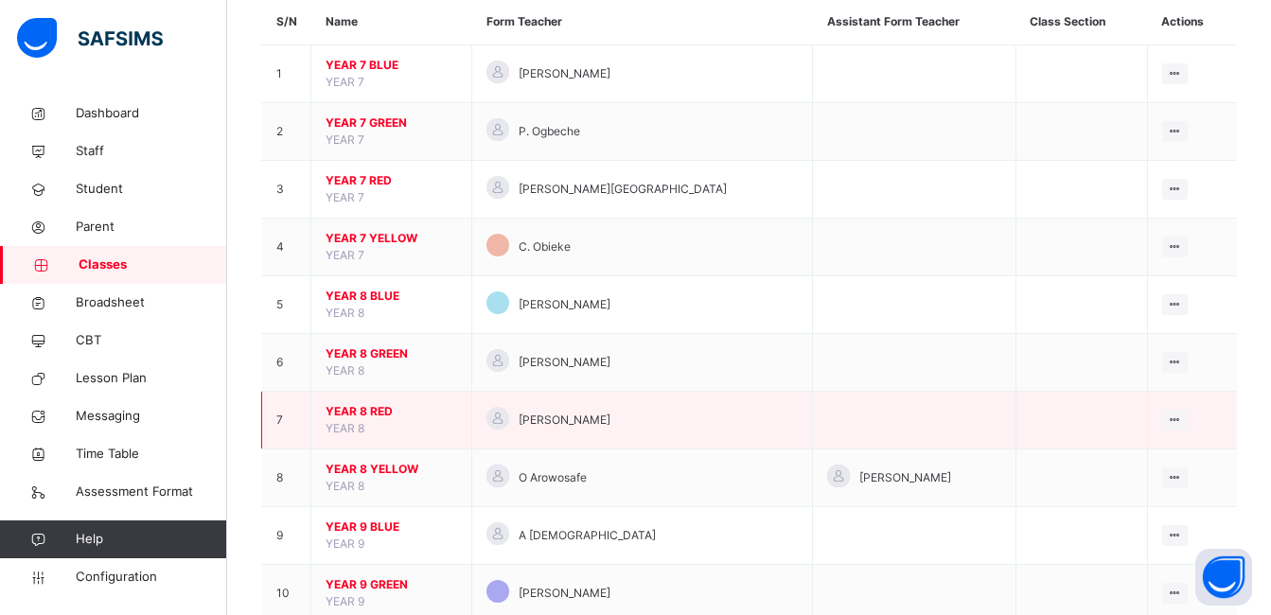
click at [363, 413] on span "YEAR 8 RED" at bounding box center [392, 411] width 132 height 17
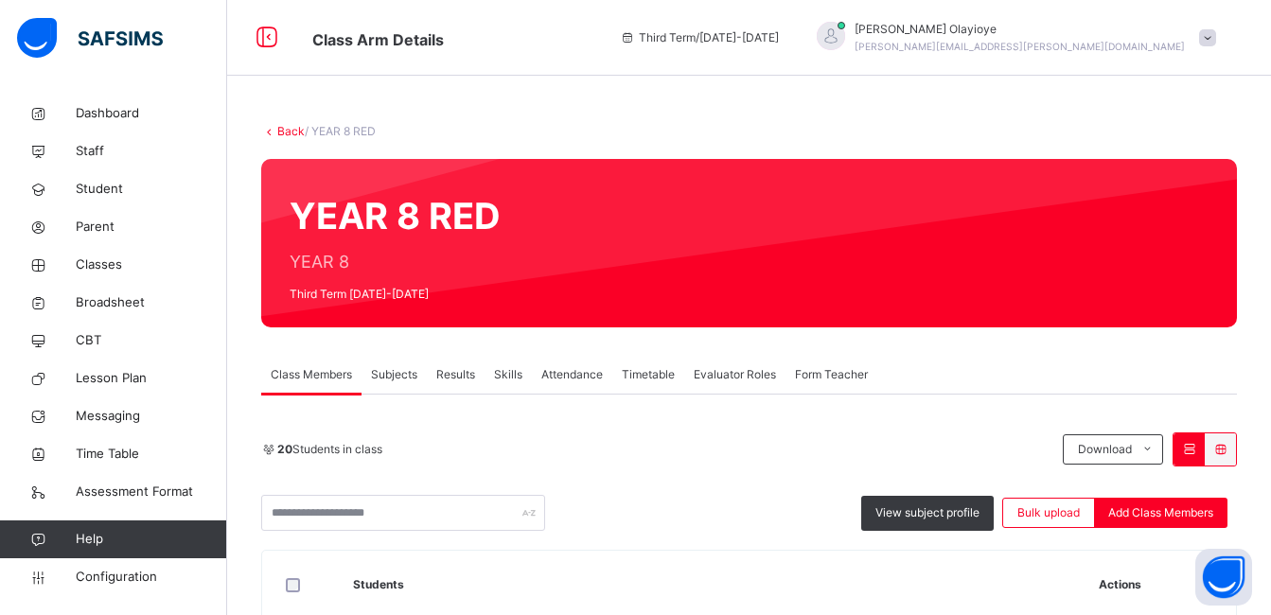
click at [412, 374] on span "Subjects" at bounding box center [394, 374] width 46 height 17
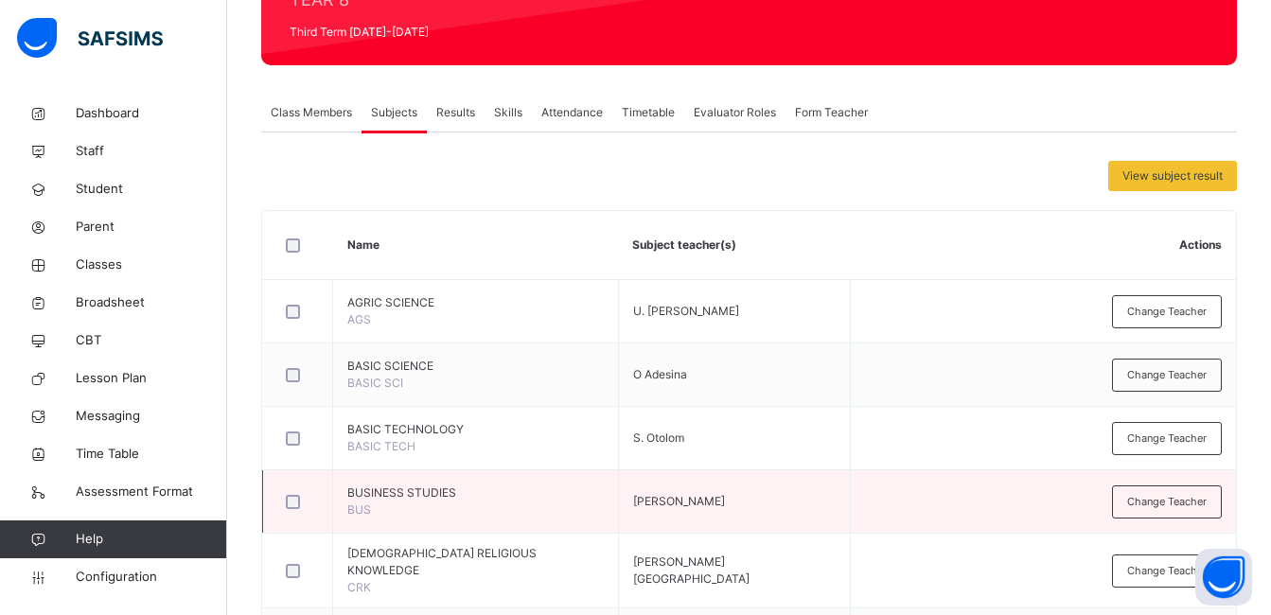
scroll to position [525, 0]
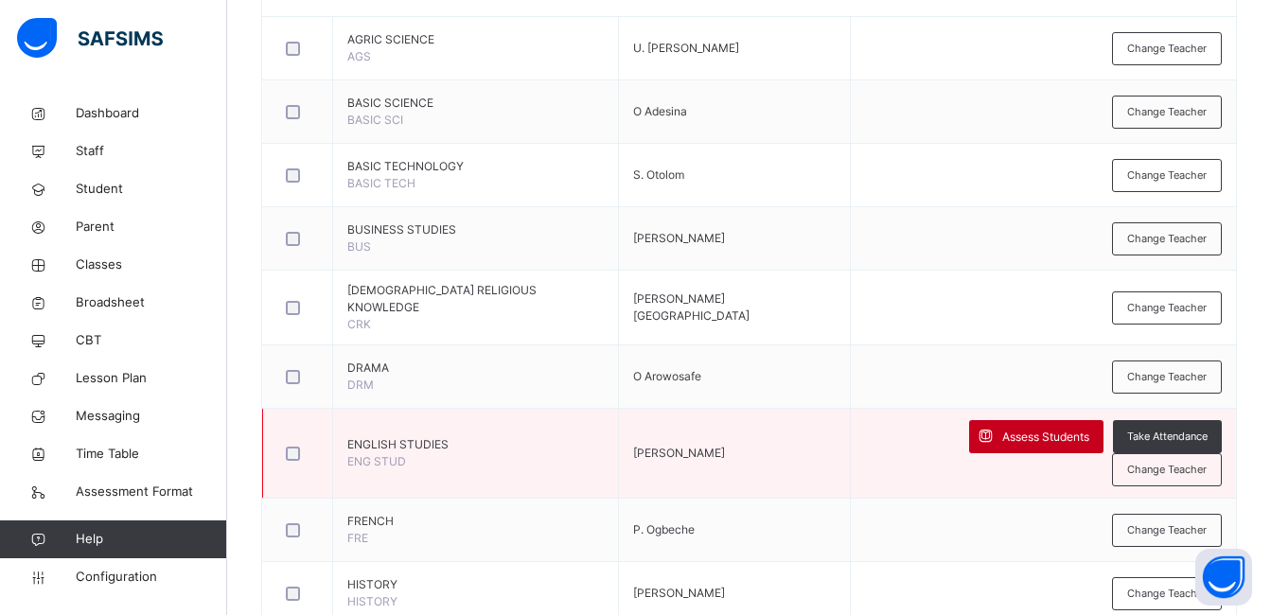
click at [1003, 431] on span "Assess Students" at bounding box center [1046, 437] width 87 height 17
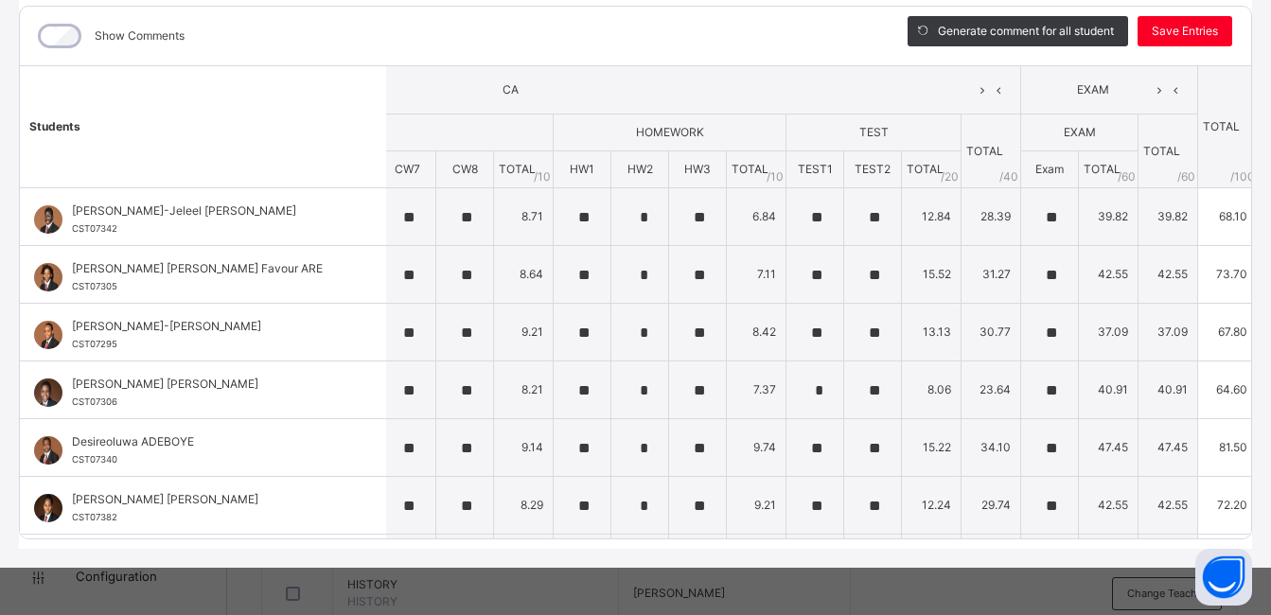
scroll to position [0, 0]
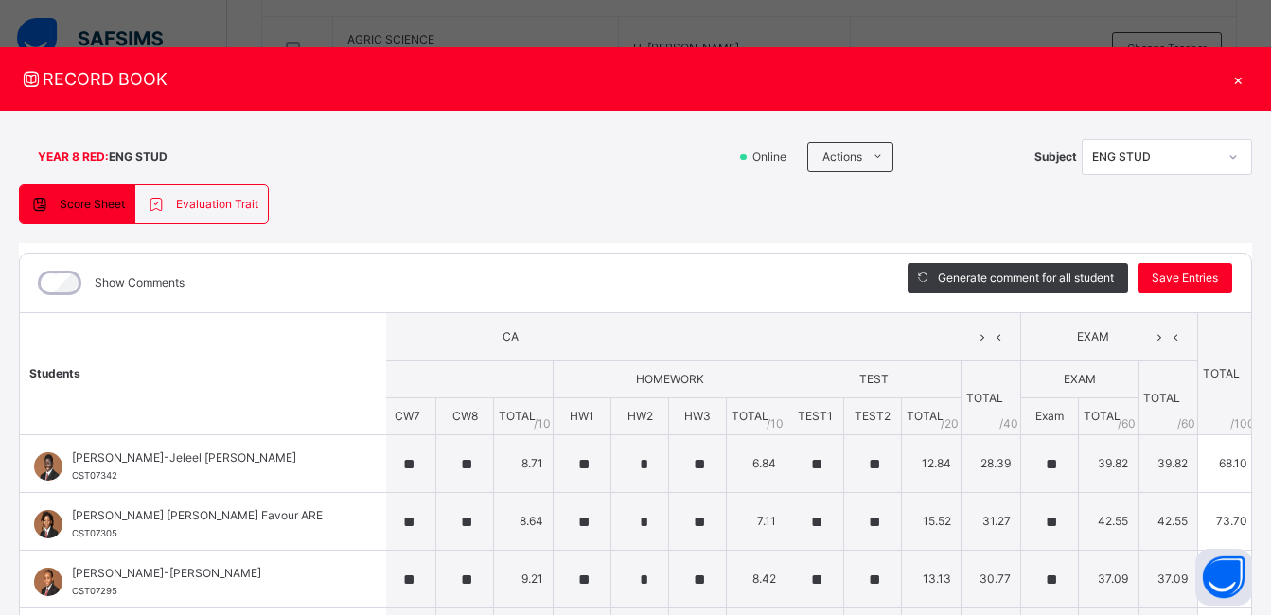
click at [1250, 77] on div "×" at bounding box center [1238, 79] width 28 height 26
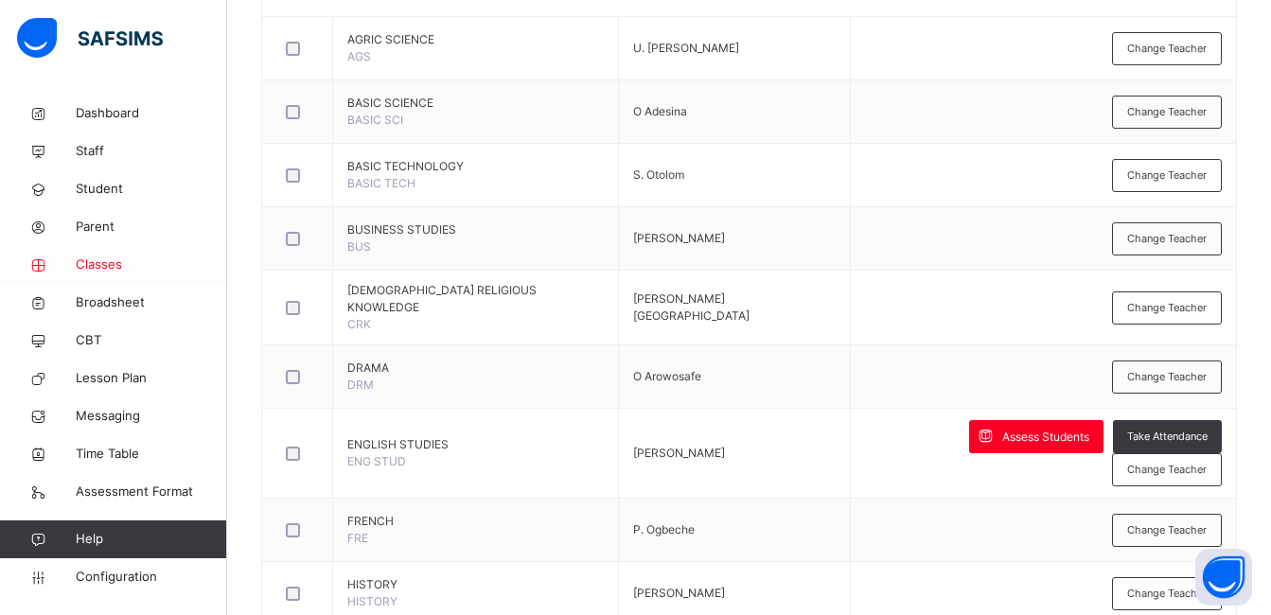
click at [116, 267] on span "Classes" at bounding box center [151, 265] width 151 height 19
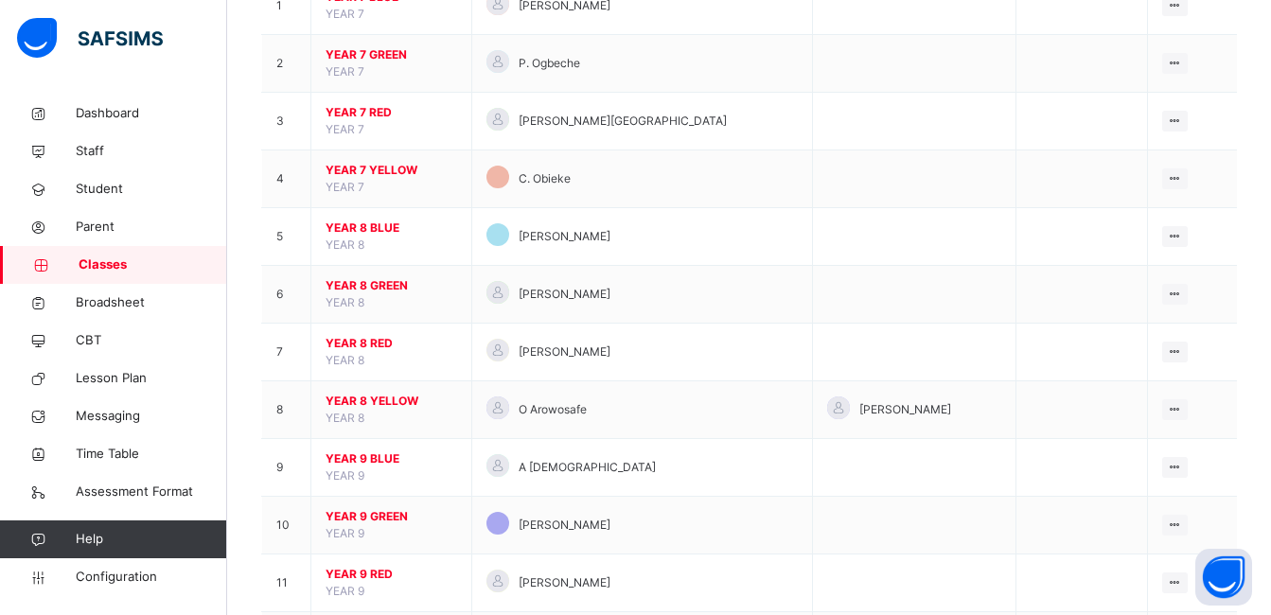
scroll to position [249, 0]
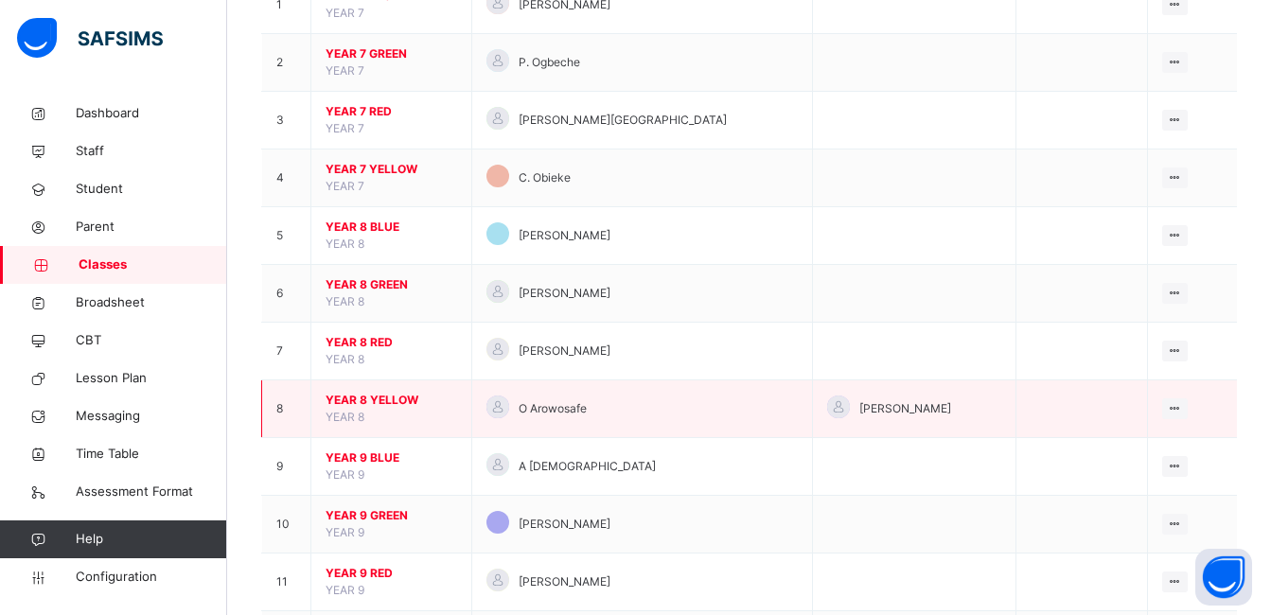
click at [400, 397] on span "YEAR 8 YELLOW" at bounding box center [392, 400] width 132 height 17
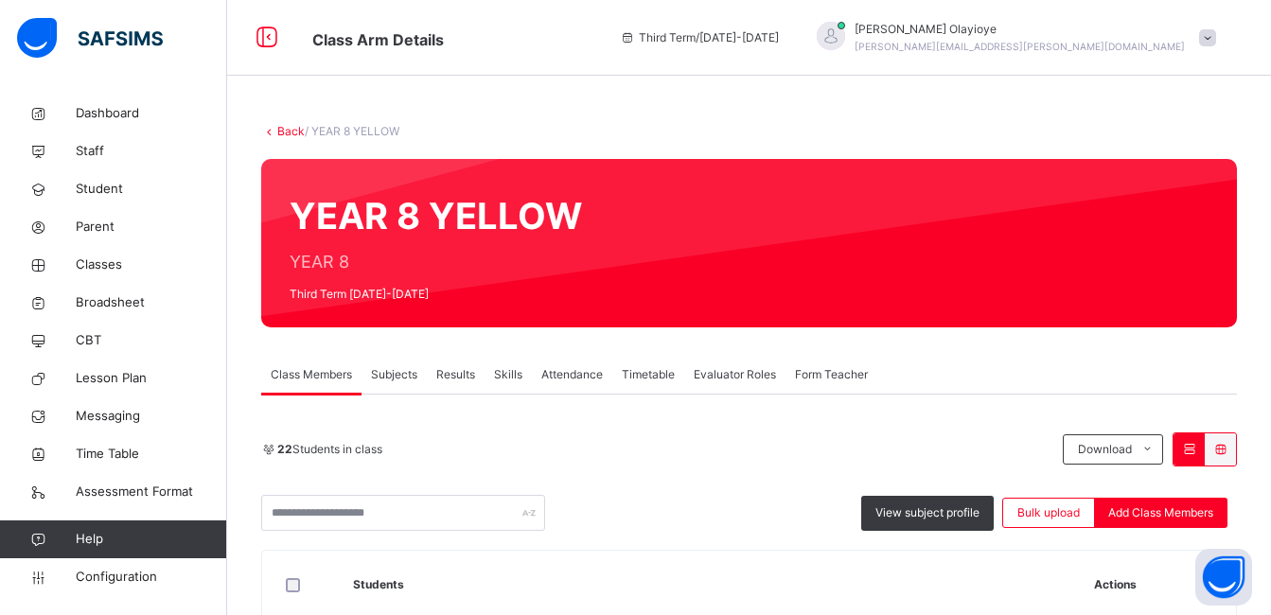
click at [403, 376] on span "Subjects" at bounding box center [394, 374] width 46 height 17
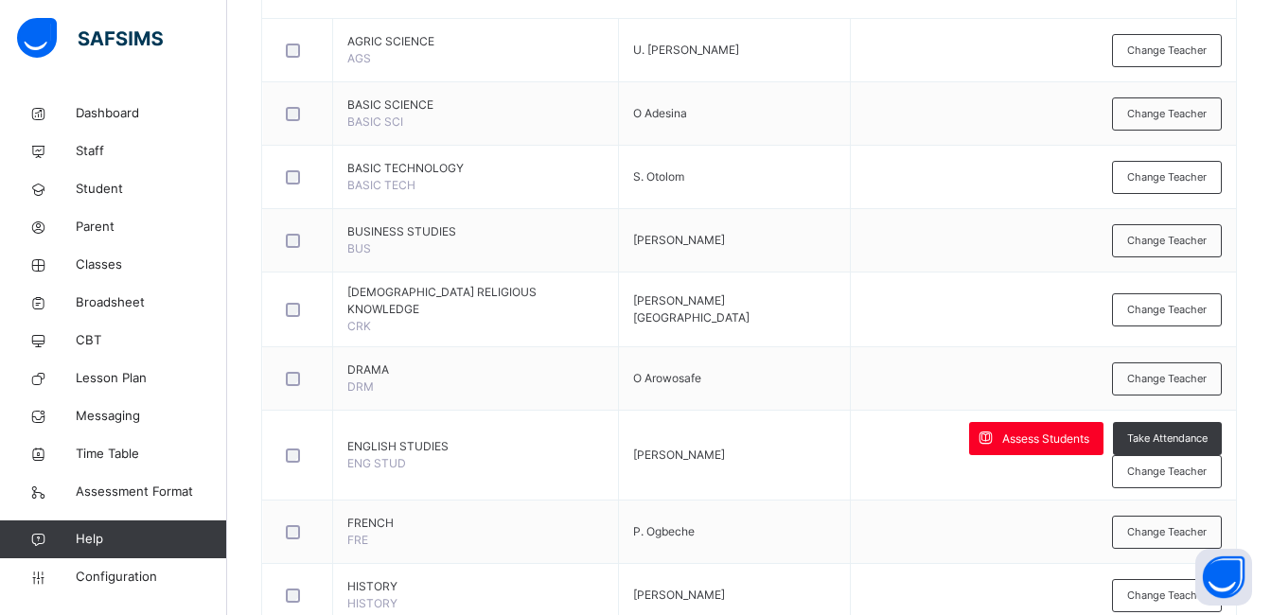
scroll to position [526, 0]
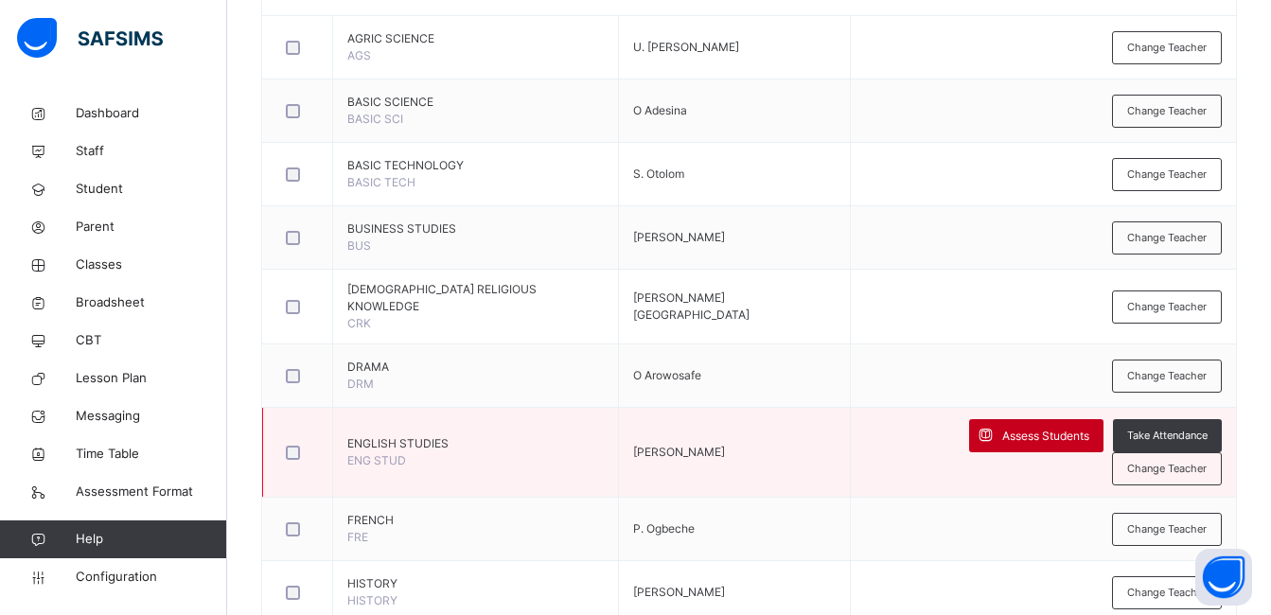
click at [1003, 428] on span "Assess Students" at bounding box center [1046, 436] width 87 height 17
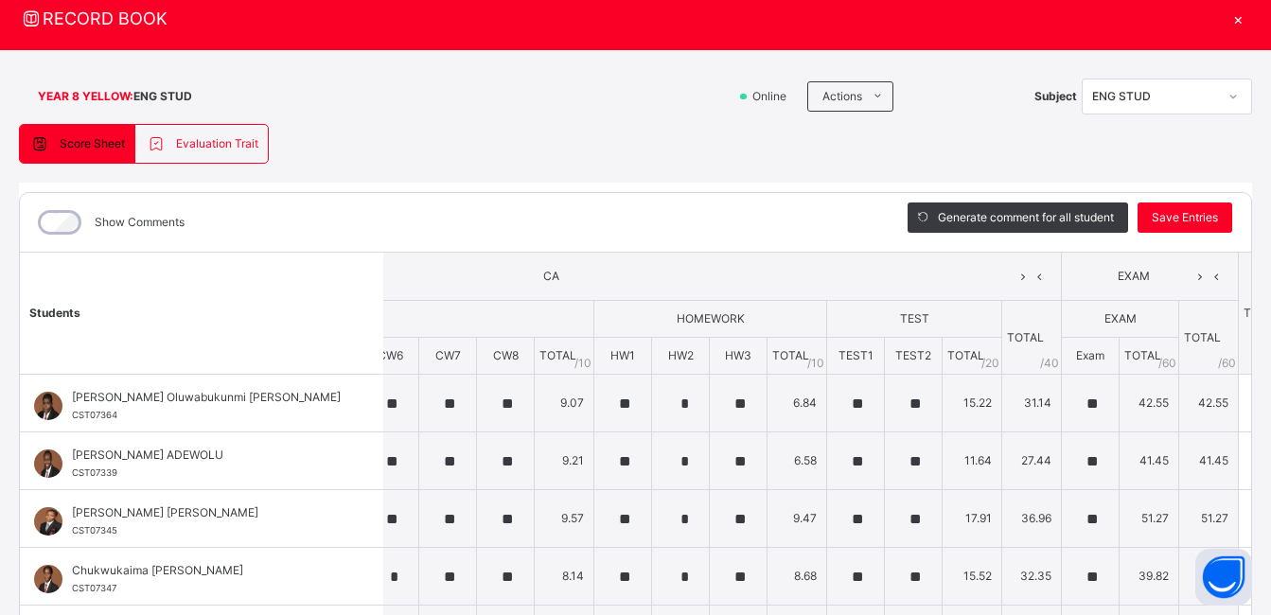
scroll to position [0, 0]
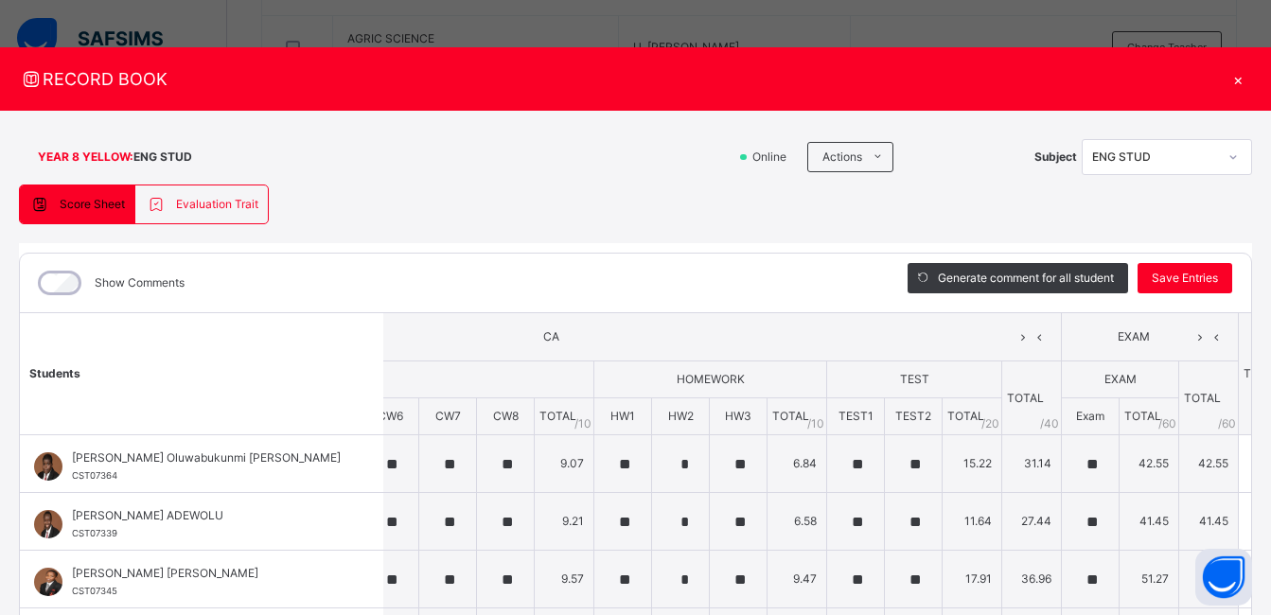
click at [1252, 81] on div "×" at bounding box center [1238, 79] width 28 height 26
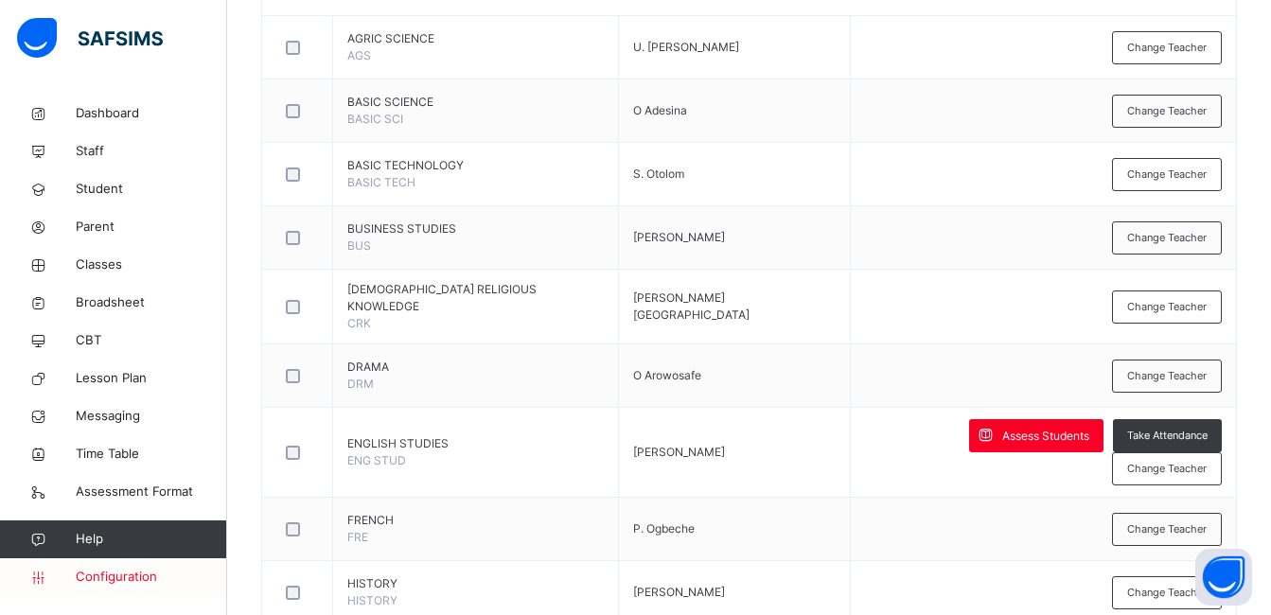
click at [118, 568] on span "Configuration" at bounding box center [151, 577] width 151 height 19
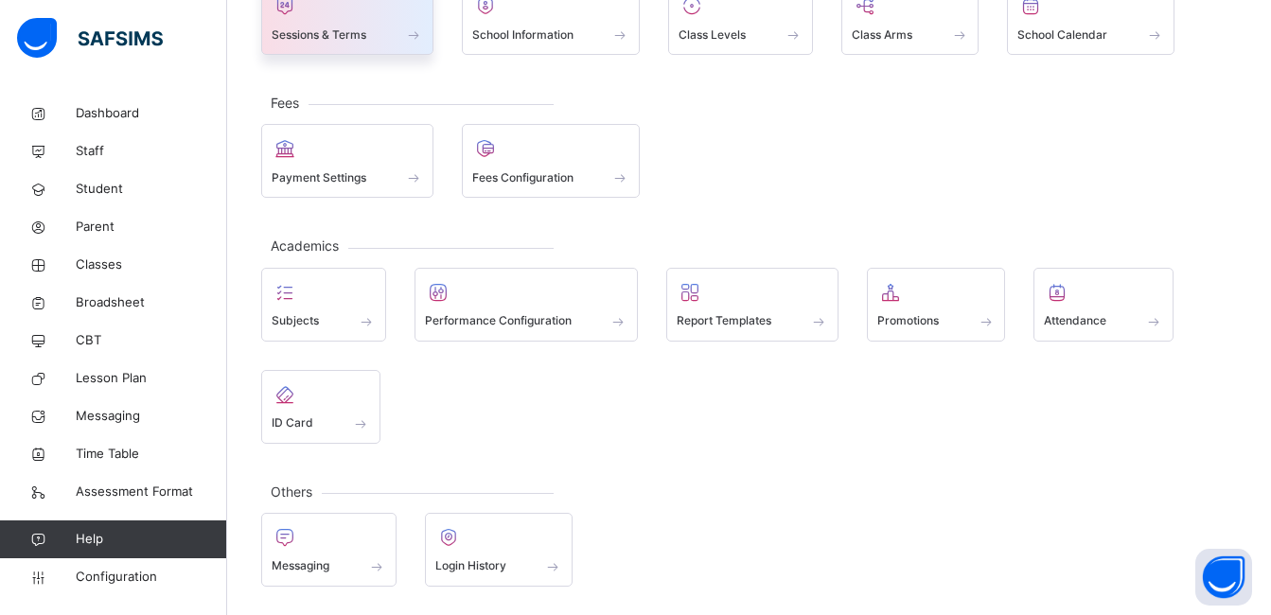
click at [336, 32] on span "Sessions & Terms" at bounding box center [319, 35] width 95 height 17
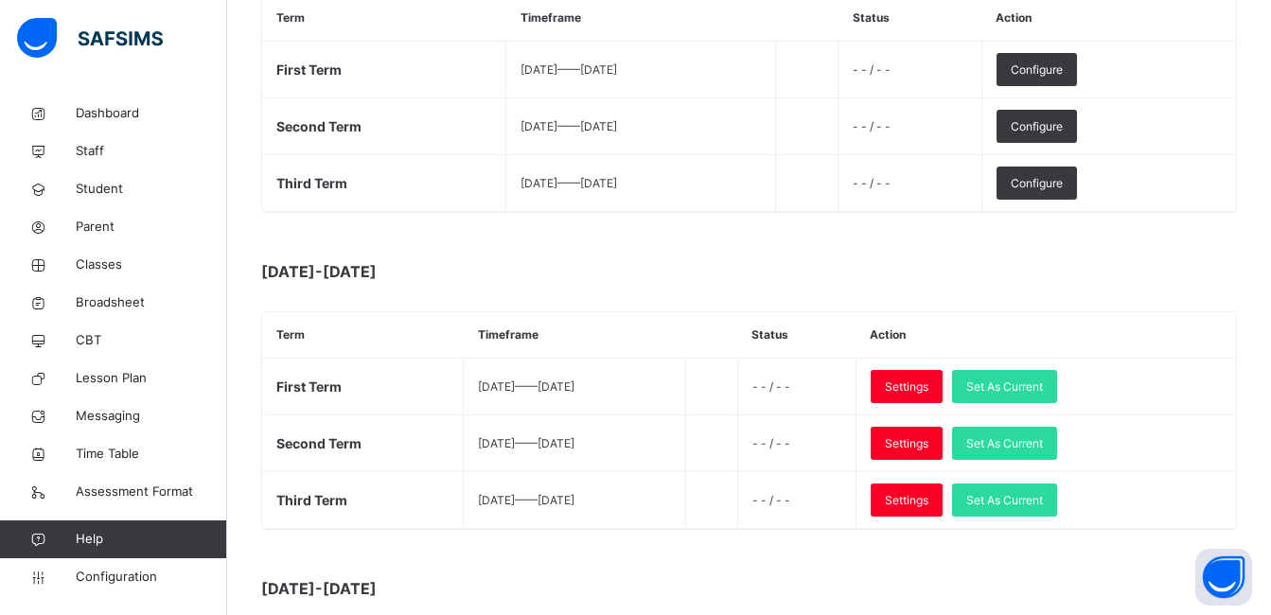
scroll to position [674, 0]
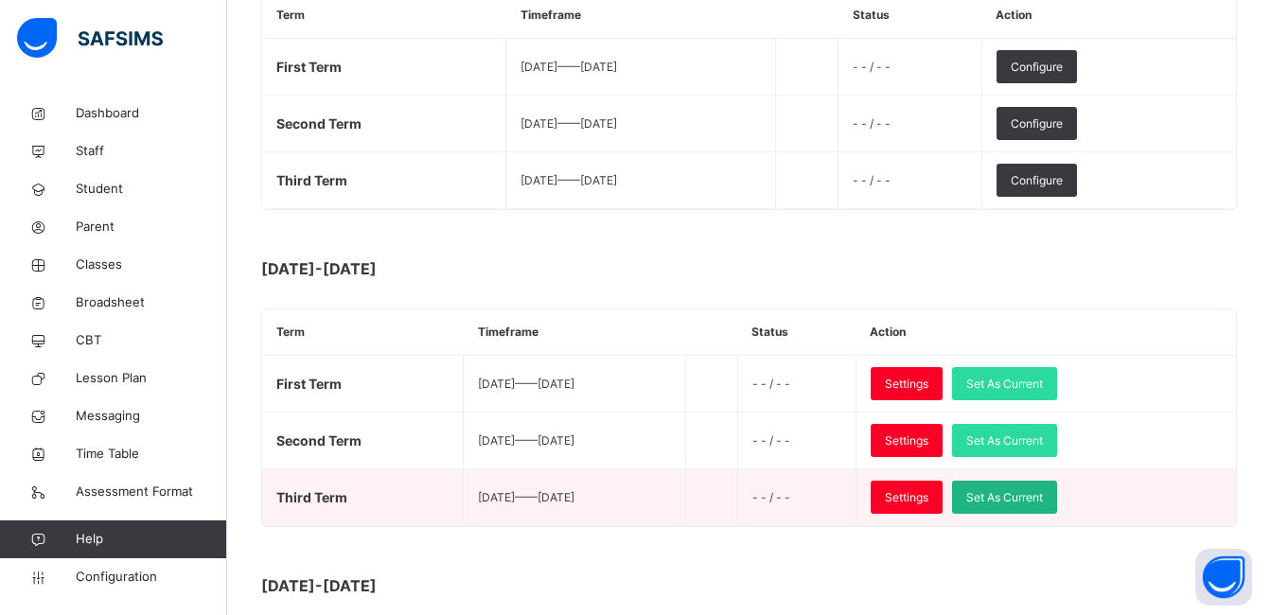
click at [1043, 503] on span "Set As Current" at bounding box center [1005, 497] width 77 height 17
